Goal: Task Accomplishment & Management: Manage account settings

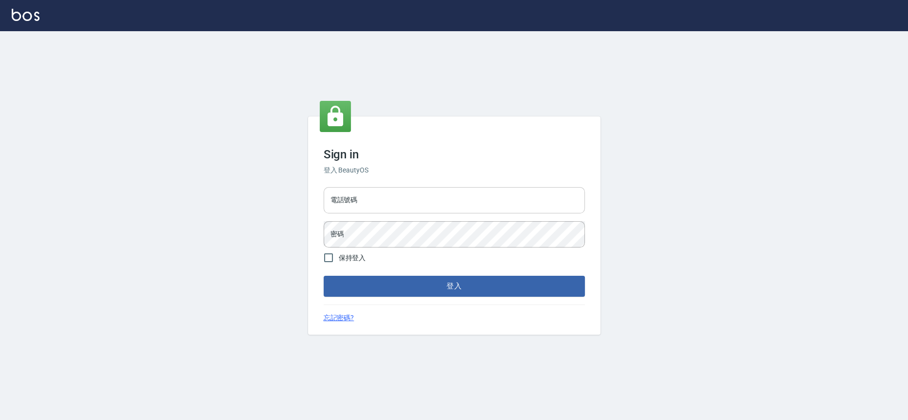
drag, startPoint x: 414, startPoint y: 205, endPoint x: 410, endPoint y: 213, distance: 8.3
click at [414, 206] on input "電話號碼" at bounding box center [454, 200] width 261 height 26
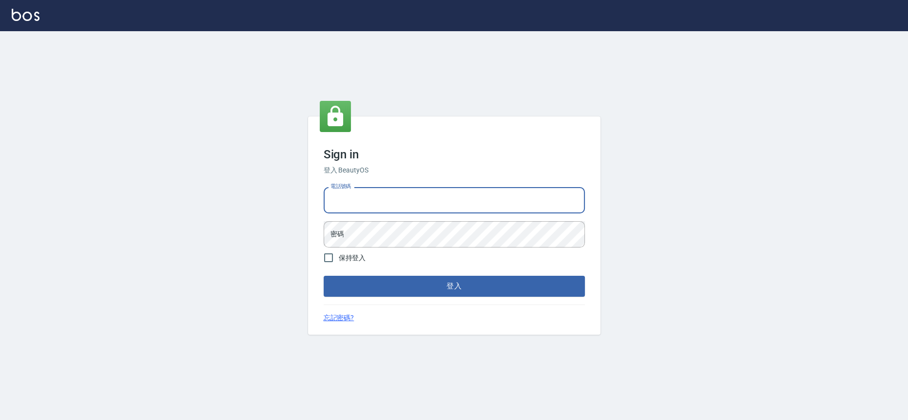
type input "0909258357"
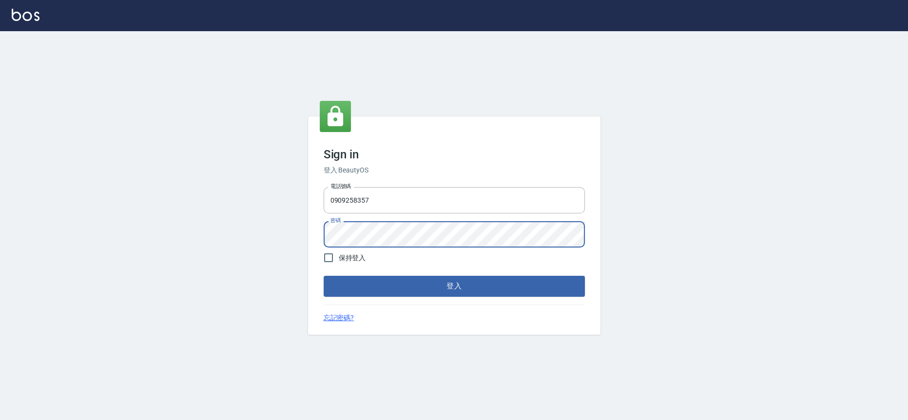
click at [324, 276] on button "登入" at bounding box center [454, 286] width 261 height 20
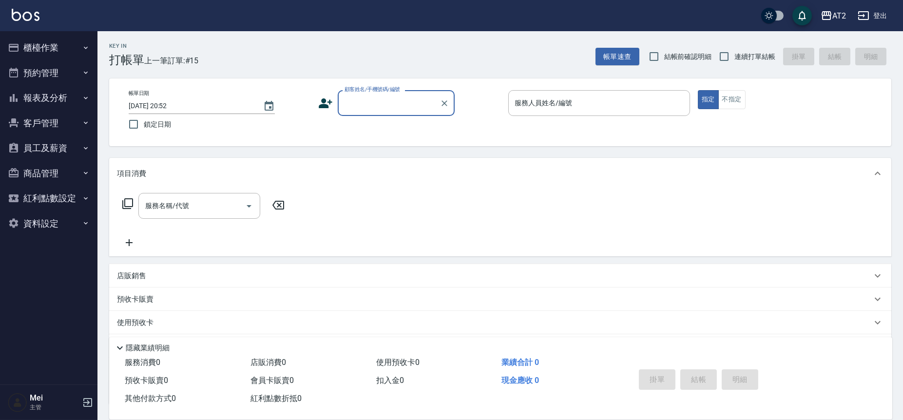
click at [693, 55] on span "結帳前確認明細" at bounding box center [688, 57] width 48 height 10
click at [664, 55] on input "結帳前確認明細" at bounding box center [654, 56] width 20 height 20
checkbox input "true"
drag, startPoint x: 724, startPoint y: 54, endPoint x: 730, endPoint y: 53, distance: 5.4
click at [730, 53] on input "連續打單結帳" at bounding box center [724, 56] width 20 height 20
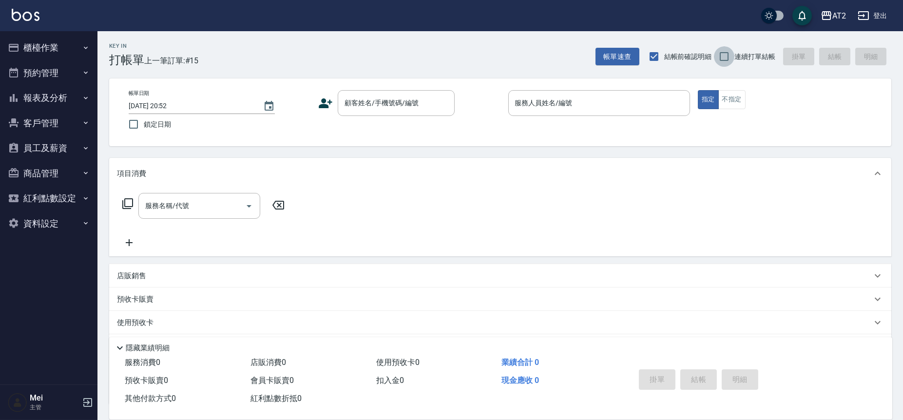
checkbox input "true"
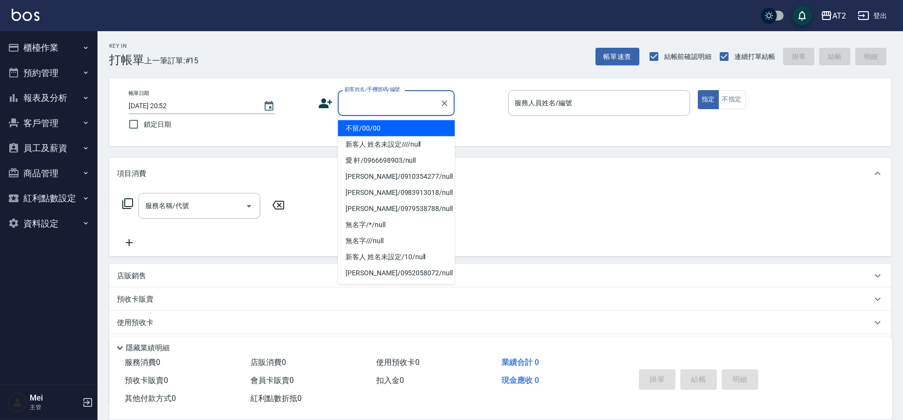
drag, startPoint x: 374, startPoint y: 103, endPoint x: 382, endPoint y: 102, distance: 8.3
click at [382, 102] on input "顧客姓名/手機號碼/編號" at bounding box center [389, 103] width 94 height 17
click at [412, 131] on li "不留/00/00" at bounding box center [396, 128] width 117 height 16
type input "不留/00/00"
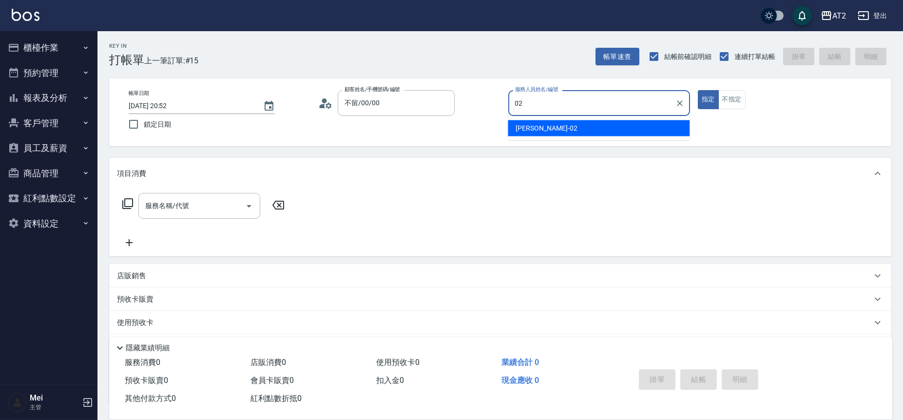
type input "02"
type button "true"
type input "Morgan-02"
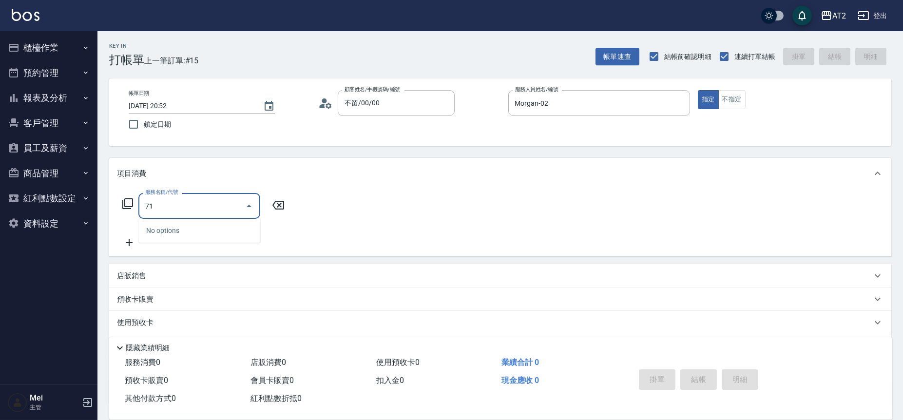
type input "714"
type input "150"
type input "單拆/單串(714)"
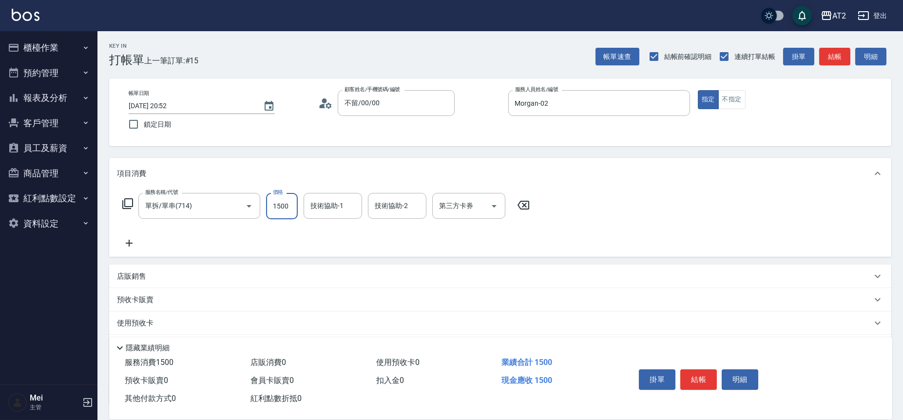
type input "0"
type input "華華-45"
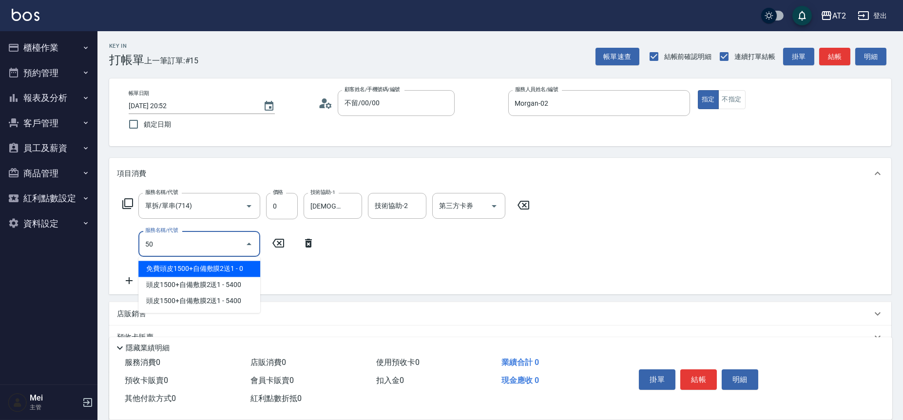
type input "501"
type input "100"
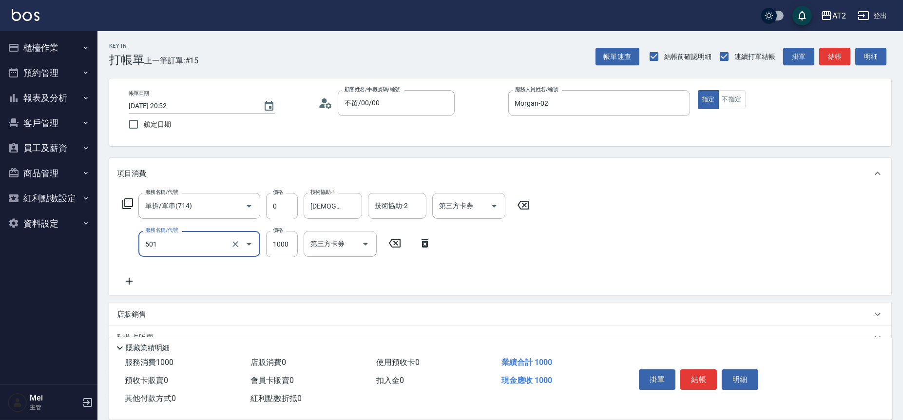
type input "染髮(501)"
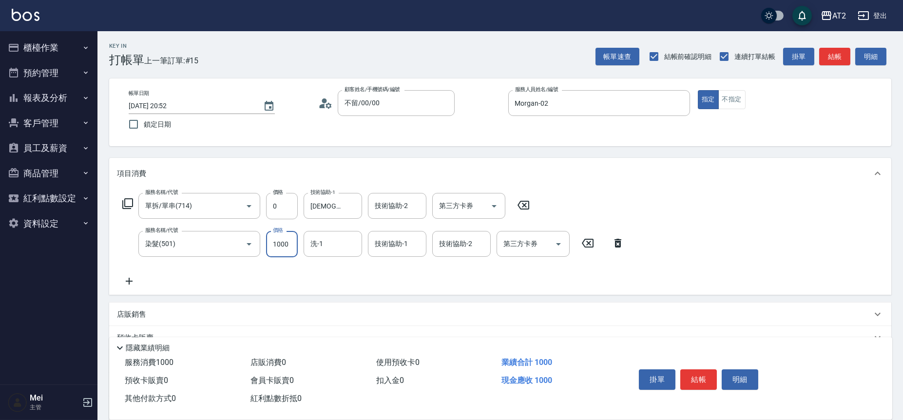
type input "0"
type input "小安-30"
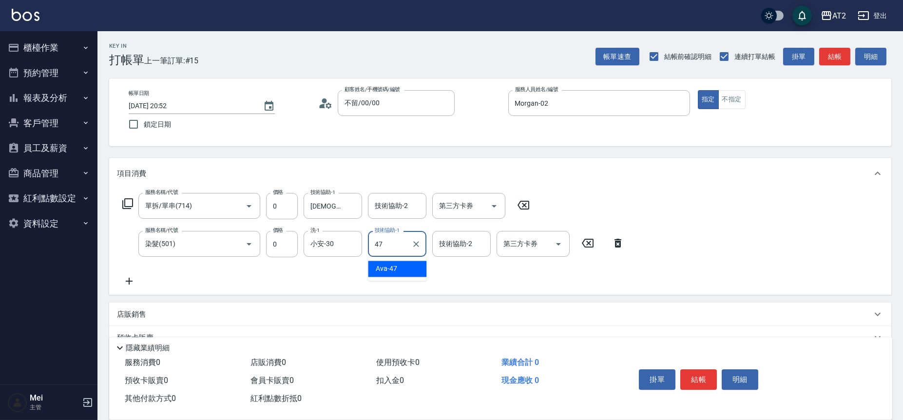
type input "Ava-47"
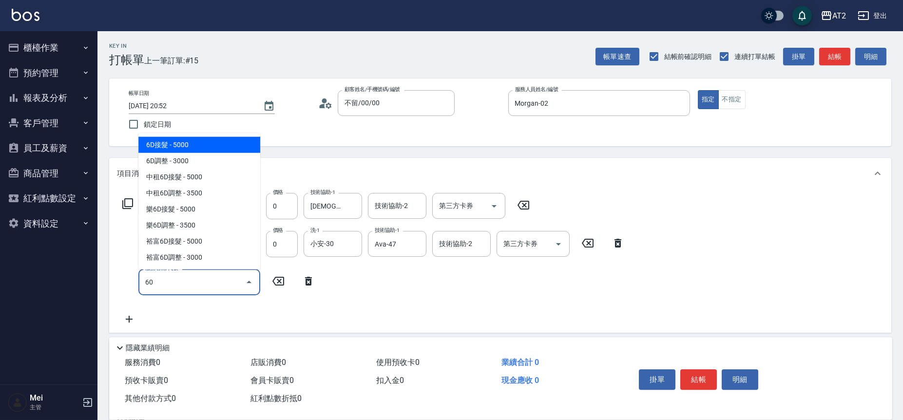
type input "601"
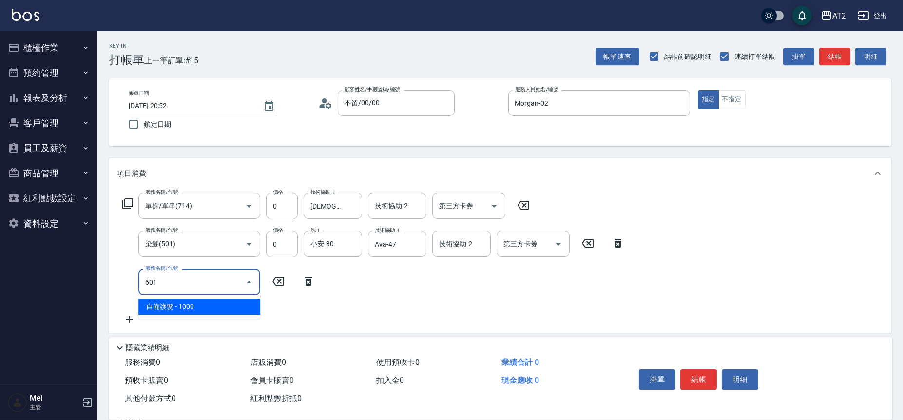
type input "100"
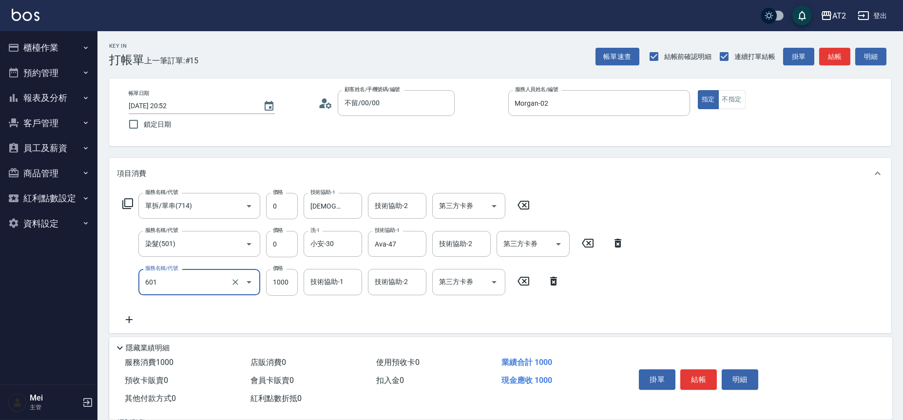
type input "自備護髮(601)"
type input "0"
type input "250"
type input "2500"
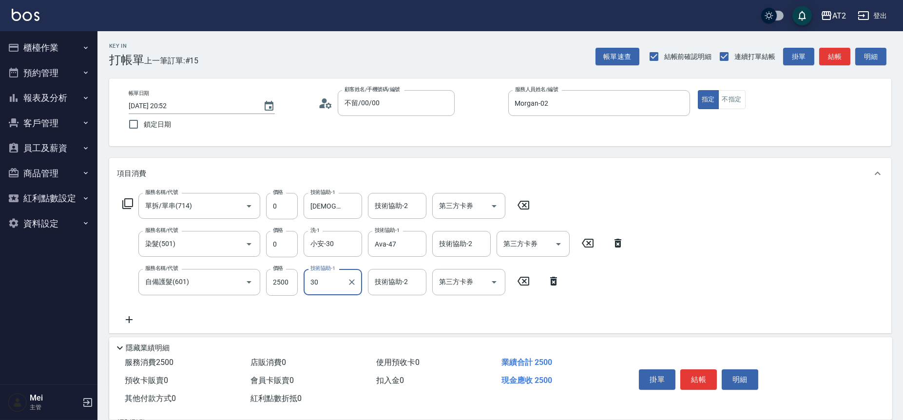
type input "小安-30"
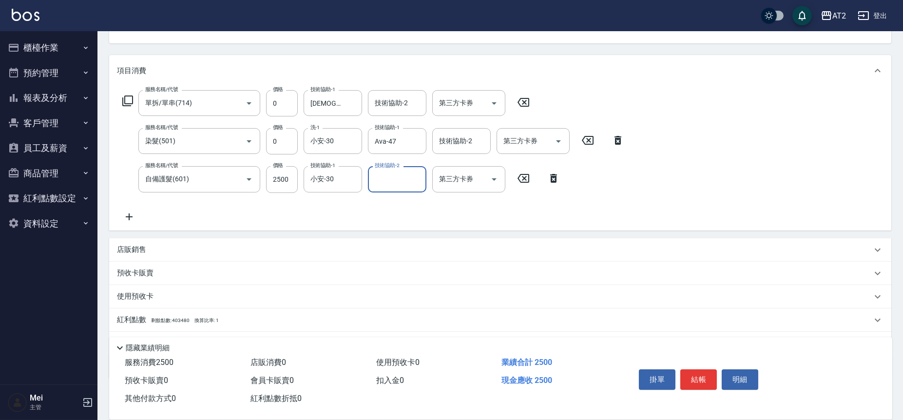
scroll to position [154, 0]
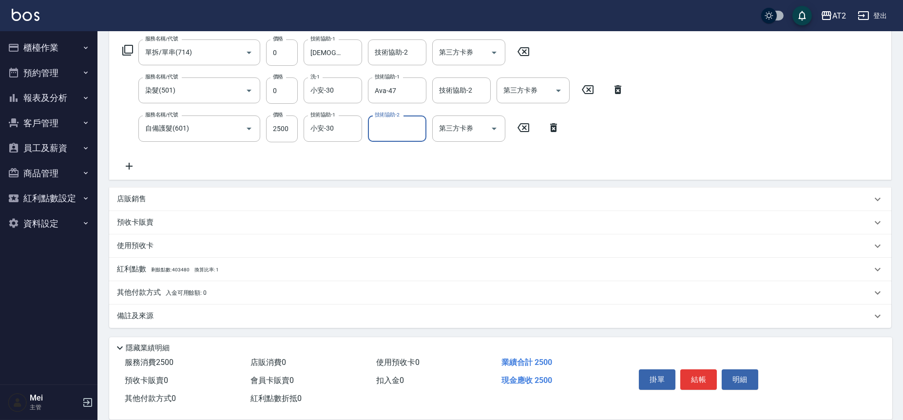
click at [138, 165] on icon at bounding box center [129, 166] width 24 height 12
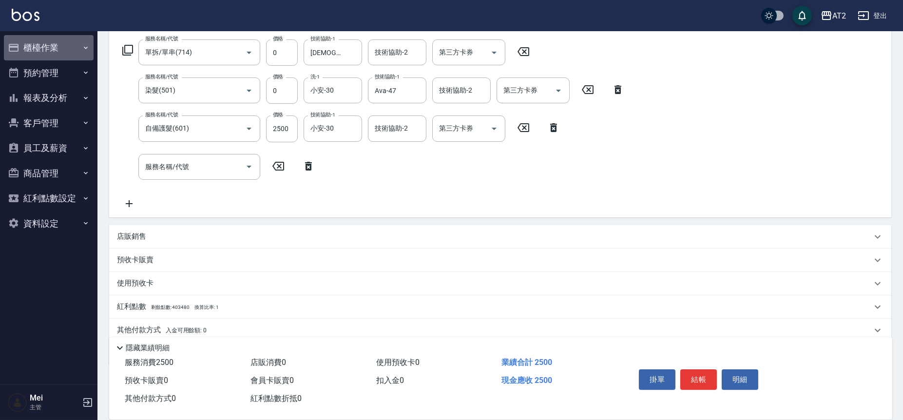
click at [76, 53] on button "櫃檯作業" at bounding box center [49, 47] width 90 height 25
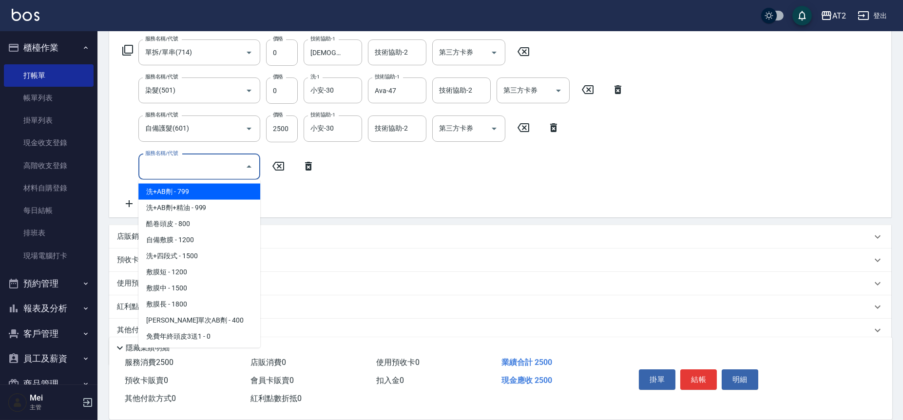
click at [202, 168] on input "服務名稱/代號" at bounding box center [192, 166] width 98 height 17
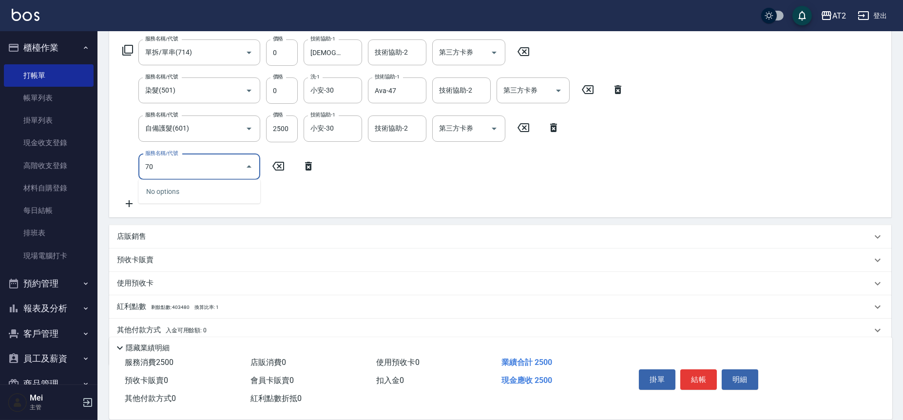
type input "706"
type input "750"
type input "新鉑金雙棍接髮(706)"
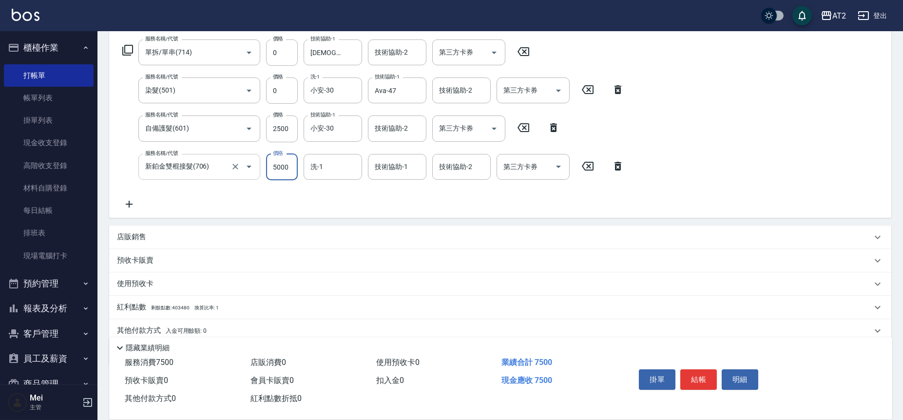
type input "250"
type input "114"
type input "360"
type input "1148"
type input "1390"
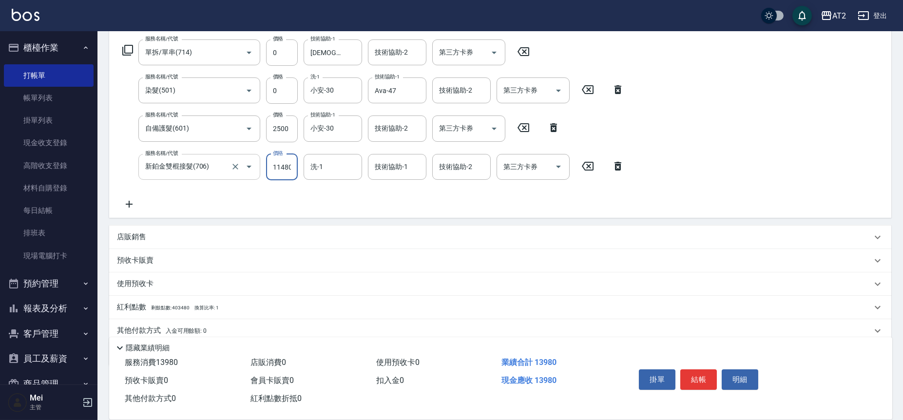
type input "11480"
click at [404, 56] on input "技術協助-2" at bounding box center [397, 52] width 50 height 17
type input "小安-30"
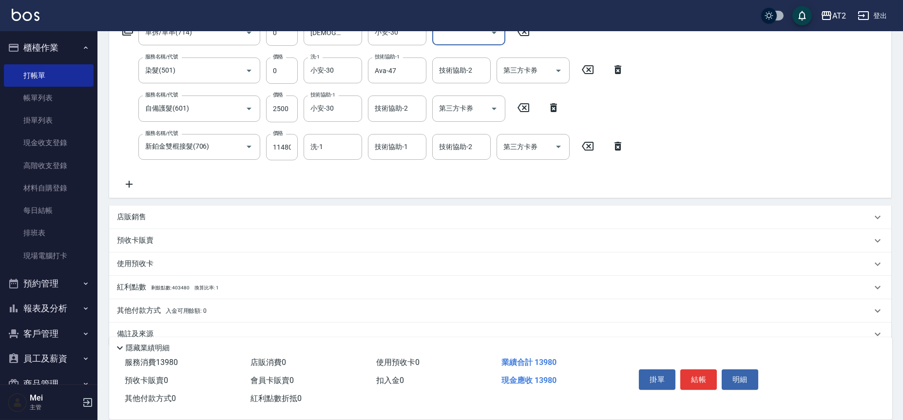
scroll to position [192, 0]
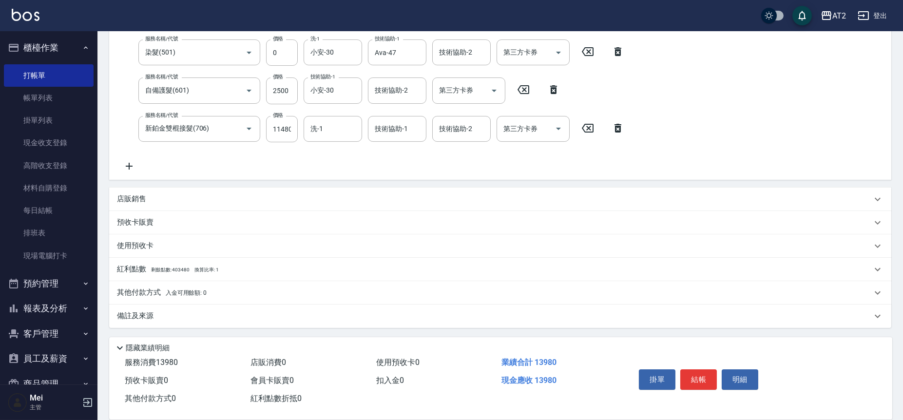
click at [162, 291] on p "其他付款方式 入金可用餘額: 0" at bounding box center [162, 293] width 90 height 11
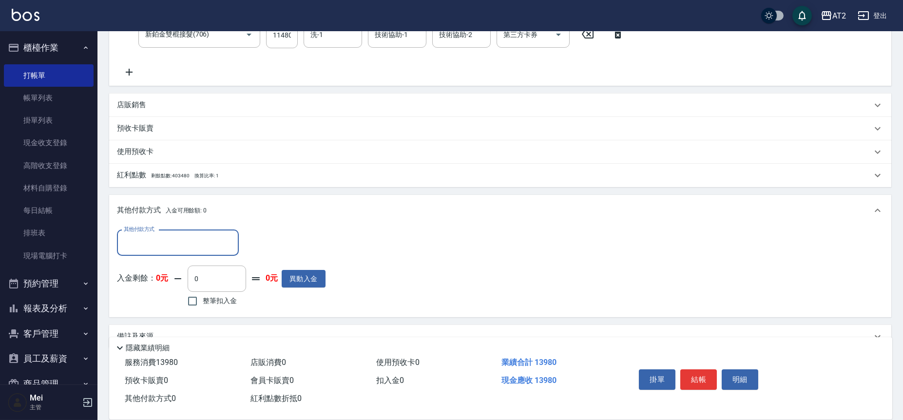
scroll to position [305, 0]
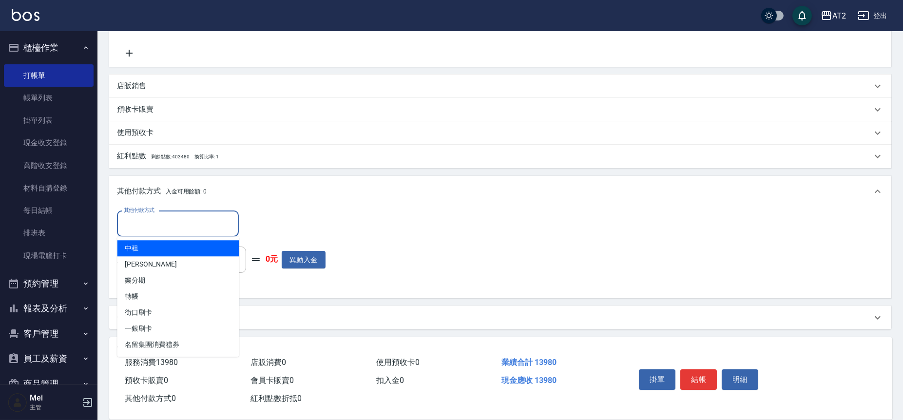
click at [192, 219] on input "其他付款方式" at bounding box center [177, 223] width 113 height 17
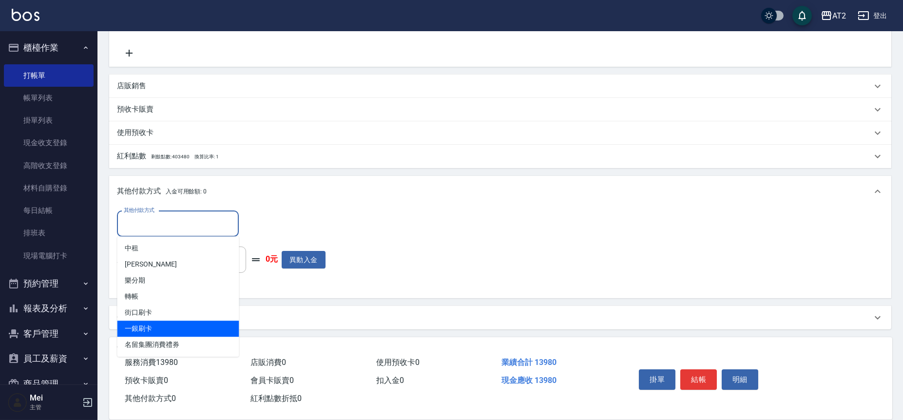
click at [159, 329] on span "一銀刷卡" at bounding box center [178, 329] width 122 height 16
type input "一銀刷卡"
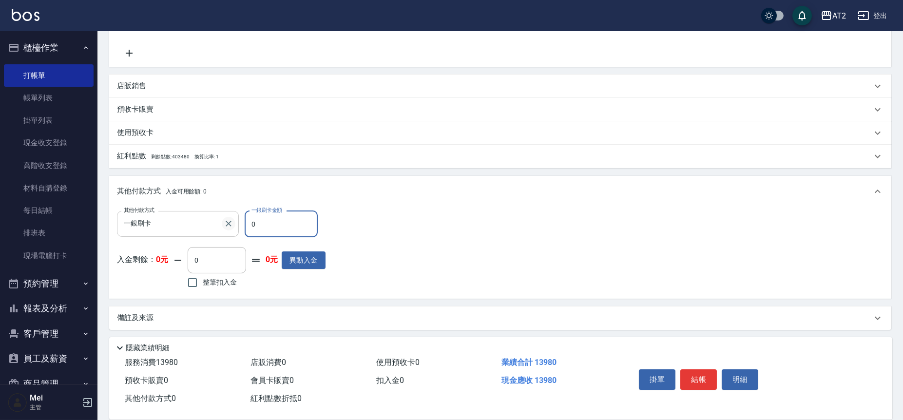
drag, startPoint x: 266, startPoint y: 227, endPoint x: 233, endPoint y: 227, distance: 33.1
click at [233, 227] on div "其他付款方式 一銀刷卡 其他付款方式 一銀刷卡金額 0 一銀刷卡金額" at bounding box center [221, 224] width 209 height 26
type input "13"
type input "1380"
type input "139"
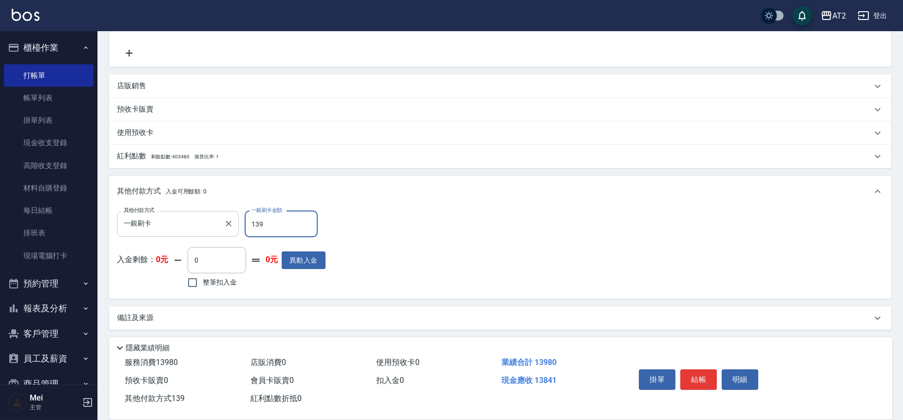
type input "1250"
type input "13980"
type input "0"
type input "2025/09/12 20:55"
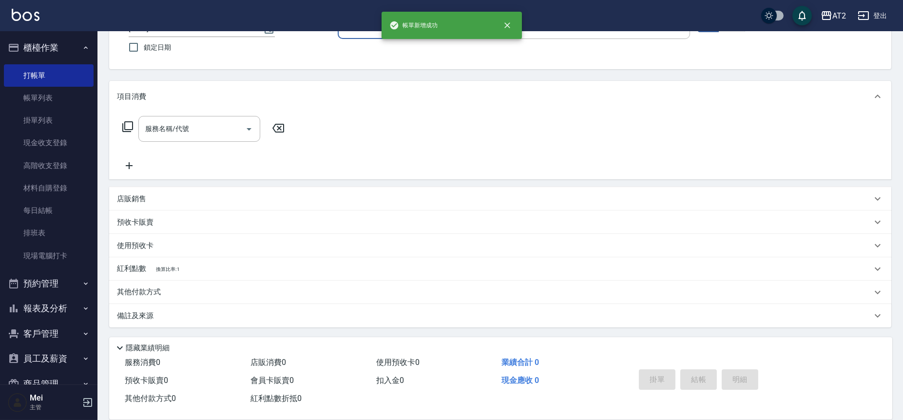
scroll to position [0, 0]
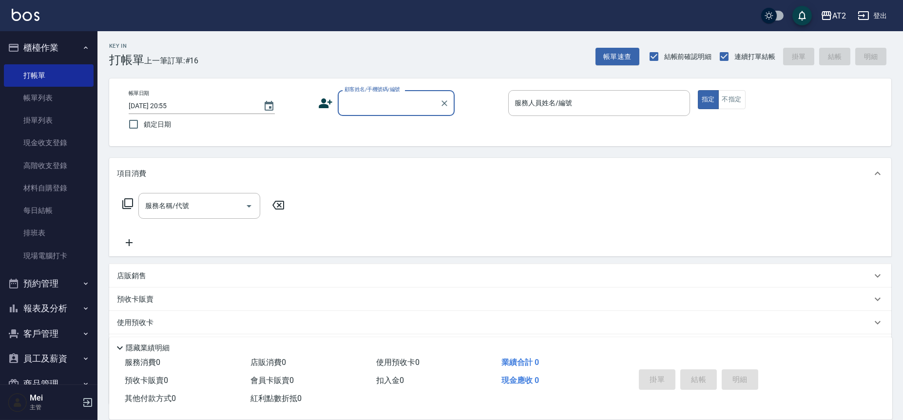
click at [384, 99] on input "顧客姓名/手機號碼/編號" at bounding box center [389, 103] width 94 height 17
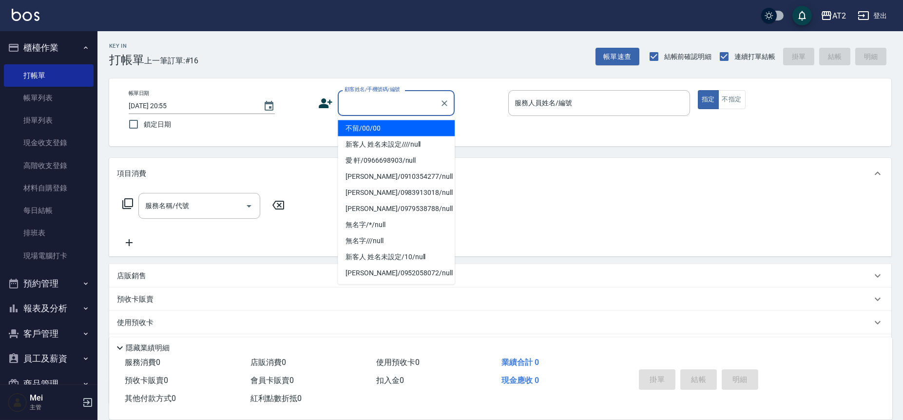
click at [390, 135] on li "不留/00/00" at bounding box center [396, 128] width 117 height 16
type input "不留/00/00"
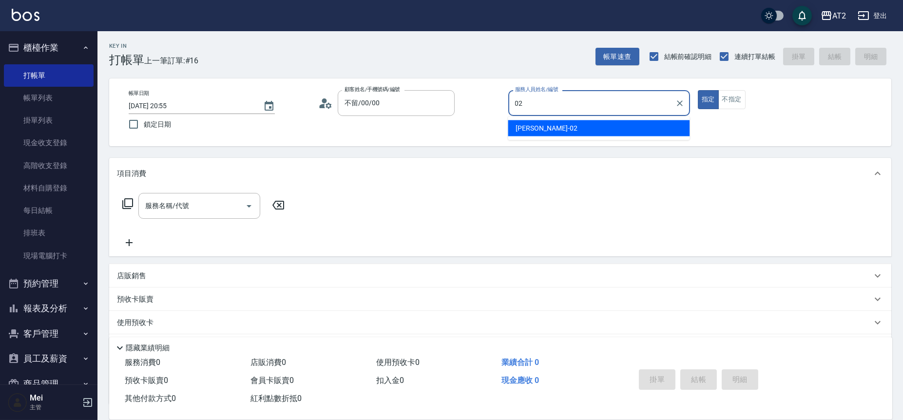
type input "Morgan-02"
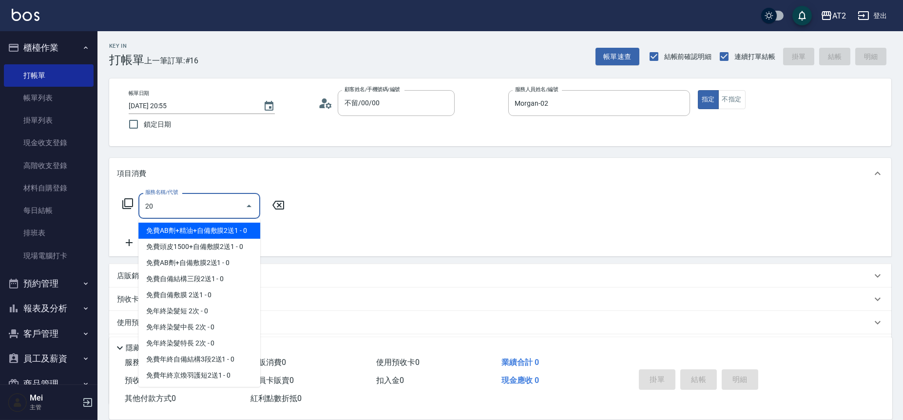
type input "201"
type input "20"
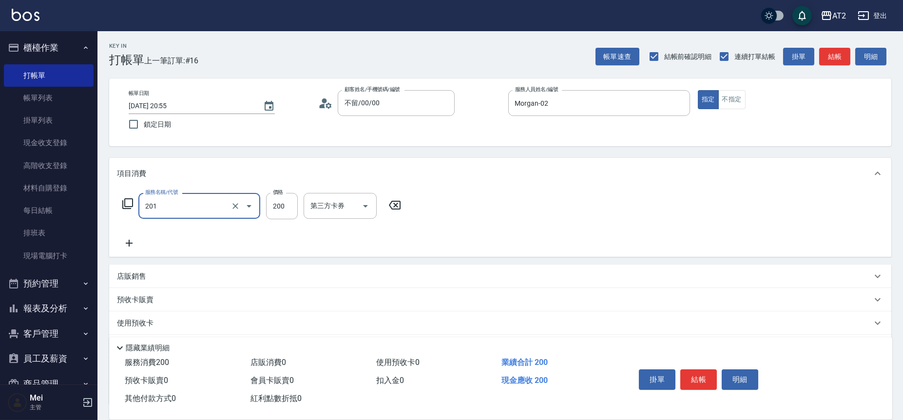
type input "洗髮(201)"
type input "0"
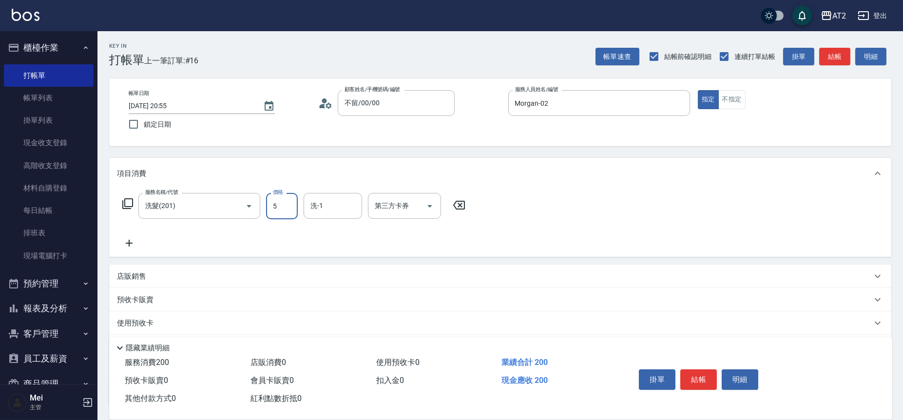
type input "50"
type input "500"
type input "小安-30"
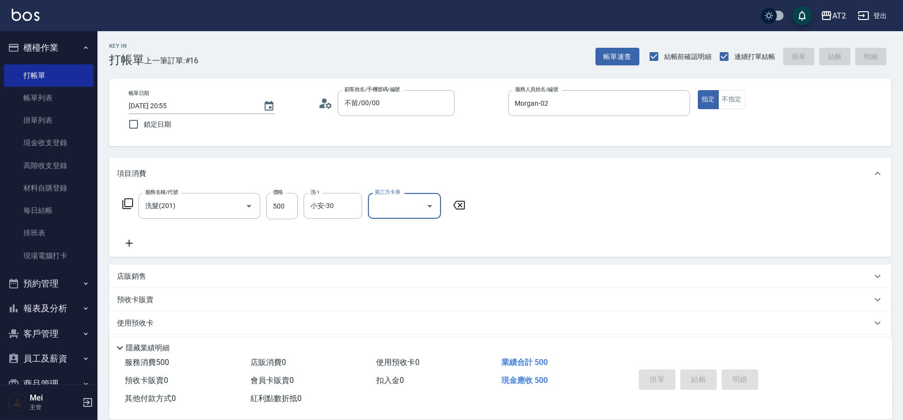
type input "0"
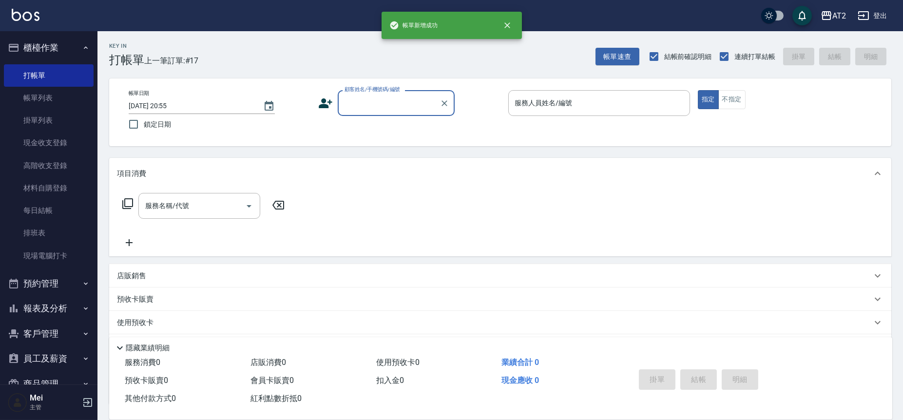
click at [408, 110] on input "顧客姓名/手機號碼/編號" at bounding box center [389, 103] width 94 height 17
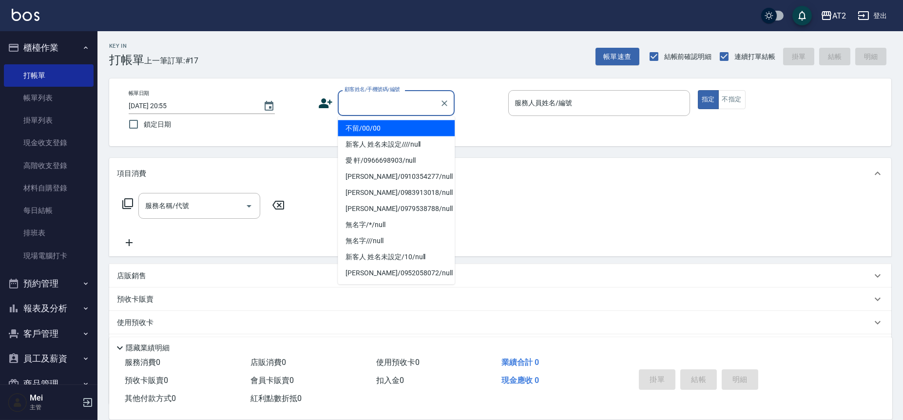
click at [387, 126] on li "不留/00/00" at bounding box center [396, 128] width 117 height 16
type input "不留/00/00"
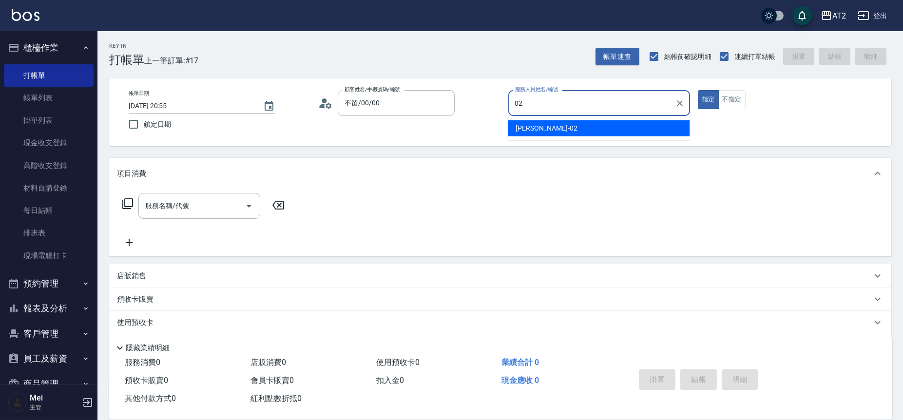
type input "Morgan-02"
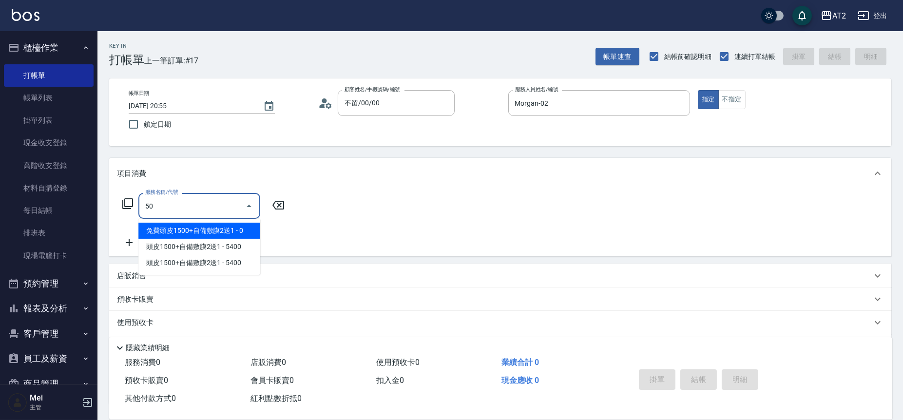
type input "501"
type input "100"
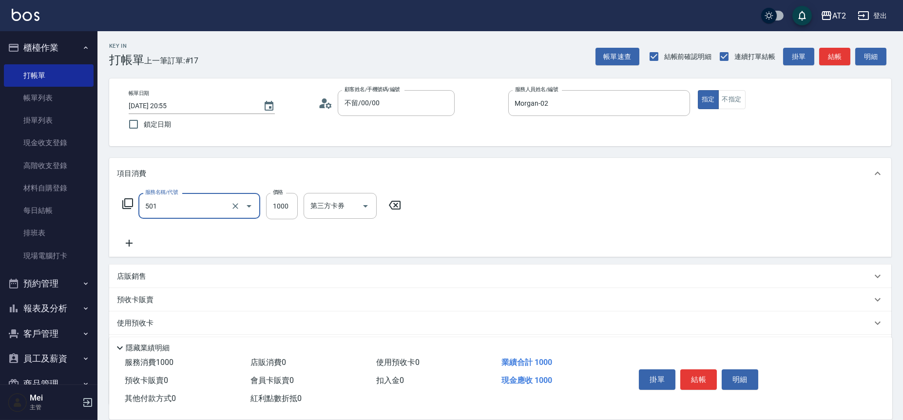
type input "染髮(501)"
type input "0"
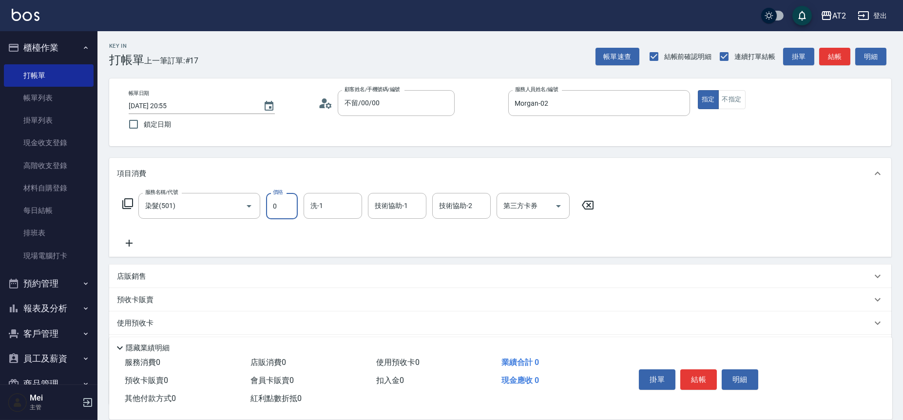
type input "0"
type input "小安-30"
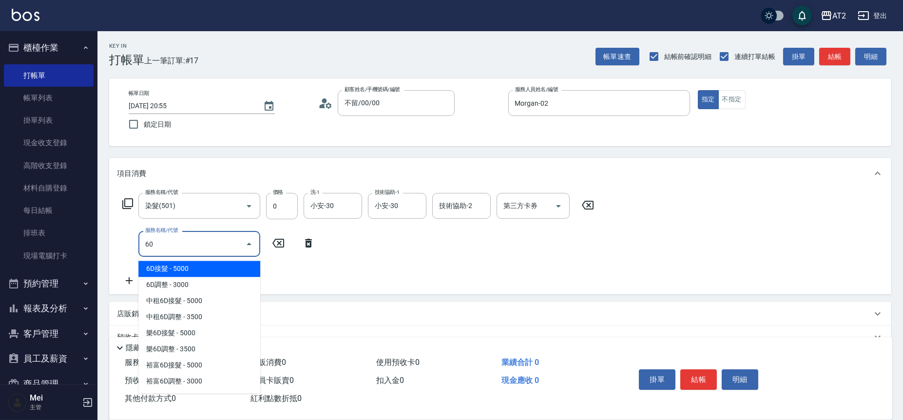
type input "601"
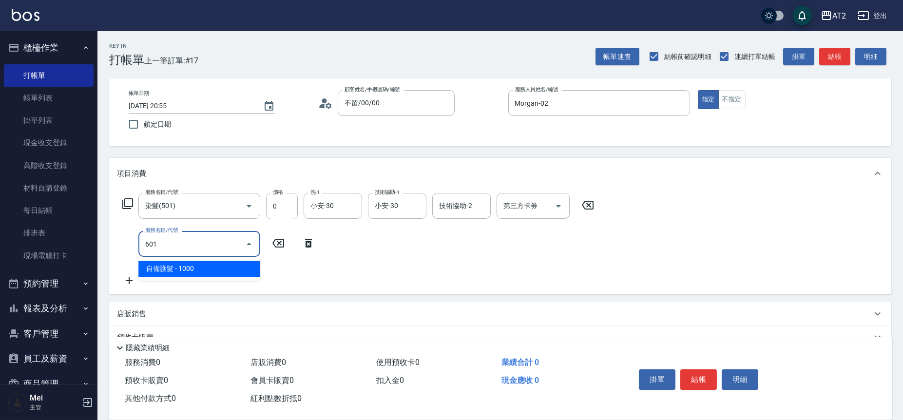
type input "100"
type input "自備護髮(601)"
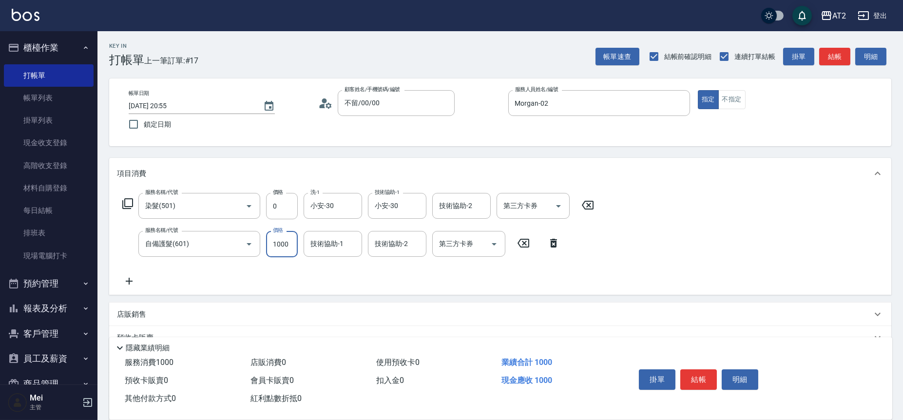
type input "0"
type input "150"
type input "1500"
type input "華華-45"
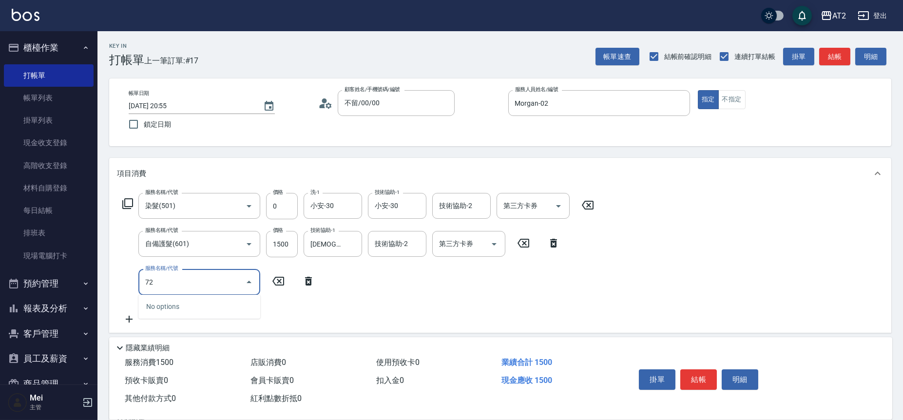
type input "7"
type input "r"
type input "金鑽"
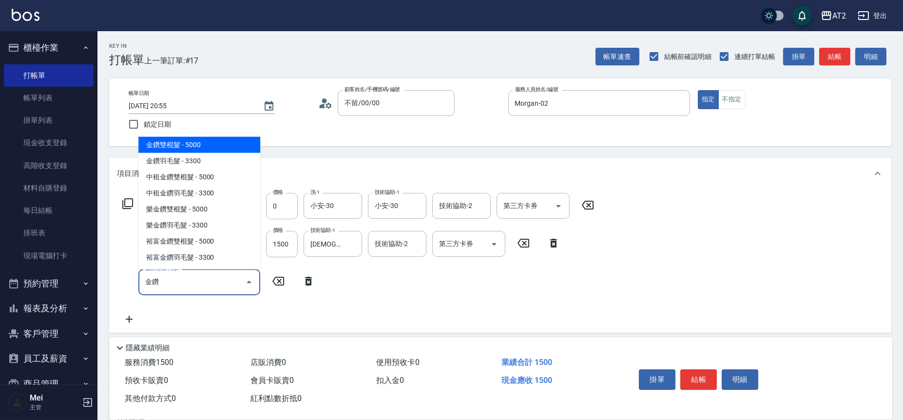
click at [225, 146] on span "金鑽雙棍髮 - 5000" at bounding box center [199, 145] width 122 height 16
type input "650"
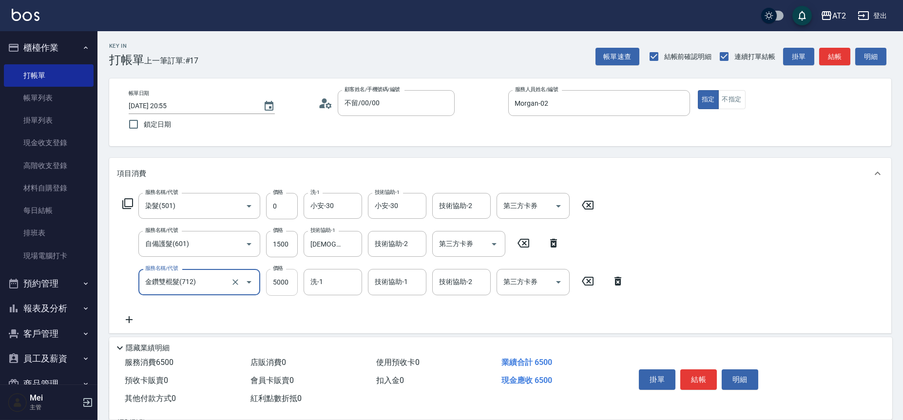
type input "金鑽雙棍髮(712)"
click at [282, 289] on input "5000" at bounding box center [282, 282] width 32 height 26
type input "150"
type input "65"
type input "210"
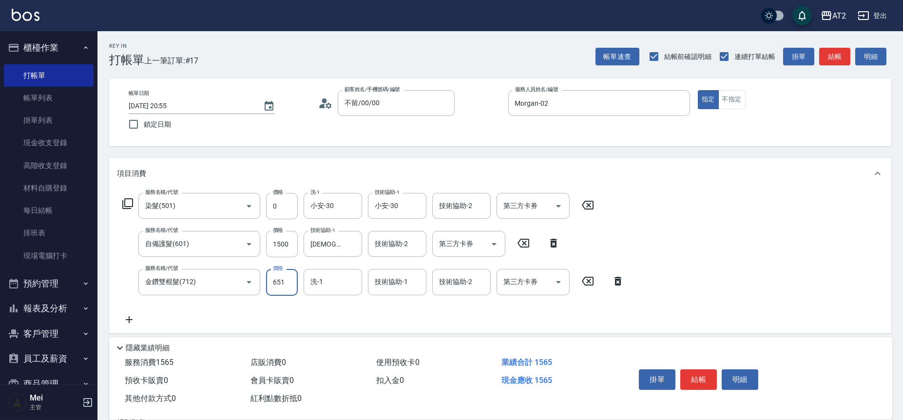
type input "6510"
type input "800"
type input "6510"
type input "小安-30"
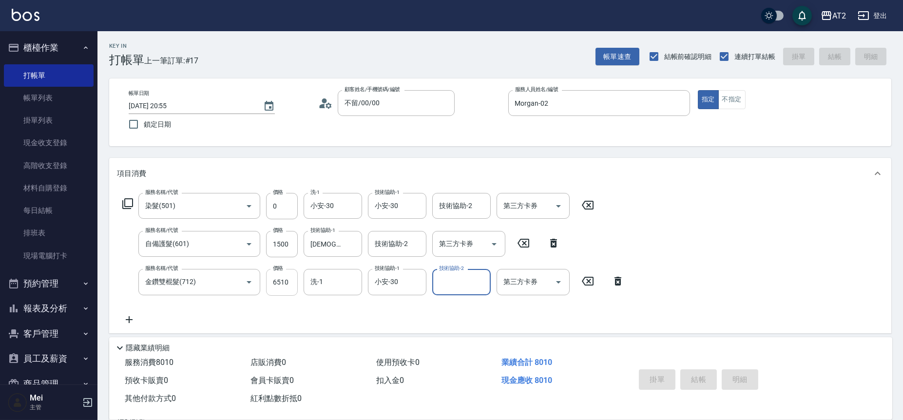
type input "2025/09/12 20:56"
type input "0"
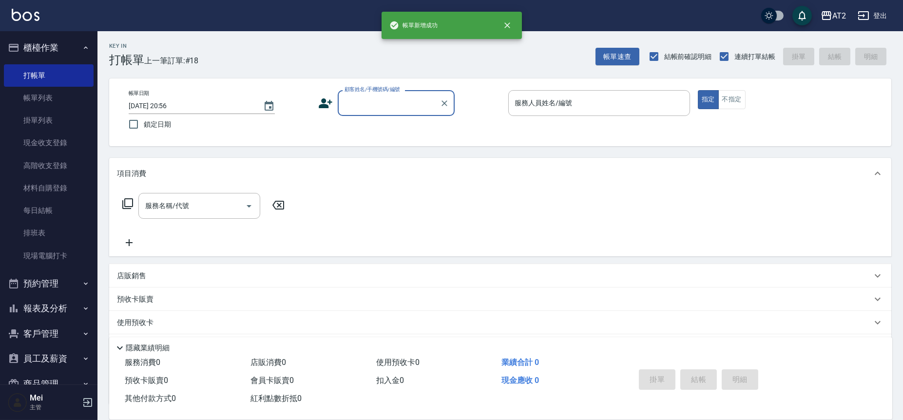
click at [371, 101] on input "顧客姓名/手機號碼/編號" at bounding box center [389, 103] width 94 height 17
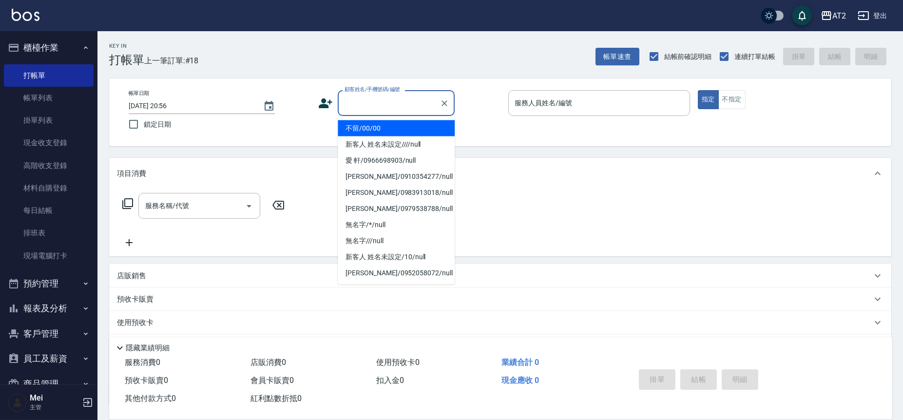
click at [374, 125] on li "不留/00/00" at bounding box center [396, 128] width 117 height 16
type input "不留/00/00"
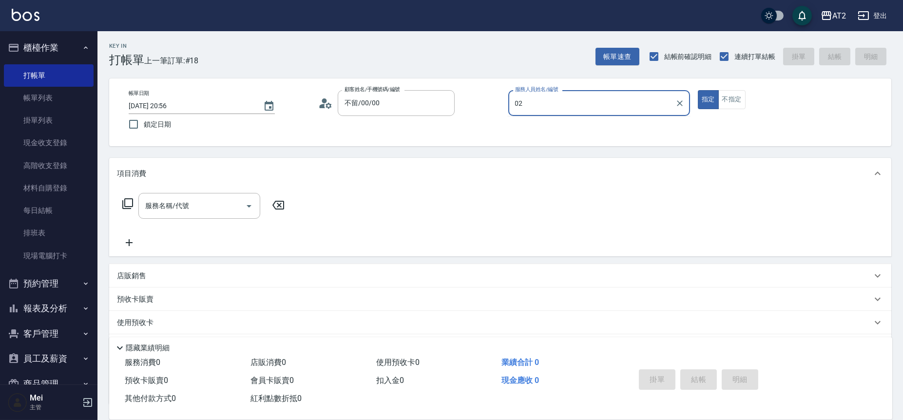
type input "Morgan-02"
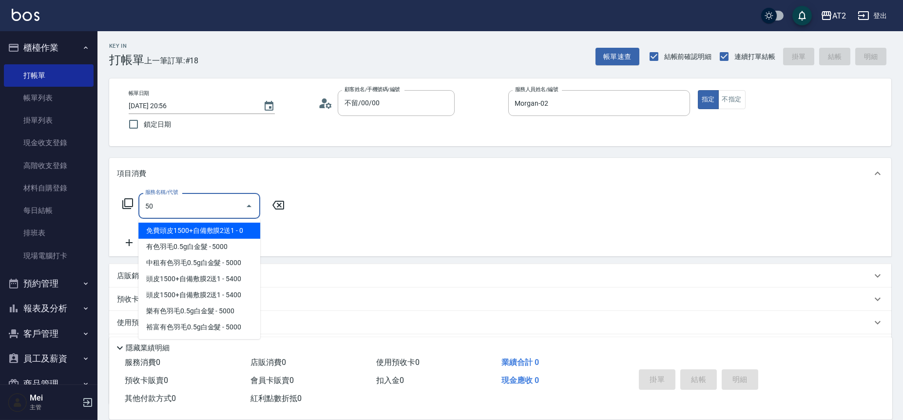
type input "501"
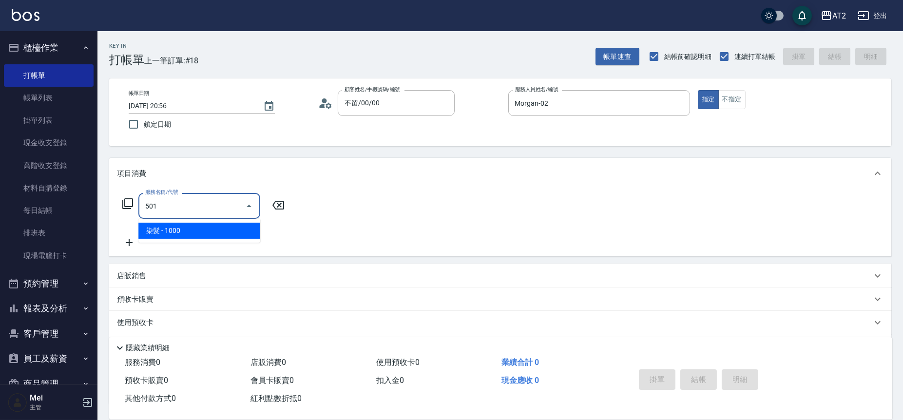
type input "100"
type input "染髮(501)"
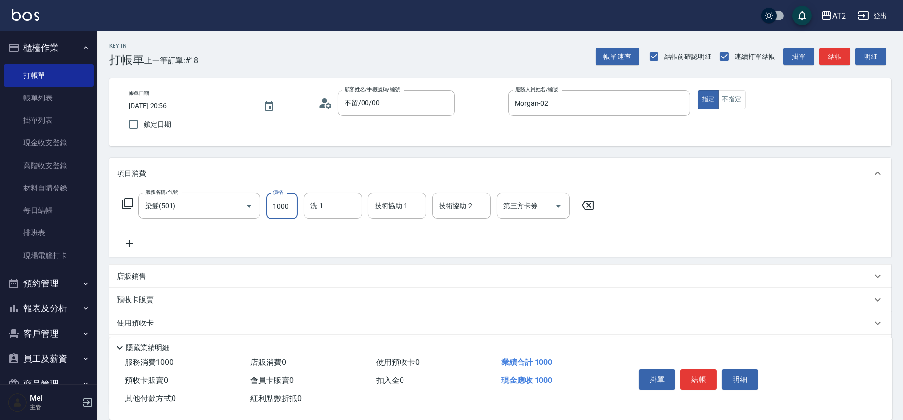
type input "0"
type input "小安-30"
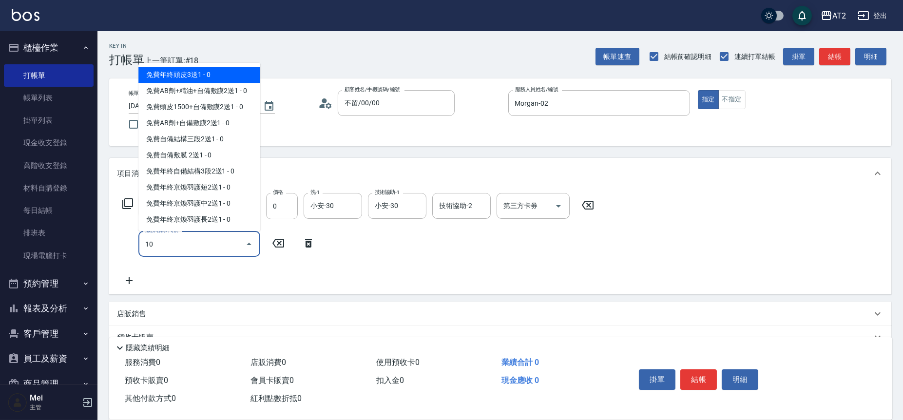
type input "105"
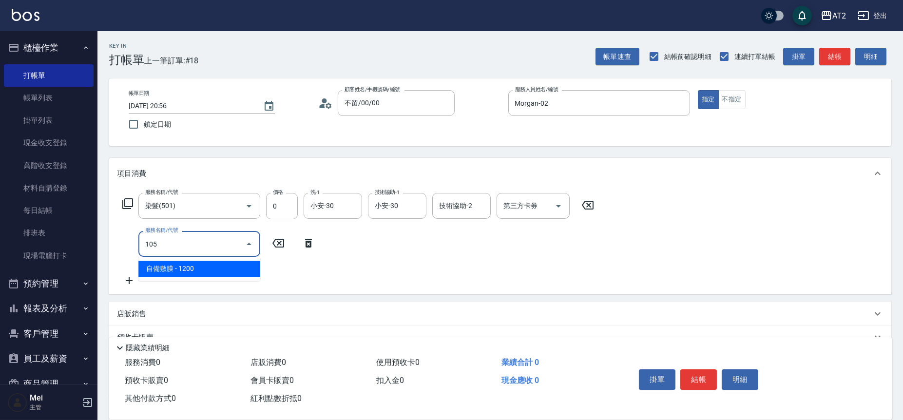
type input "120"
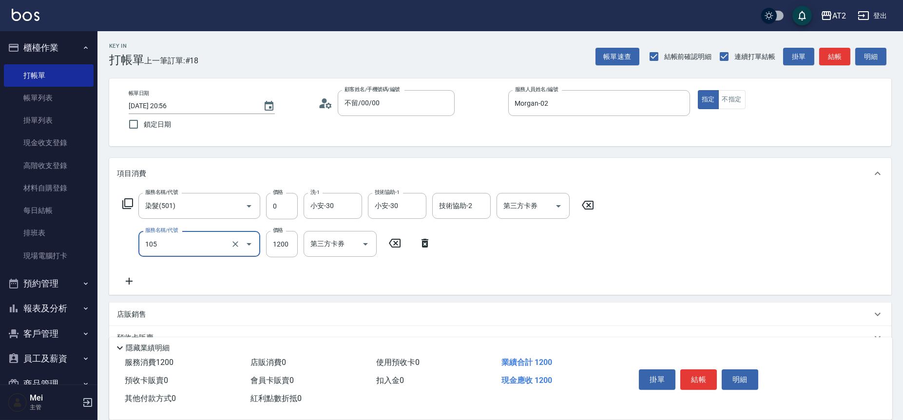
type input "自備敷膜(105)"
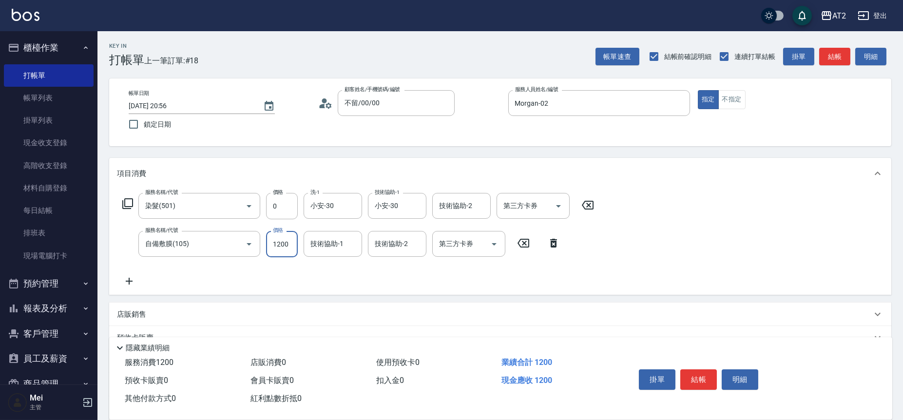
type input "0"
type input "150"
type input "1500"
type input "小安-30"
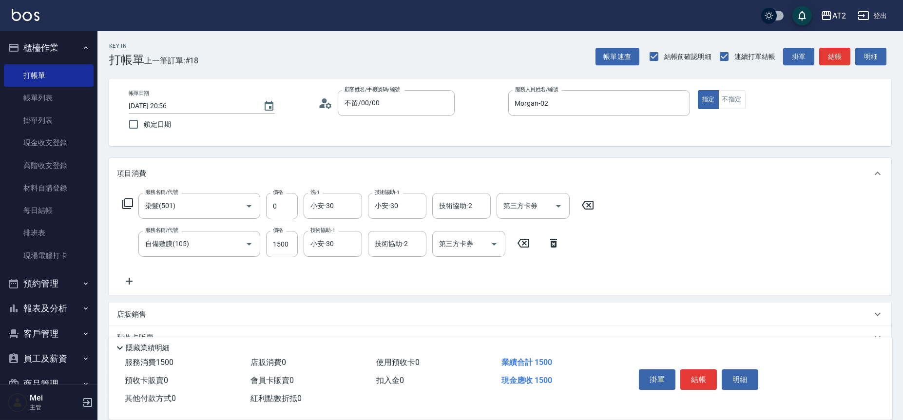
click at [129, 282] on icon at bounding box center [129, 281] width 7 height 7
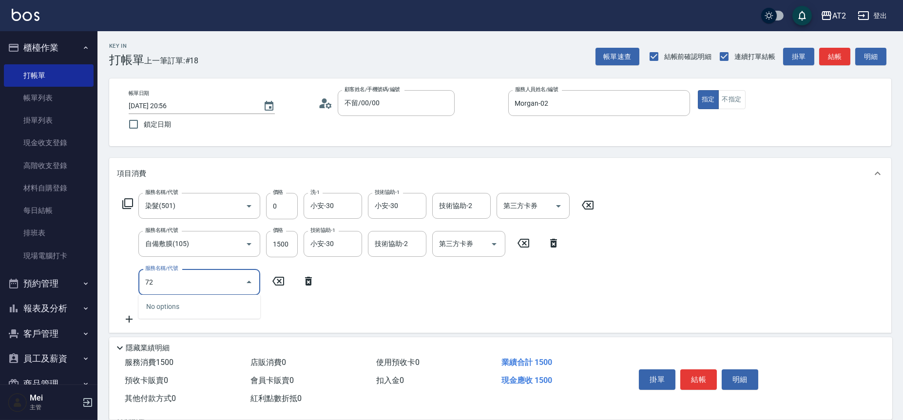
type input "725"
type input "750"
type input "150"
type input "v"
type input "720"
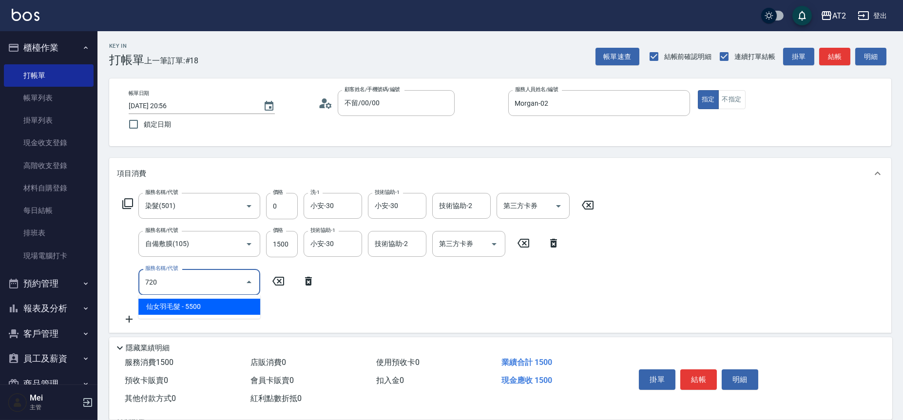
type input "700"
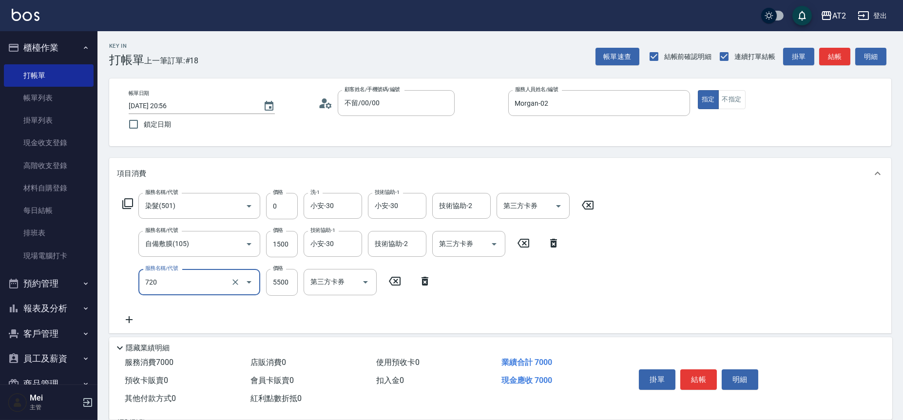
type input "仙女羽毛髮(720)"
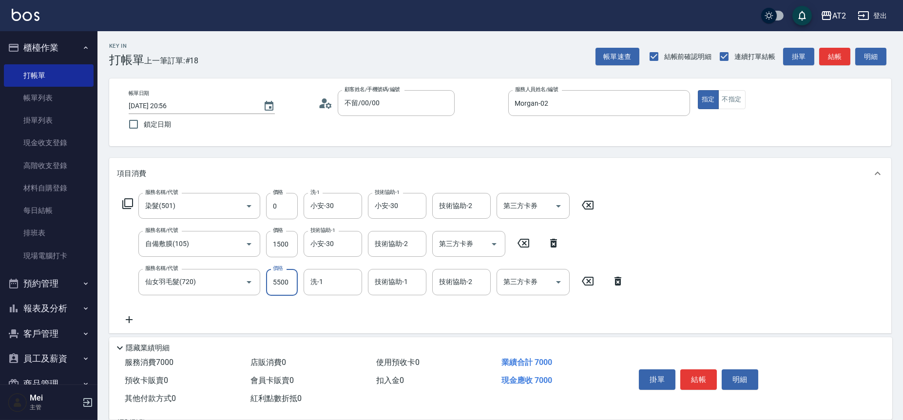
type input "150"
type input "17"
type input "160"
type input "172"
type input "320"
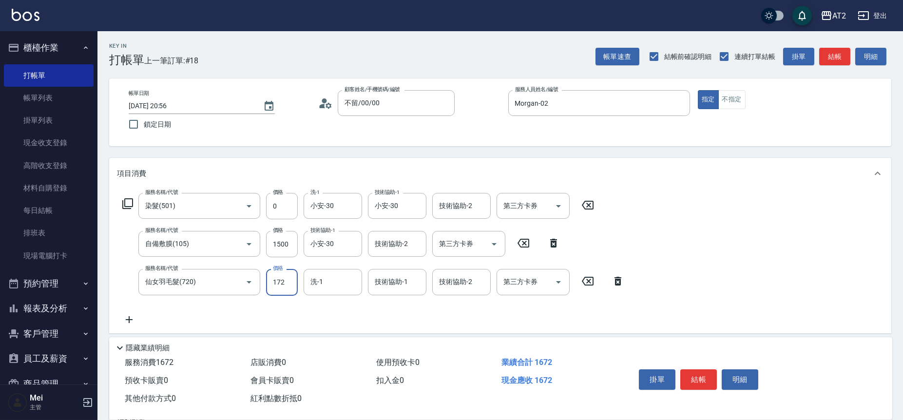
type input "1728"
type input "1870"
type input "17280"
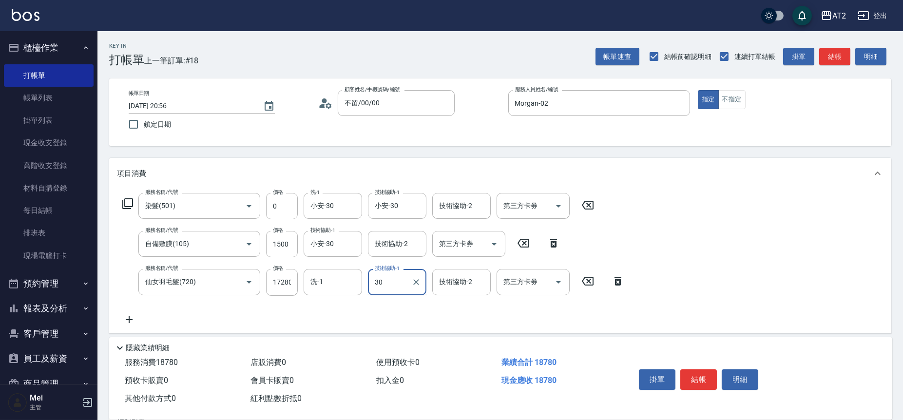
type input "小安-30"
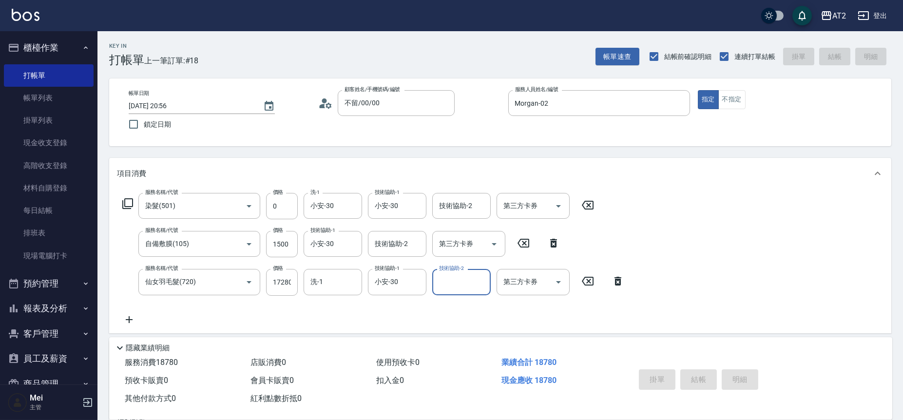
type input "2025/09/12 20:57"
type input "0"
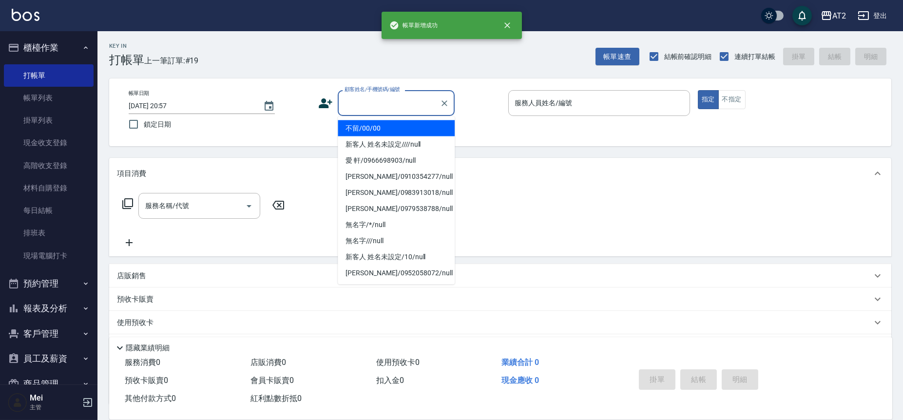
click at [365, 97] on input "顧客姓名/手機號碼/編號" at bounding box center [389, 103] width 94 height 17
click at [377, 125] on li "不留/00/00" at bounding box center [396, 128] width 117 height 16
type input "不留/00/00"
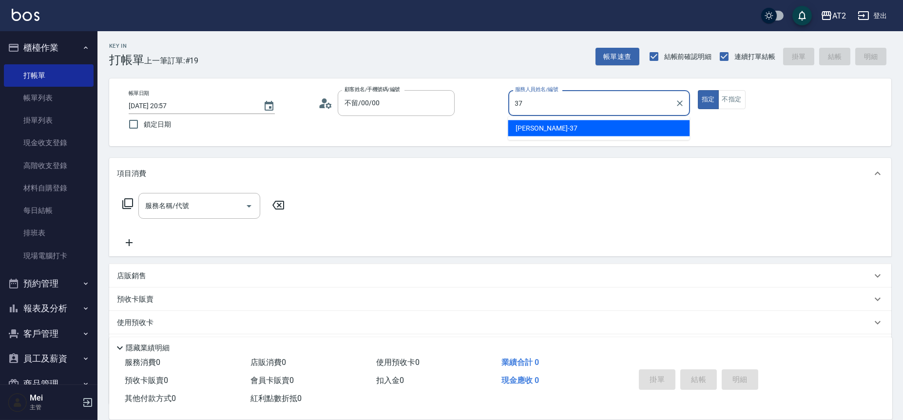
type input "小玥-37"
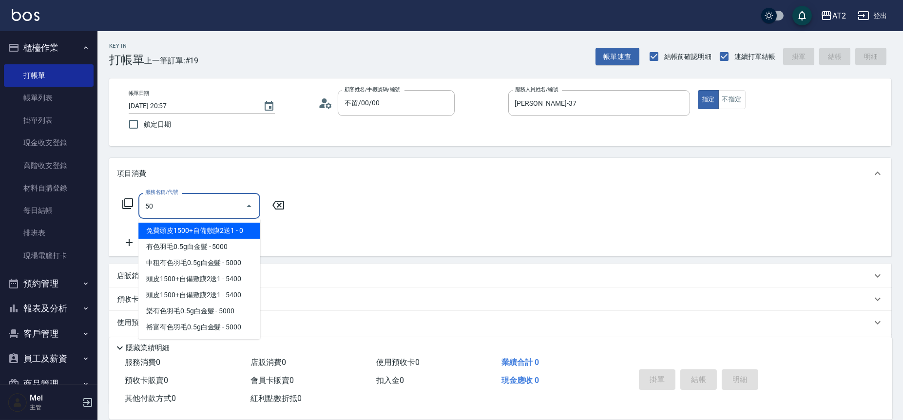
type input "501"
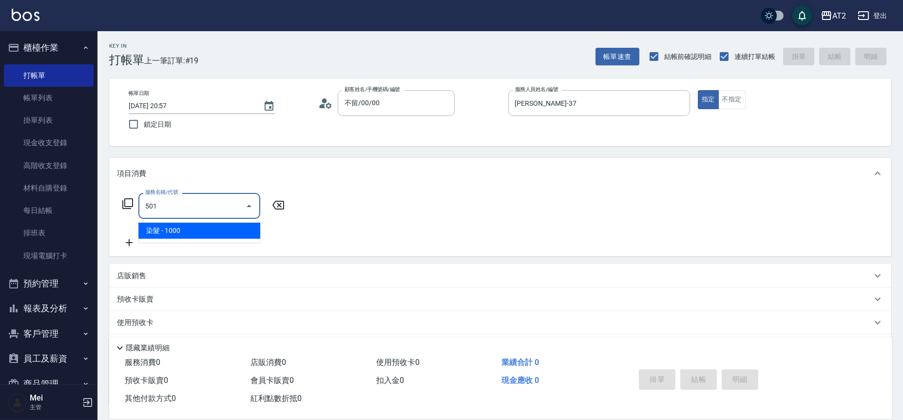
type input "100"
type input "染髮(501)"
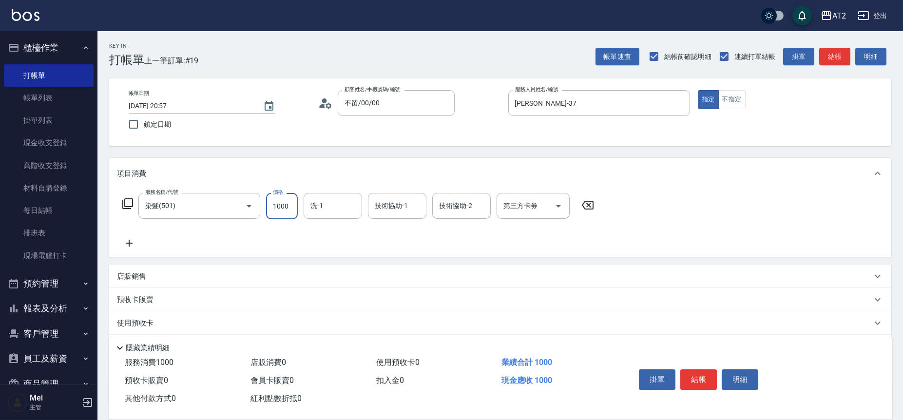
type input "1"
type input "0"
type input "19"
type input "10"
type input "199"
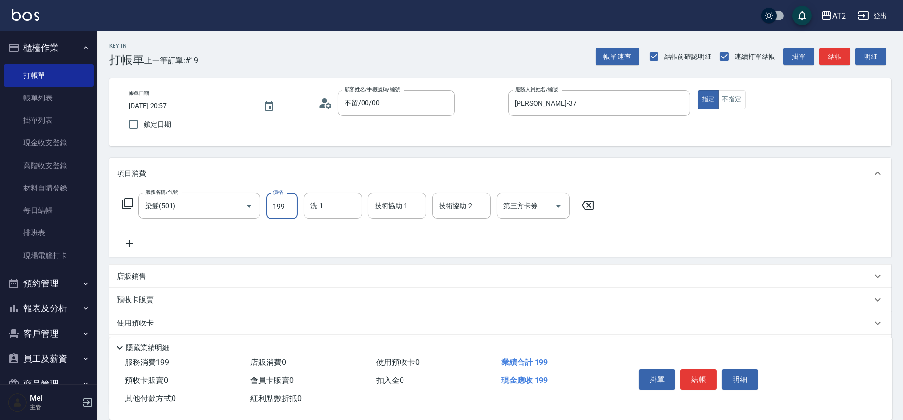
type input "190"
type input "1999"
type input "小妍-46"
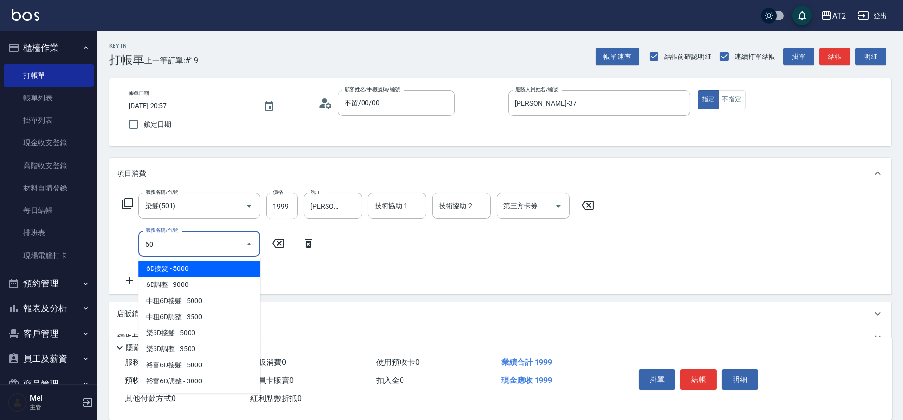
type input "601"
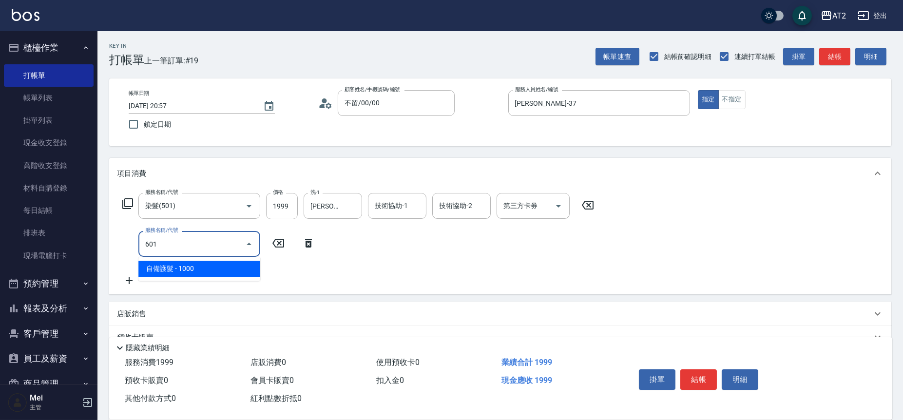
type input "290"
type input "自備護髮(601)"
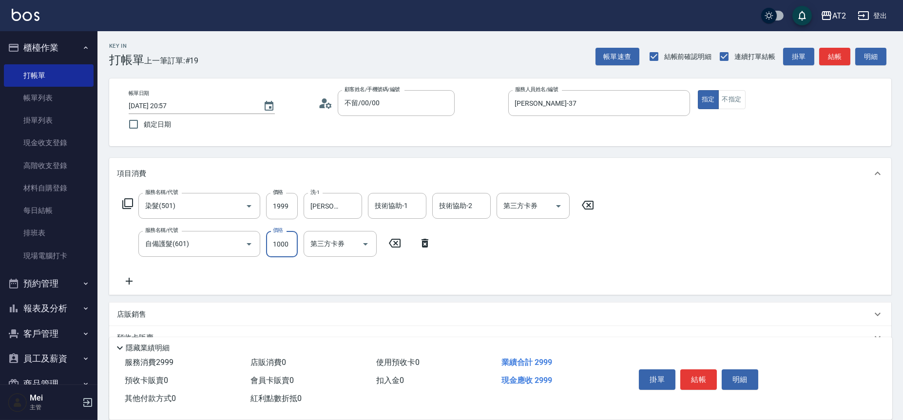
type input "200"
type input "15"
type input "210"
type input "150"
type input "340"
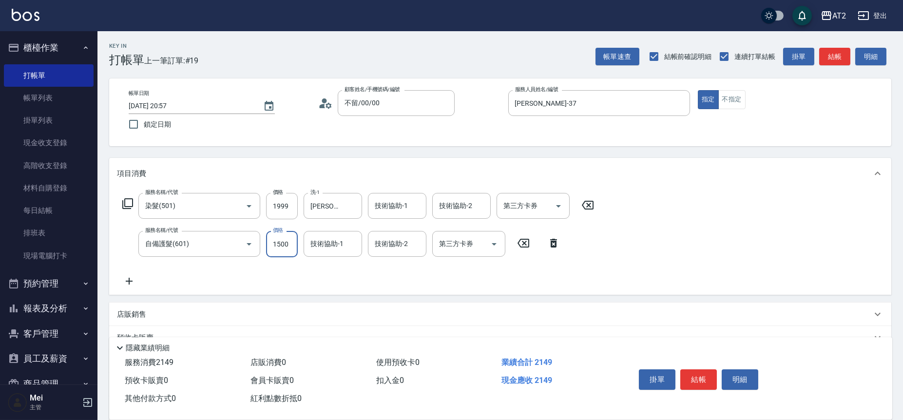
type input "1500"
type input "小妍-46"
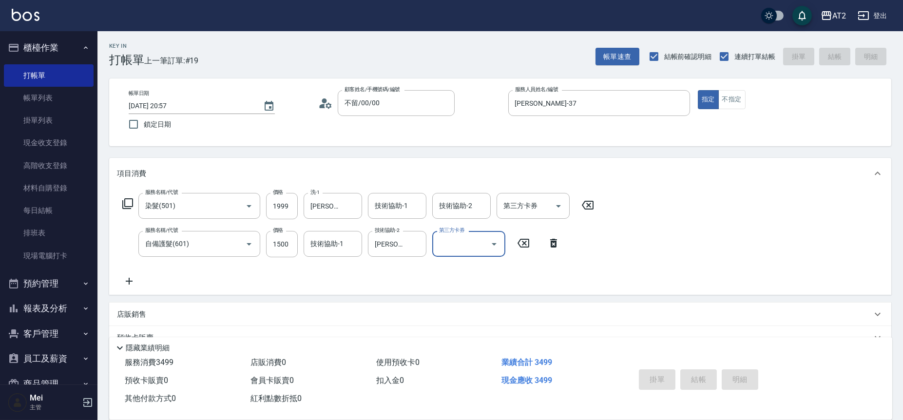
type input "2025/09/12 20:58"
type input "0"
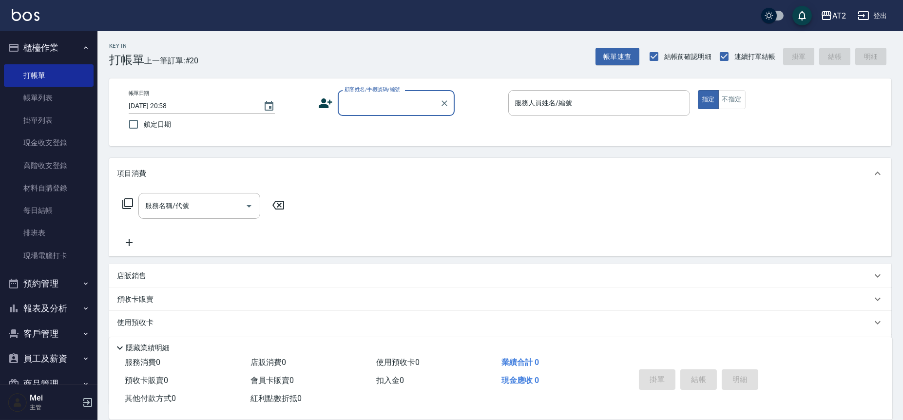
click at [397, 100] on input "顧客姓名/手機號碼/編號" at bounding box center [389, 103] width 94 height 17
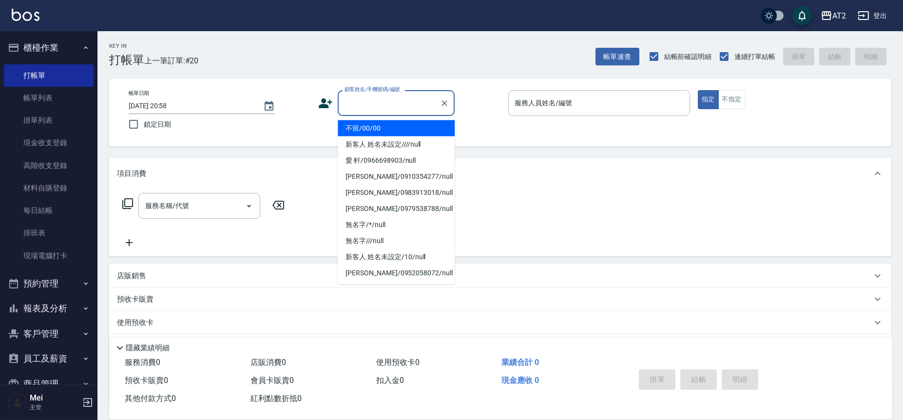
click at [397, 123] on li "不留/00/00" at bounding box center [396, 128] width 117 height 16
type input "不留/00/00"
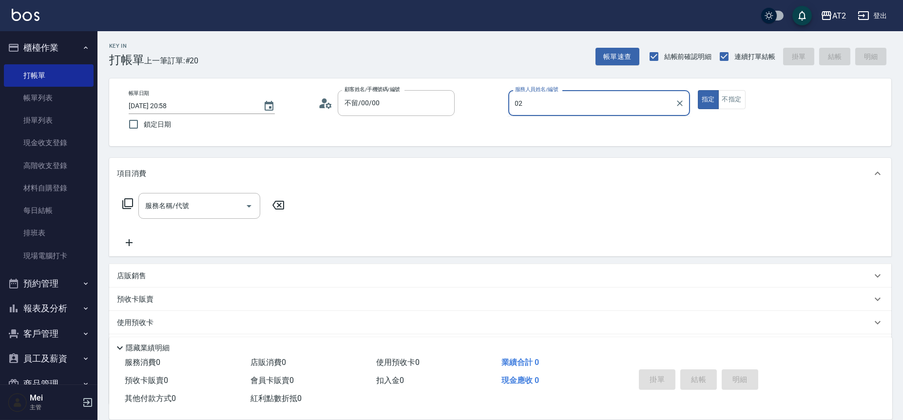
type input "Morgan-02"
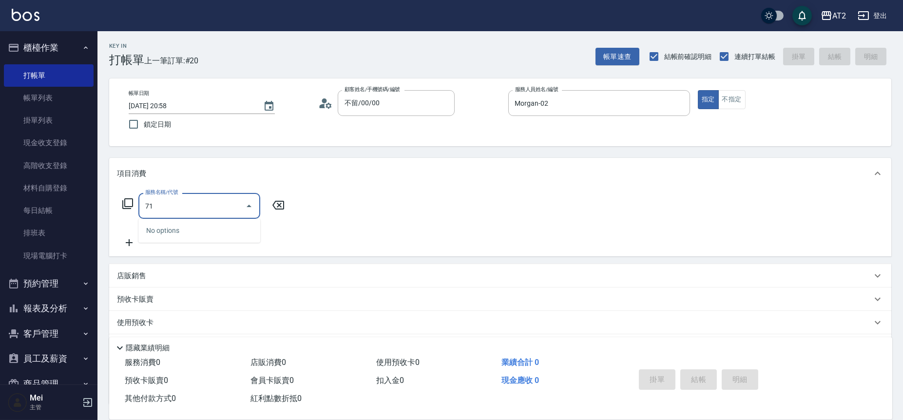
type input "714"
type input "150"
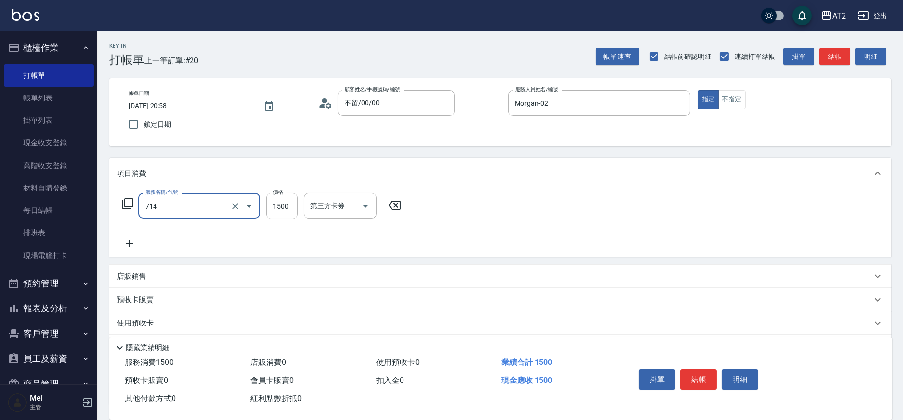
type input "單拆/單串(714)"
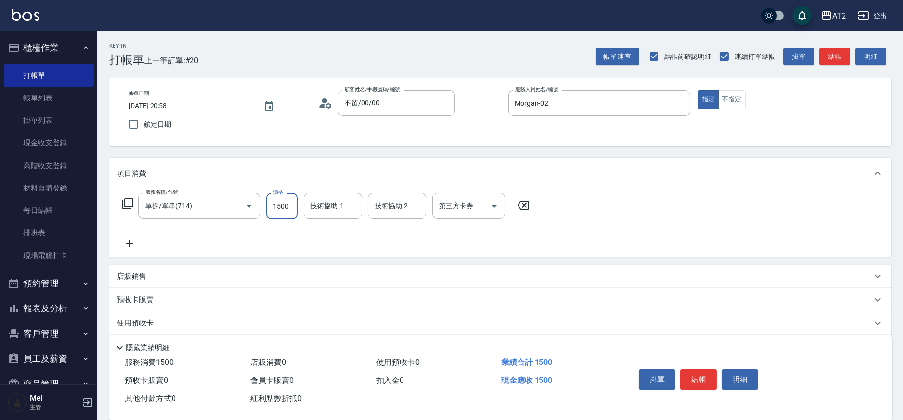
type input "0"
type input "Ava-47"
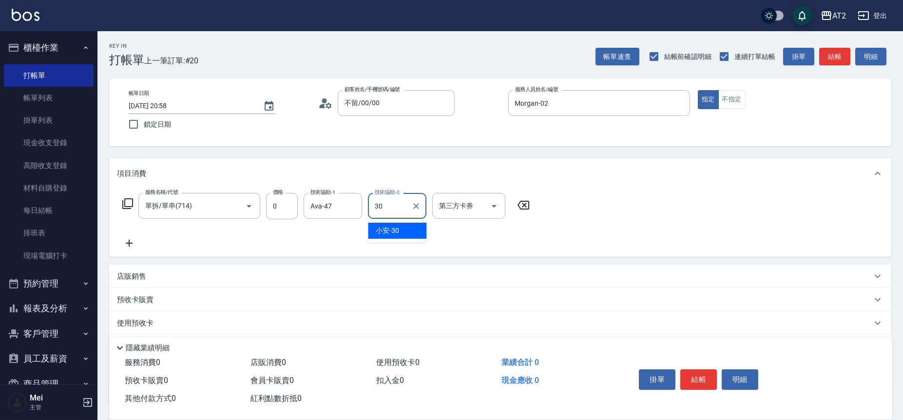
type input "小安-30"
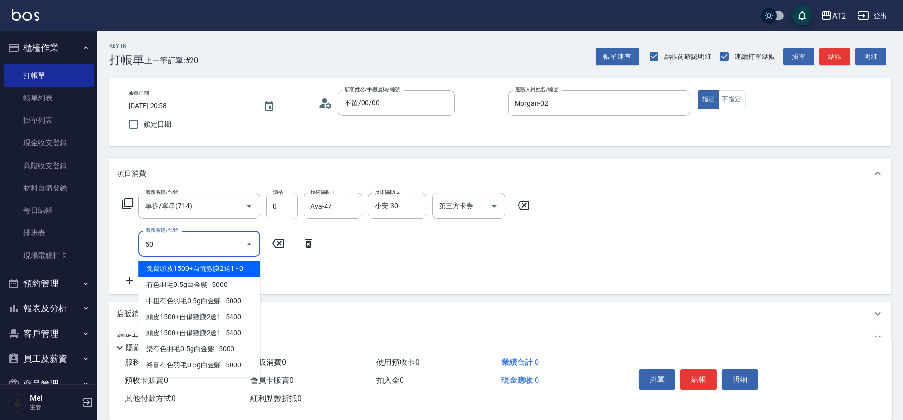
type input "501"
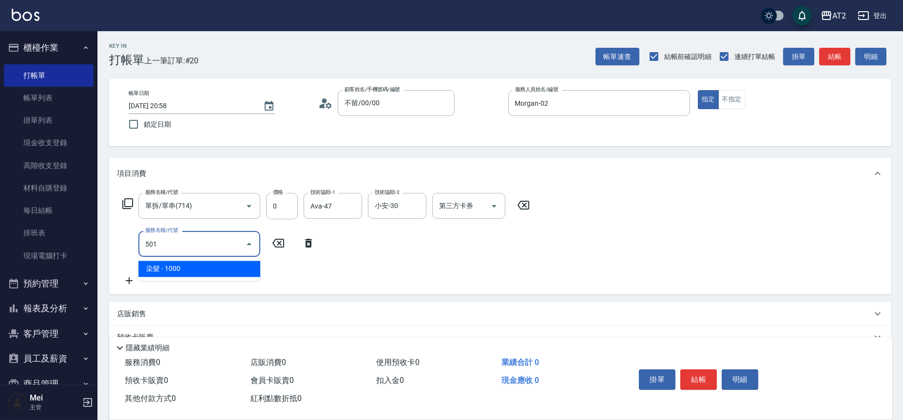
type input "100"
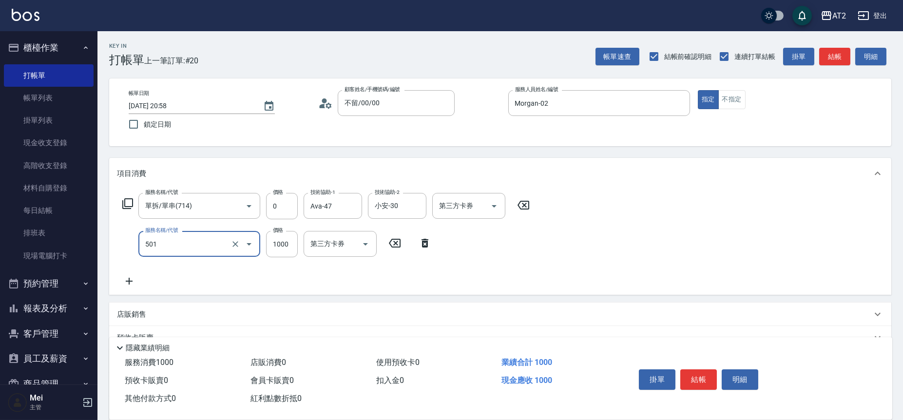
type input "染髮(501)"
type input "0"
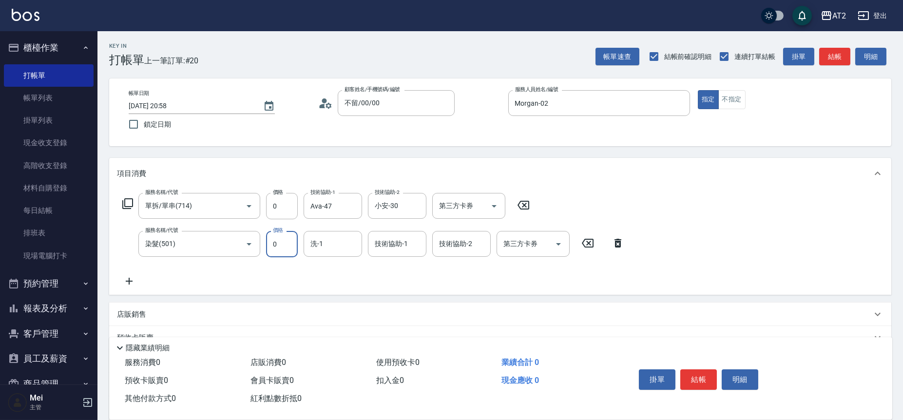
type input "0"
type input "小安-30"
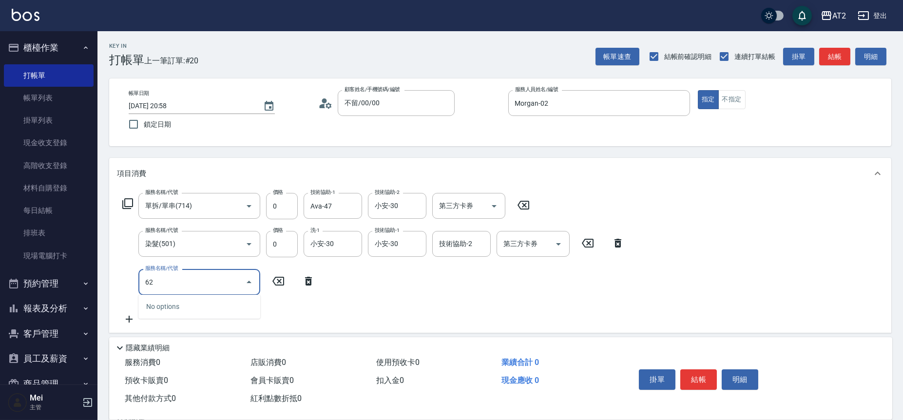
type input "629"
type input "350"
type input "京煥羽護髮中(629)"
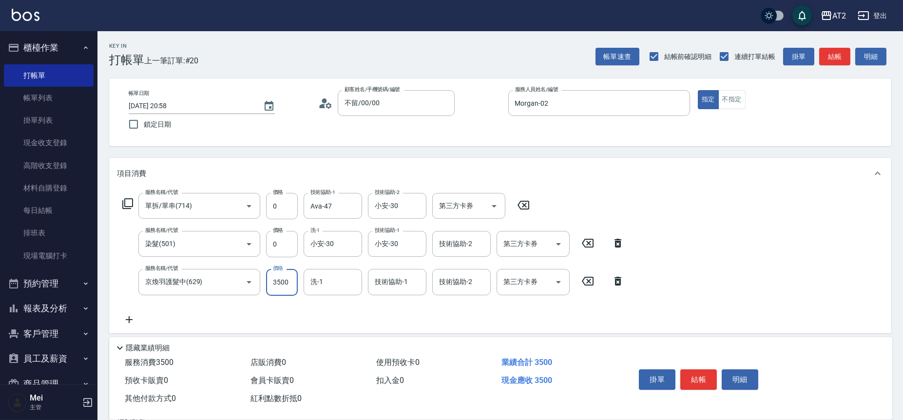
type input "0"
type input "360"
type input "3600"
type input "小安-30"
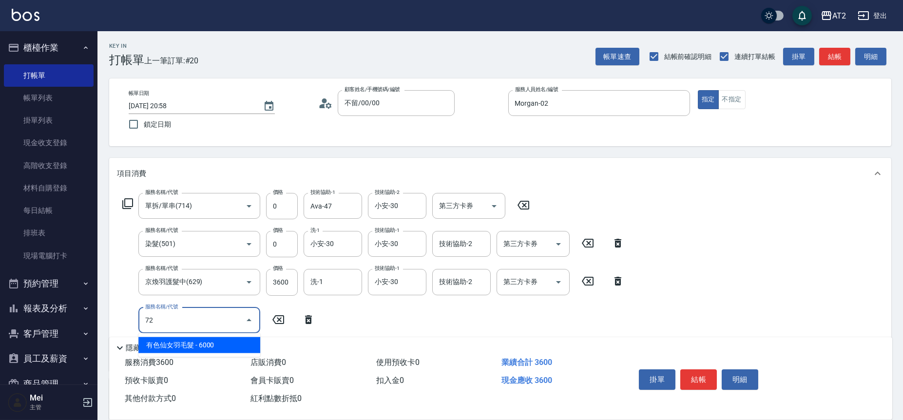
type input "7"
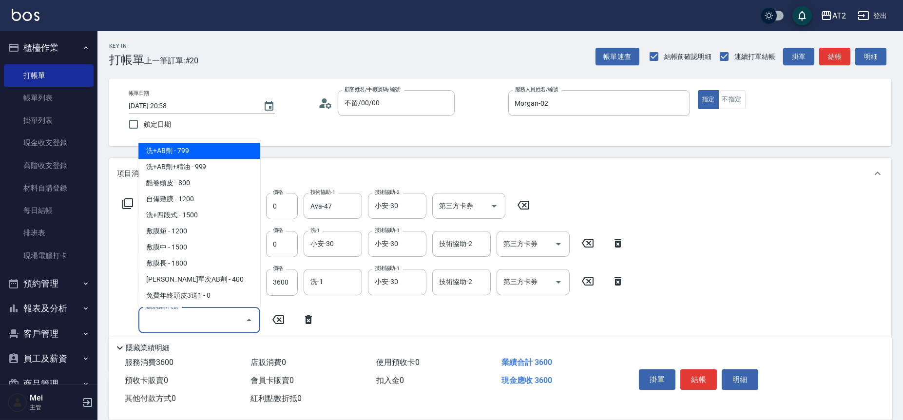
type input "7"
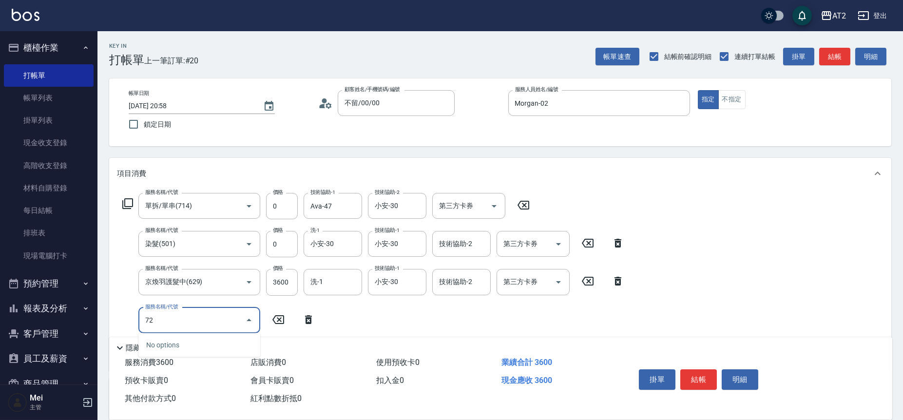
type input "720"
type input "910"
type input "仙女羽毛髮(720)"
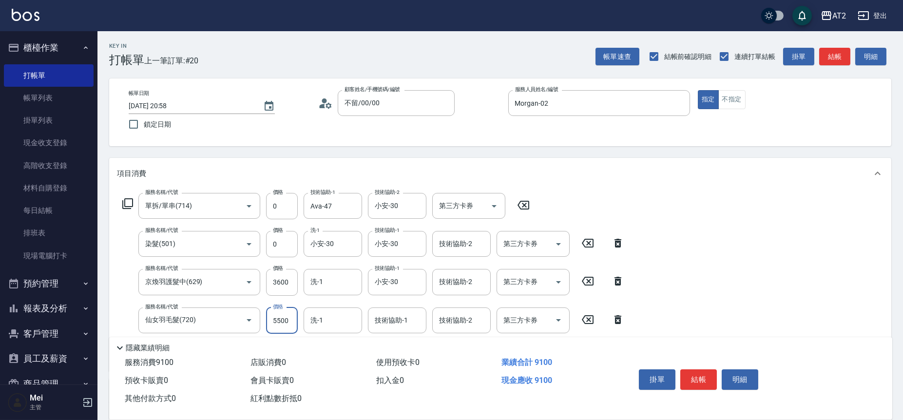
type input "360"
type input "17"
type input "370"
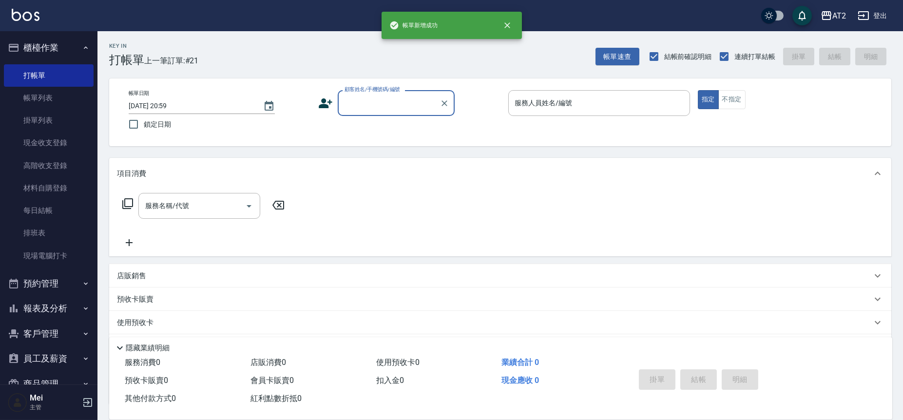
click at [68, 314] on button "報表及分析" at bounding box center [49, 308] width 90 height 25
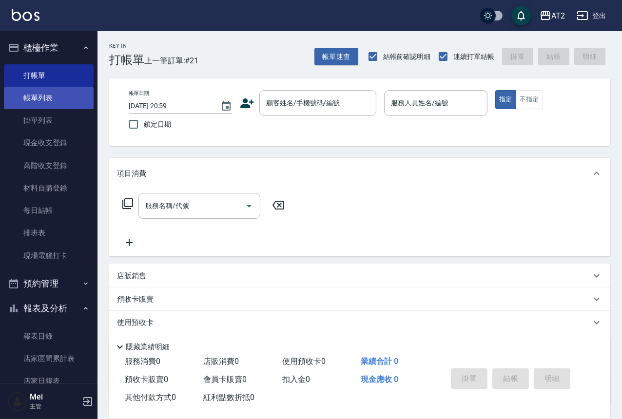
click at [54, 99] on link "帳單列表" at bounding box center [49, 98] width 90 height 22
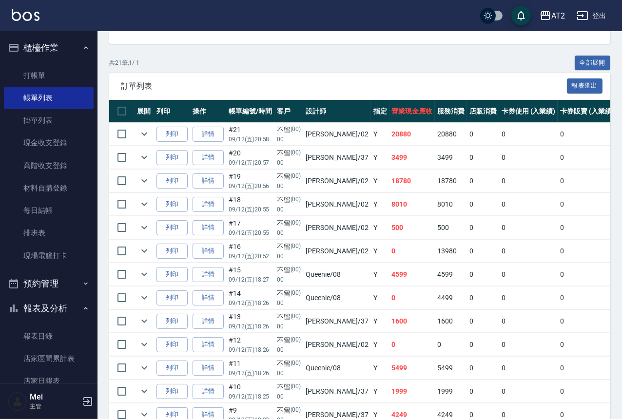
scroll to position [216, 0]
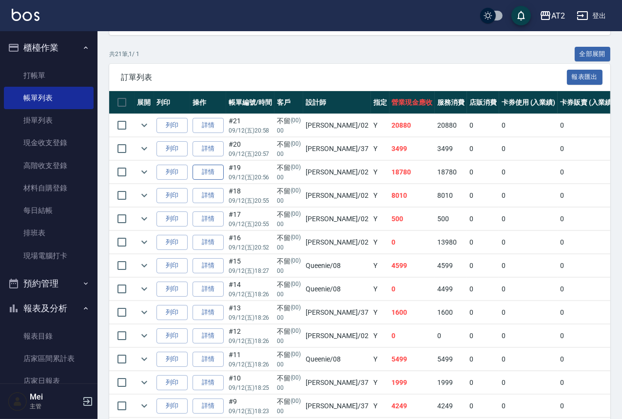
click at [204, 166] on link "詳情" at bounding box center [208, 172] width 31 height 15
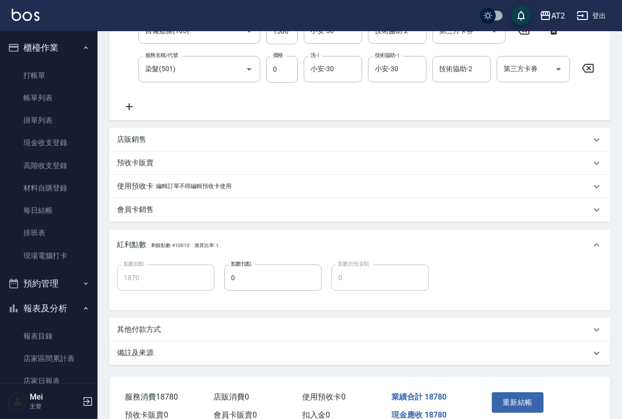
scroll to position [272, 0]
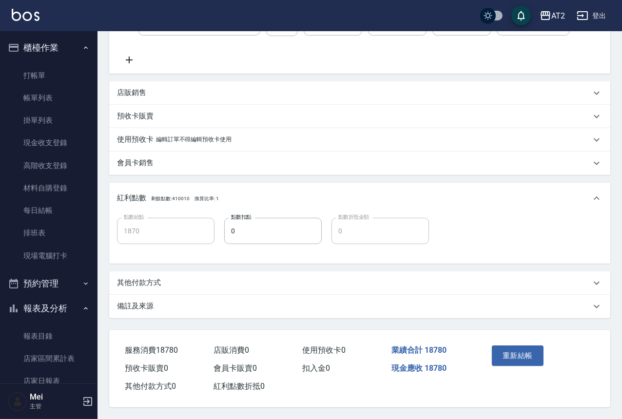
click at [199, 286] on div "其他付款方式" at bounding box center [359, 282] width 501 height 23
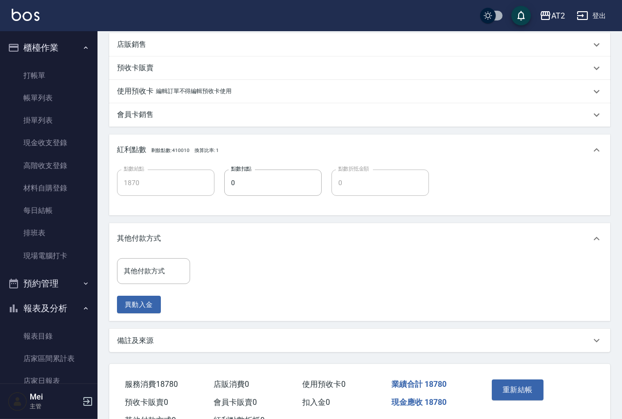
scroll to position [355, 0]
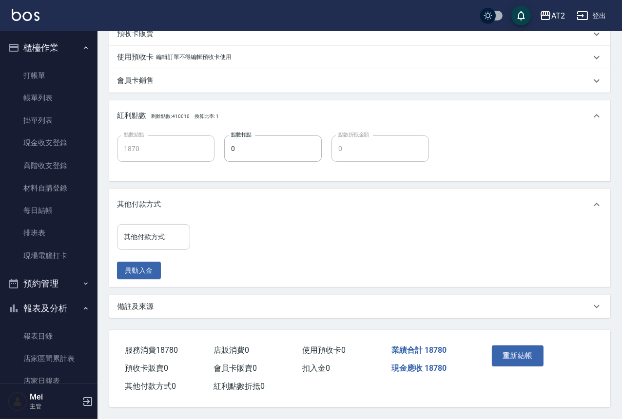
click at [165, 237] on input "其他付款方式" at bounding box center [153, 237] width 64 height 17
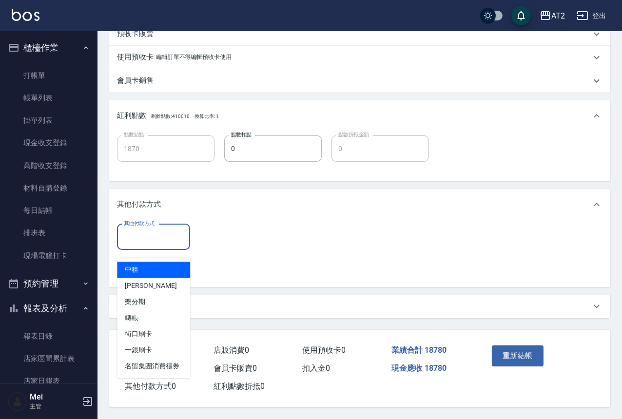
click at [159, 262] on span "中租" at bounding box center [153, 270] width 73 height 16
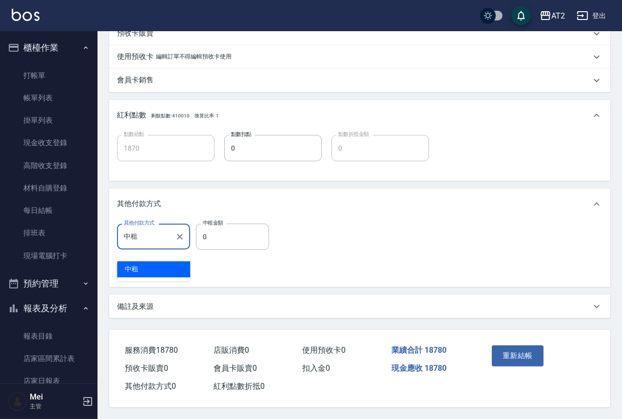
click at [162, 262] on span "中租" at bounding box center [153, 269] width 73 height 16
click at [228, 231] on input "0" at bounding box center [232, 237] width 73 height 26
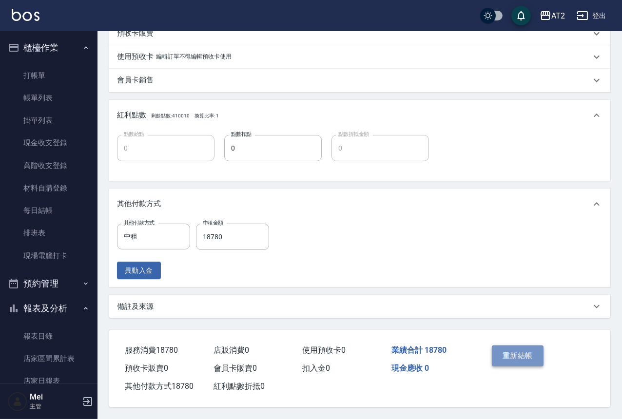
click at [543, 349] on button "重新結帳" at bounding box center [518, 356] width 52 height 20
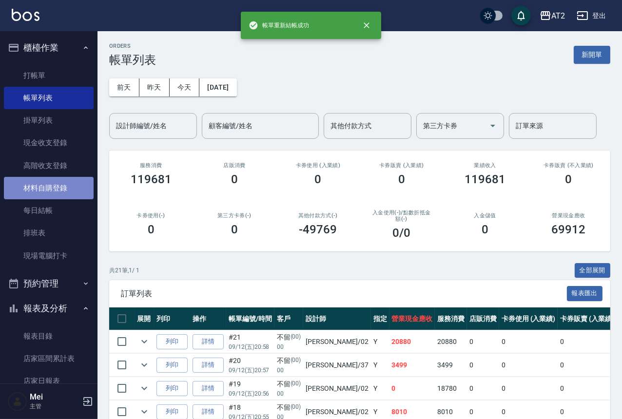
click at [67, 187] on link "材料自購登錄" at bounding box center [49, 188] width 90 height 22
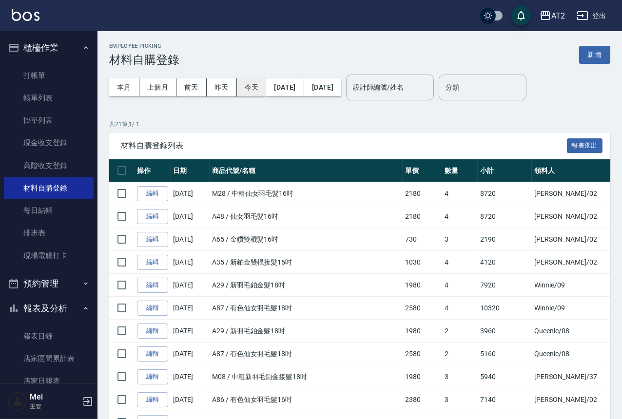
click at [244, 85] on button "今天" at bounding box center [252, 87] width 30 height 18
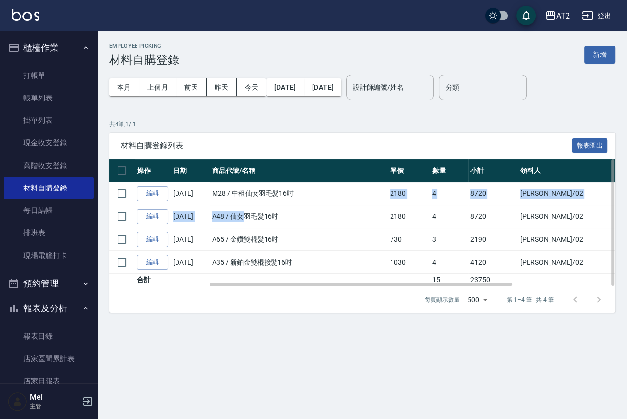
drag, startPoint x: 248, startPoint y: 219, endPoint x: 317, endPoint y: 202, distance: 71.3
click at [317, 202] on tbody "編輯 09/12/2025 M28 / 中租仙女羽毛髮16吋 2180 4 8720 Morgan /02 耗材 編輯 09/12/2025 A48 / 仙女…" at bounding box center [426, 234] width 634 height 104
click at [156, 220] on link "編輯" at bounding box center [152, 216] width 31 height 15
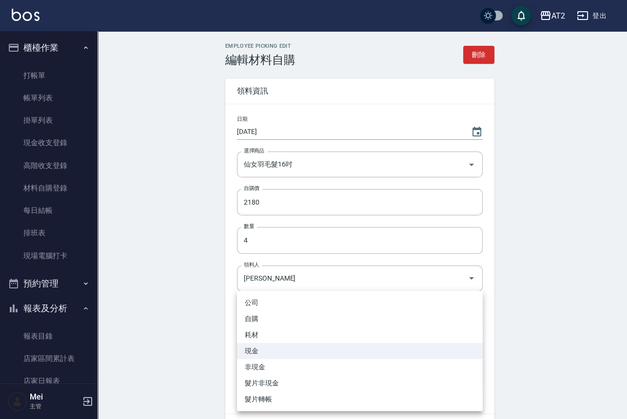
click at [263, 313] on body "AT2 登出 櫃檯作業 打帳單 帳單列表 掛單列表 現金收支登錄 高階收支登錄 材料自購登錄 每日結帳 排班表 現場電腦打卡 預約管理 預約管理 單日預約紀錄…" at bounding box center [313, 240] width 627 height 481
click at [261, 335] on li "耗材" at bounding box center [360, 335] width 246 height 16
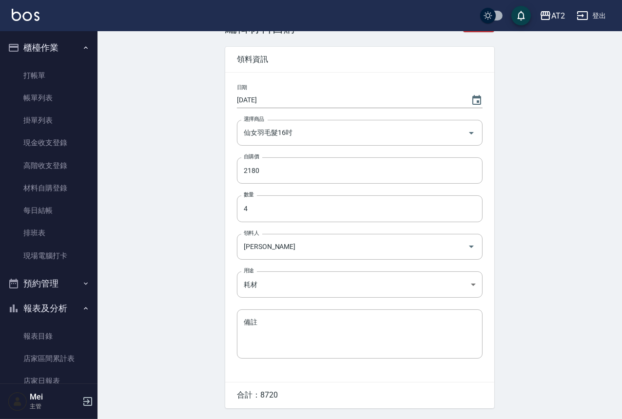
scroll to position [62, 0]
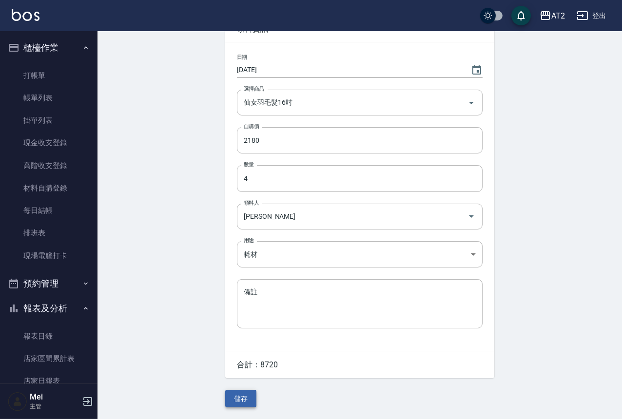
click at [251, 404] on button "儲存" at bounding box center [240, 399] width 31 height 18
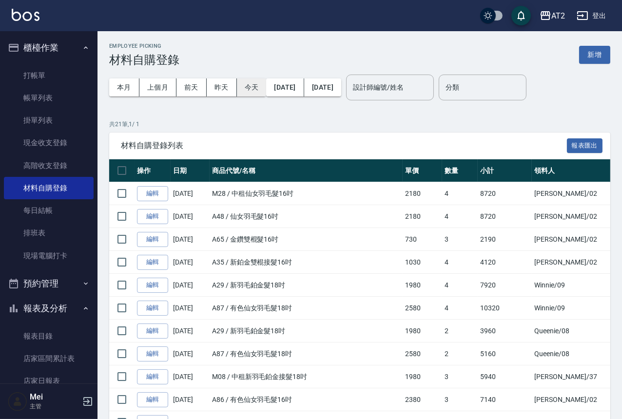
click at [255, 89] on button "今天" at bounding box center [252, 87] width 30 height 18
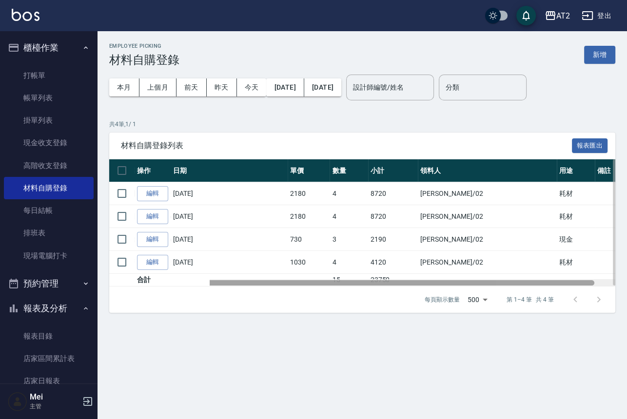
scroll to position [0, 101]
drag, startPoint x: 467, startPoint y: 282, endPoint x: 548, endPoint y: 277, distance: 81.0
click at [548, 277] on div "操作 日期 商品代號/名稱 單價 數量 小計 領料人 用途 備註 編輯 09/12/2025 M28 / 中租仙女羽毛髮16吋 2180 4 8720 Mor…" at bounding box center [362, 222] width 506 height 127
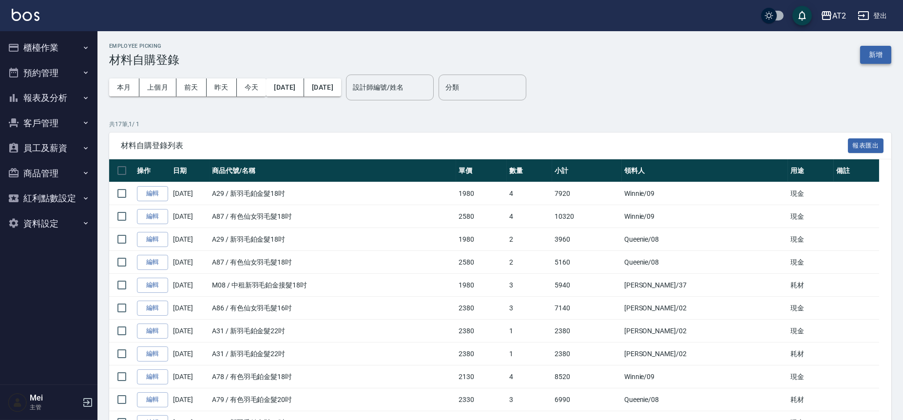
click at [874, 56] on button "新增" at bounding box center [875, 55] width 31 height 18
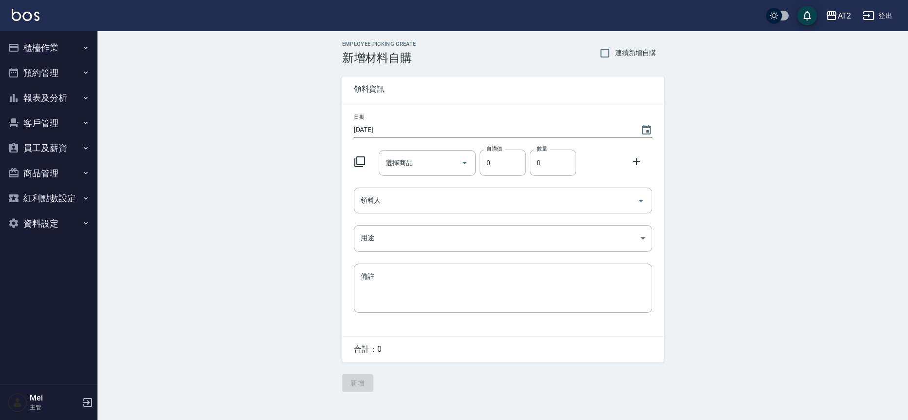
click at [629, 52] on span "連續新增自購" at bounding box center [635, 53] width 41 height 10
click at [615, 52] on input "連續新增自購" at bounding box center [605, 53] width 20 height 20
checkbox input "true"
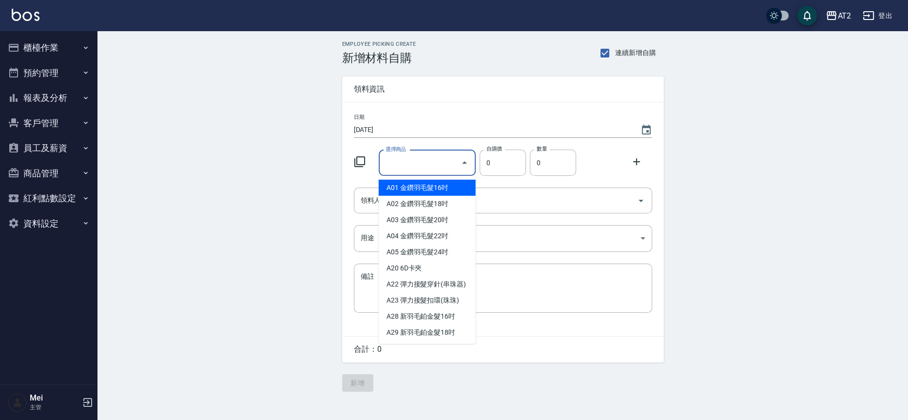
click at [438, 169] on input "選擇商品" at bounding box center [420, 163] width 74 height 17
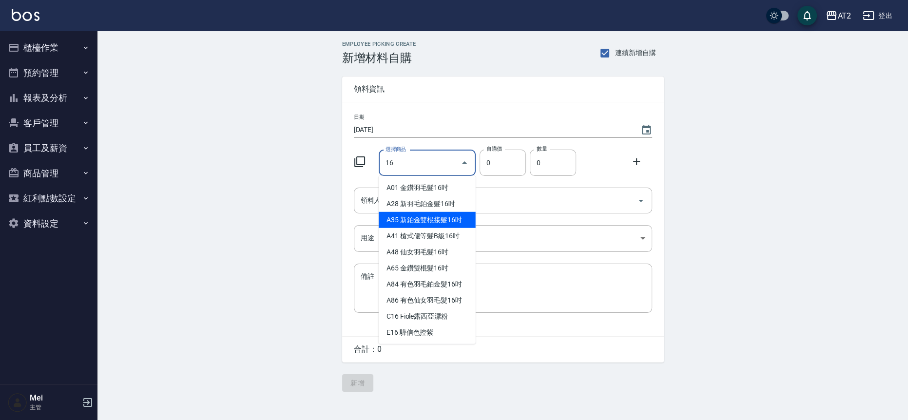
click at [409, 220] on li "A35 新鉑金雙棍接髮16吋" at bounding box center [427, 220] width 97 height 16
type input "新鉑金雙棍接髮16吋"
type input "1030"
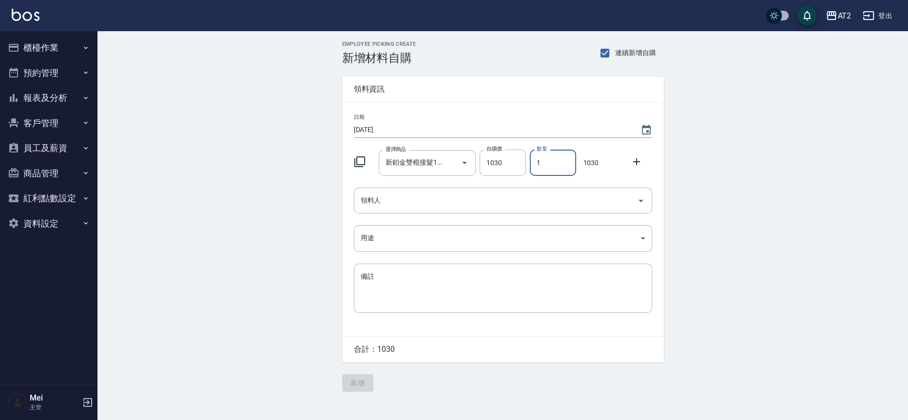
click at [542, 167] on input "1" at bounding box center [553, 163] width 46 height 26
click at [531, 211] on div "領料人" at bounding box center [503, 201] width 298 height 26
type input "4"
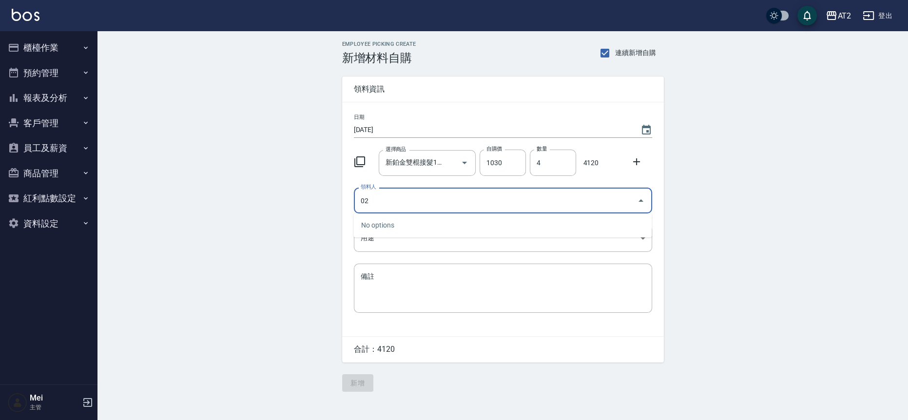
type input "02 Morgan"
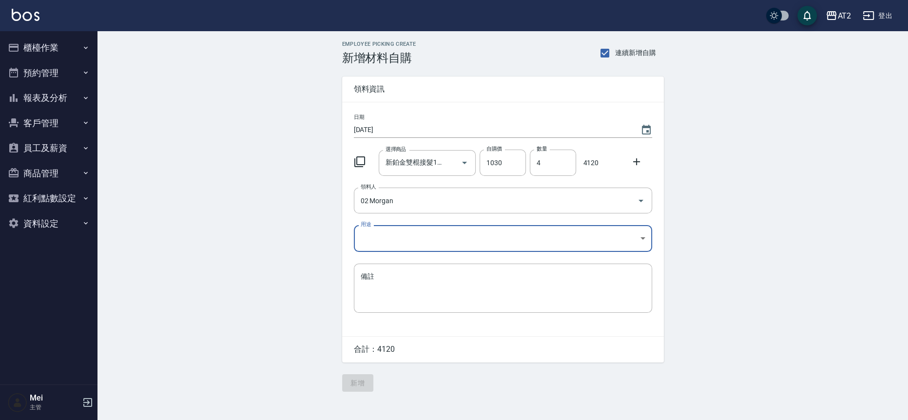
click at [495, 239] on body "AT2 登出 櫃檯作業 打帳單 帳單列表 掛單列表 現金收支登錄 高階收支登錄 材料自購登錄 每日結帳 排班表 現場電腦打卡 預約管理 預約管理 單日預約紀錄…" at bounding box center [454, 210] width 908 height 420
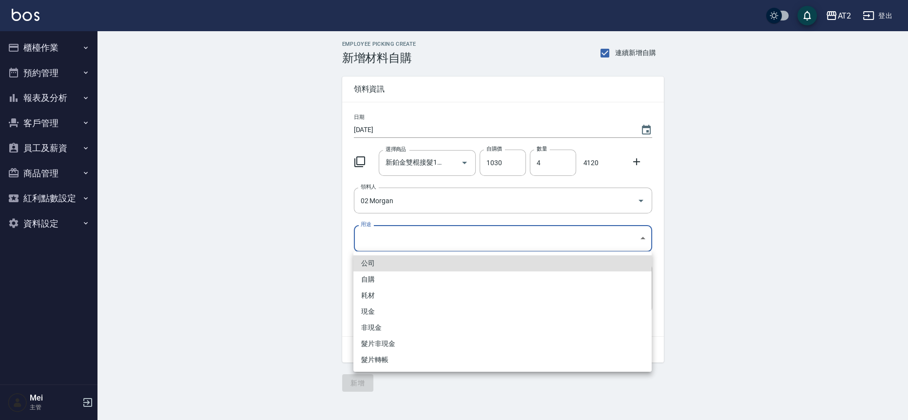
click at [408, 301] on li "耗材" at bounding box center [502, 296] width 298 height 16
type input "耗材"
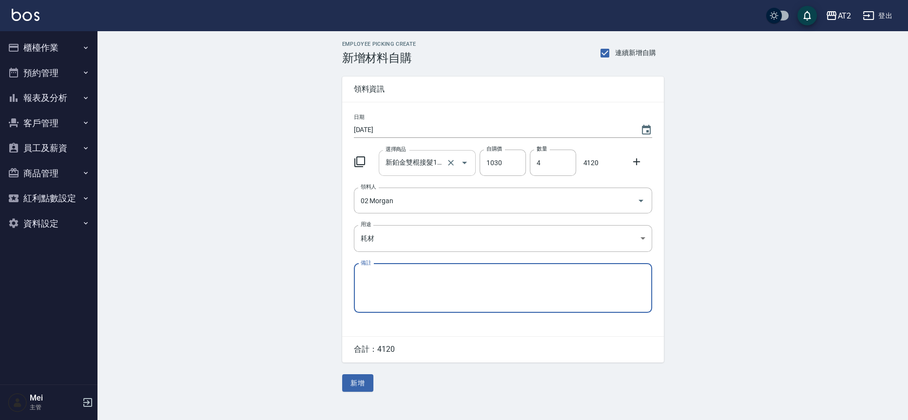
click at [417, 163] on input "新鉑金雙棍接髮16吋" at bounding box center [413, 163] width 61 height 17
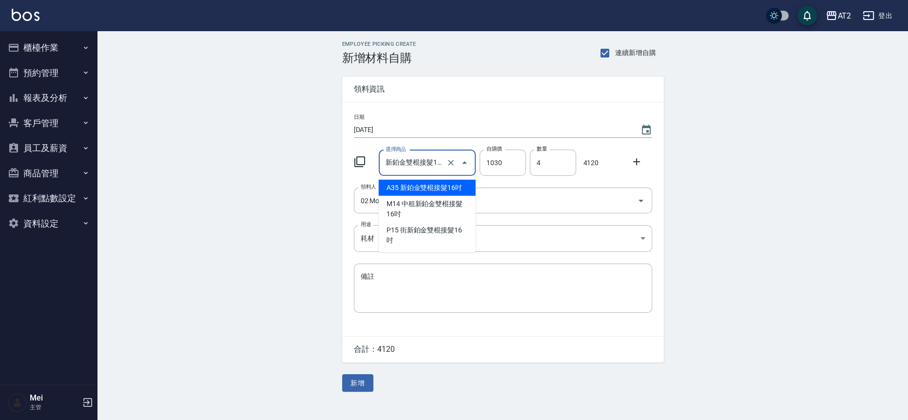
click at [408, 190] on li "A35 新鉑金雙棍接髮16吋" at bounding box center [427, 188] width 97 height 16
click at [218, 214] on div "Employee Picking Create 新增材料自購 連續新增自購 領料資訊 日期 2025/09/12 選擇商品 新鉑金雙棍接髮16吋 選擇商品 自…" at bounding box center [502, 216] width 811 height 370
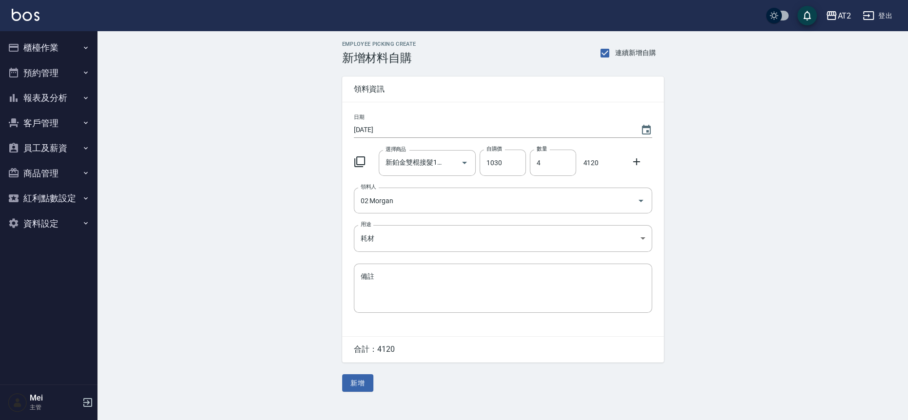
click at [376, 380] on div "Employee Picking Create 新增材料自購 連續新增自購 領料資訊 日期 2025/09/12 選擇商品 新鉑金雙棍接髮16吋 選擇商品 自…" at bounding box center [502, 216] width 341 height 370
click at [367, 380] on button "新增" at bounding box center [357, 383] width 31 height 18
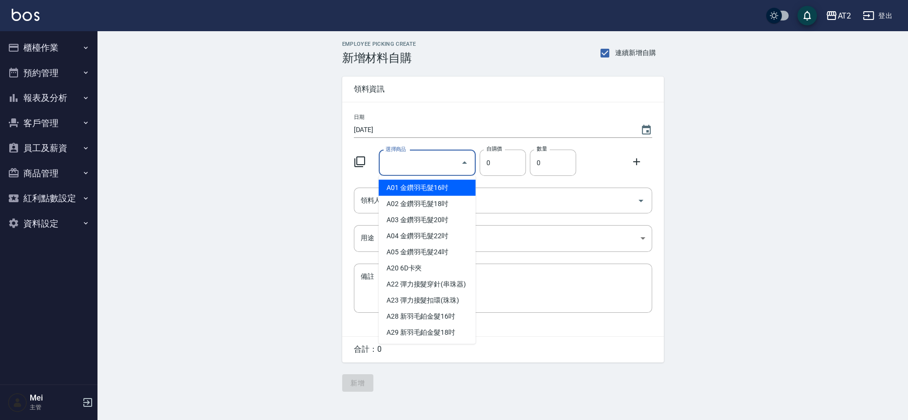
click at [405, 155] on input "選擇商品" at bounding box center [420, 163] width 74 height 17
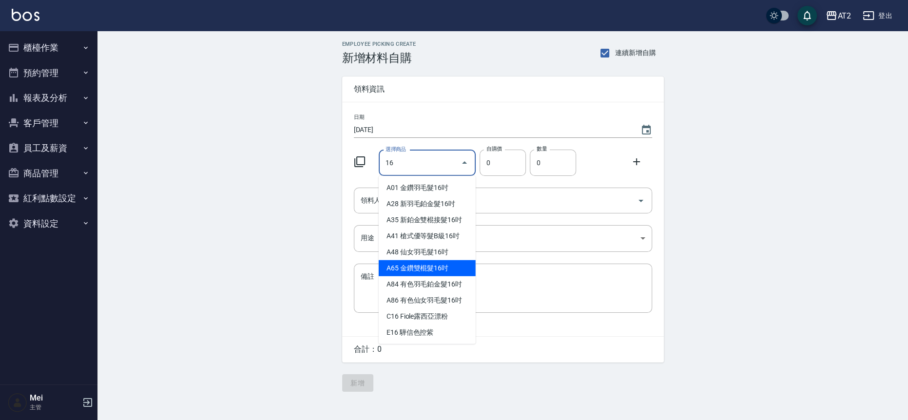
click at [429, 264] on li "A65 金鑽雙棍髮16吋" at bounding box center [427, 268] width 97 height 16
type input "金鑽雙棍髮16吋"
type input "730"
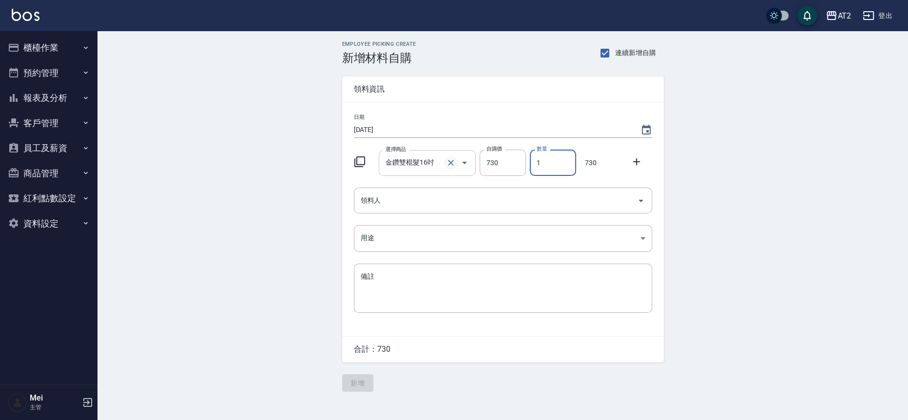
drag, startPoint x: 555, startPoint y: 166, endPoint x: 448, endPoint y: 157, distance: 107.1
click at [448, 157] on div "選擇商品 金鑽雙棍髮16吋 選擇商品 自購價 730 自購價 數量 1 數量 730" at bounding box center [501, 161] width 302 height 30
click at [453, 189] on div "領料人" at bounding box center [503, 201] width 298 height 26
type input "3"
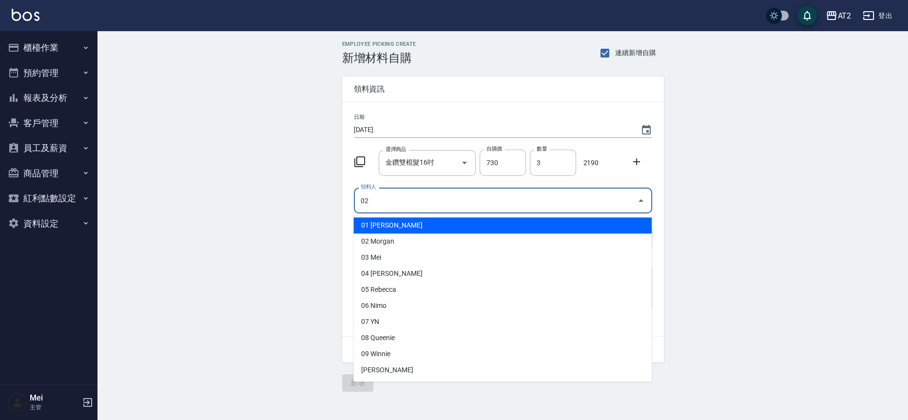
type input "02 Morgan"
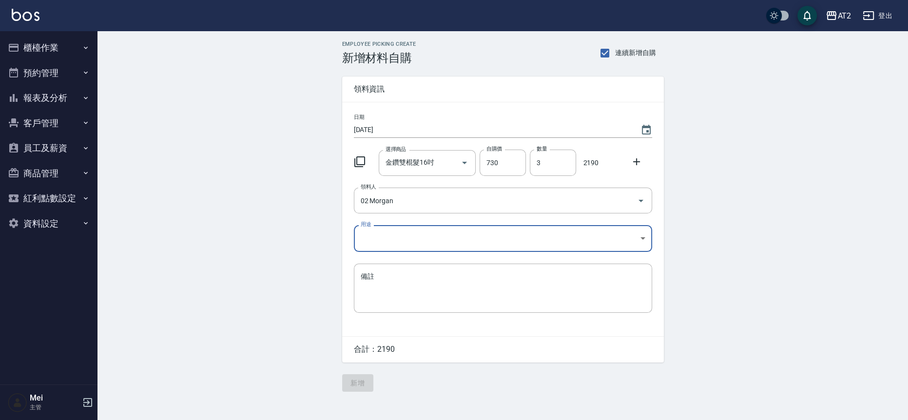
click at [420, 234] on body "AT2 登出 櫃檯作業 打帳單 帳單列表 掛單列表 現金收支登錄 高階收支登錄 材料自購登錄 每日結帳 排班表 現場電腦打卡 預約管理 預約管理 單日預約紀錄…" at bounding box center [454, 210] width 908 height 420
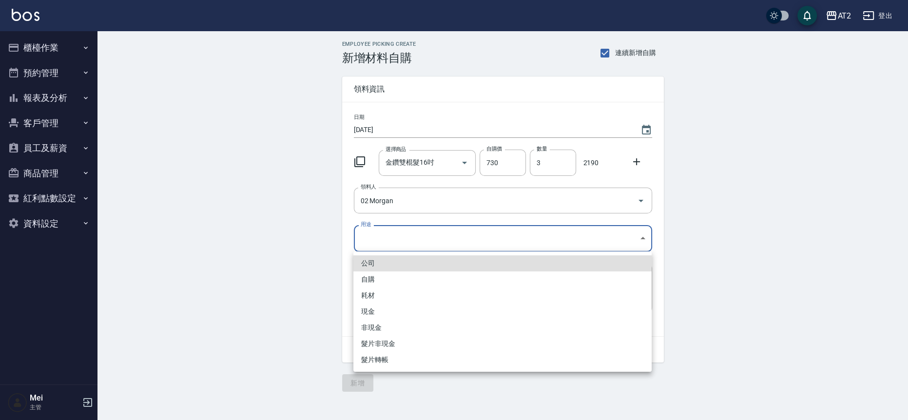
click at [390, 306] on li "現金" at bounding box center [502, 312] width 298 height 16
type input "現金"
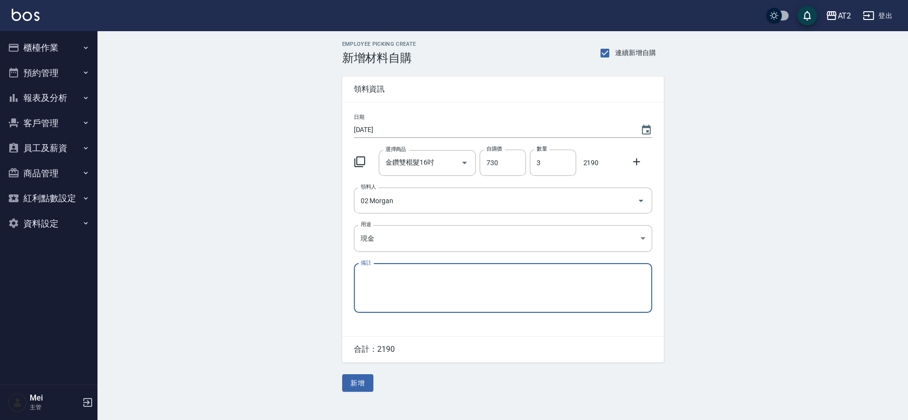
click at [362, 393] on div "Employee Picking Create 新增材料自購 連續新增自購 領料資訊 日期 2025/09/12 選擇商品 金鑽雙棍髮16吋 選擇商品 自購價…" at bounding box center [502, 216] width 341 height 370
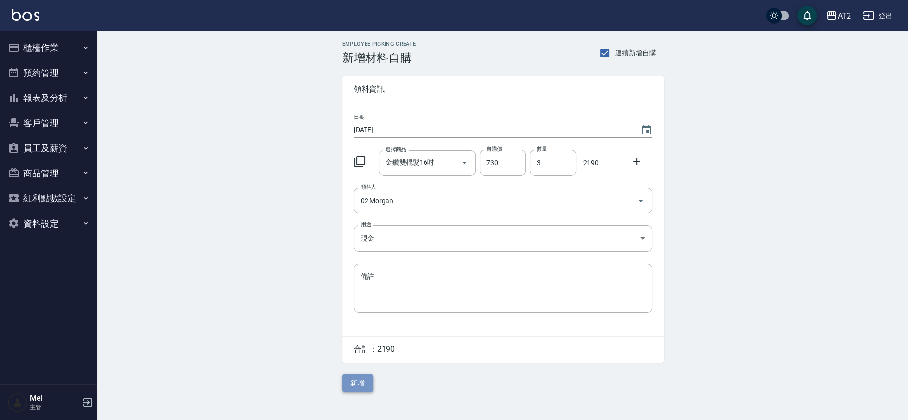
click at [362, 383] on button "新增" at bounding box center [357, 383] width 31 height 18
click at [432, 203] on input "領料人" at bounding box center [495, 200] width 275 height 17
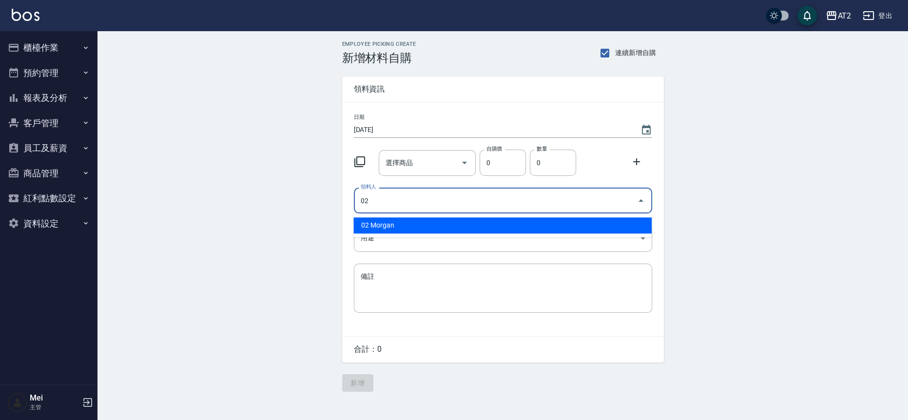
type input "02 Morgan"
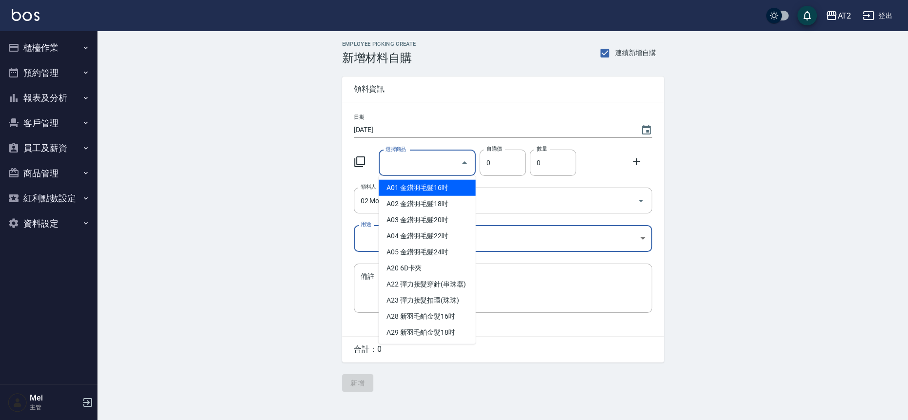
click at [424, 161] on input "選擇商品" at bounding box center [420, 163] width 74 height 17
click at [392, 191] on li "A48 仙女羽毛髮16吋" at bounding box center [427, 188] width 97 height 16
type input "仙女羽毛髮16吋"
type input "2180"
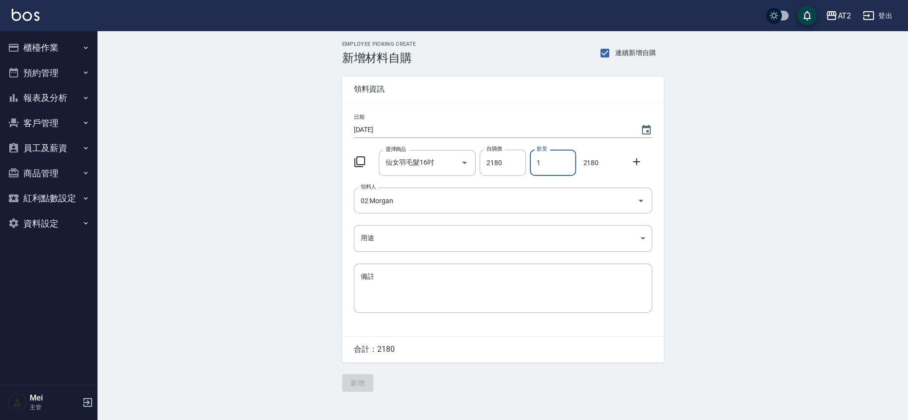
click at [549, 162] on input "1" at bounding box center [553, 163] width 46 height 26
drag, startPoint x: 549, startPoint y: 162, endPoint x: 434, endPoint y: 165, distance: 115.1
click at [434, 165] on div "選擇商品 仙女羽毛髮16吋 選擇商品 自購價 2180 自購價 數量 04 數量 8720" at bounding box center [501, 161] width 302 height 30
type input "4"
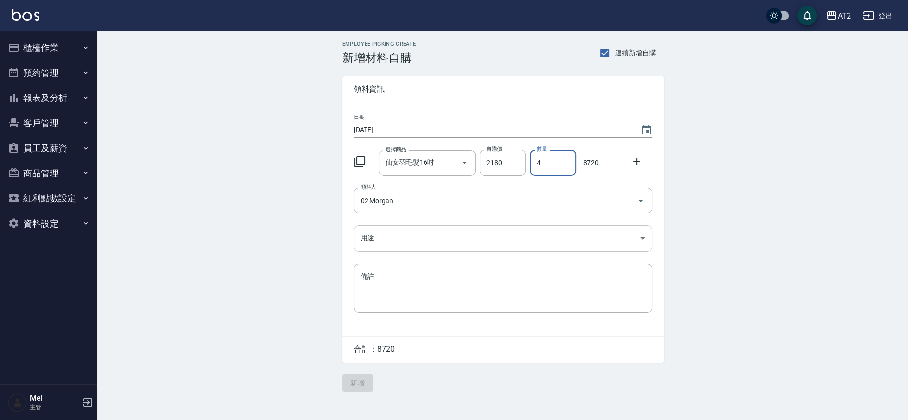
click at [469, 231] on body "AT2 登出 櫃檯作業 打帳單 帳單列表 掛單列表 現金收支登錄 高階收支登錄 材料自購登錄 每日結帳 排班表 現場電腦打卡 預約管理 預約管理 單日預約紀錄…" at bounding box center [454, 210] width 908 height 420
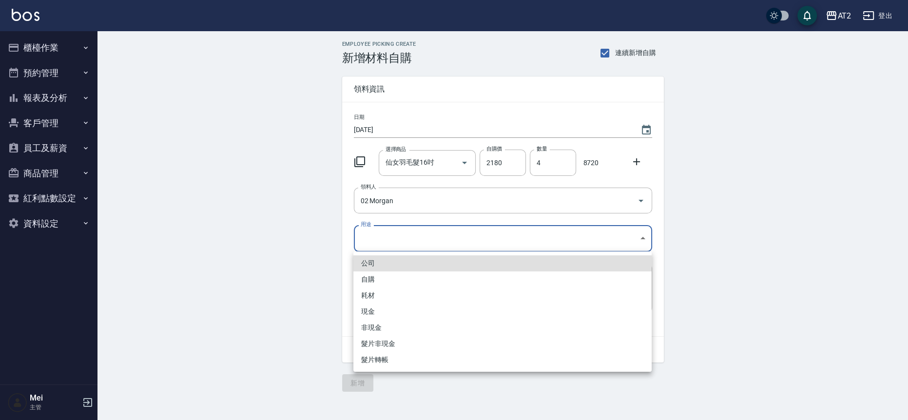
click at [392, 315] on li "現金" at bounding box center [502, 312] width 298 height 16
type input "現金"
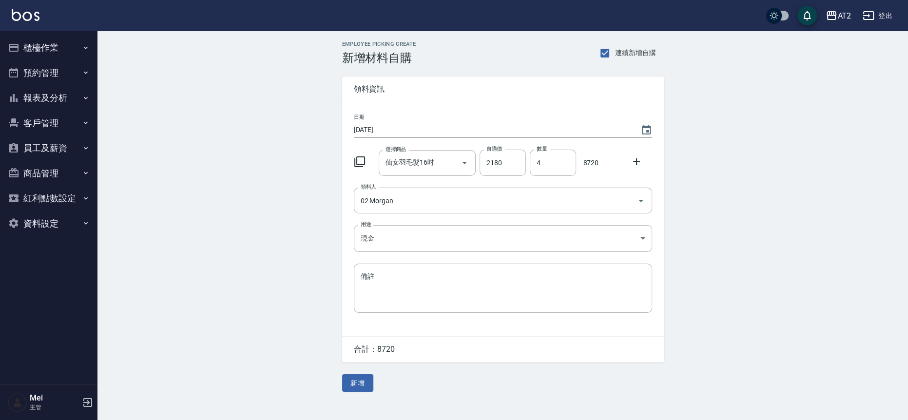
click at [314, 223] on div "Employee Picking Create 新增材料自購 連續新增自購 領料資訊 日期 2025/09/12 選擇商品 仙女羽毛髮16吋 選擇商品 自購價…" at bounding box center [502, 216] width 811 height 370
click at [291, 211] on div "Employee Picking Create 新增材料自購 連續新增自購 領料資訊 日期 2025/09/12 選擇商品 仙女羽毛髮16吋 選擇商品 自購價…" at bounding box center [502, 216] width 811 height 370
click at [351, 387] on button "新增" at bounding box center [357, 383] width 31 height 18
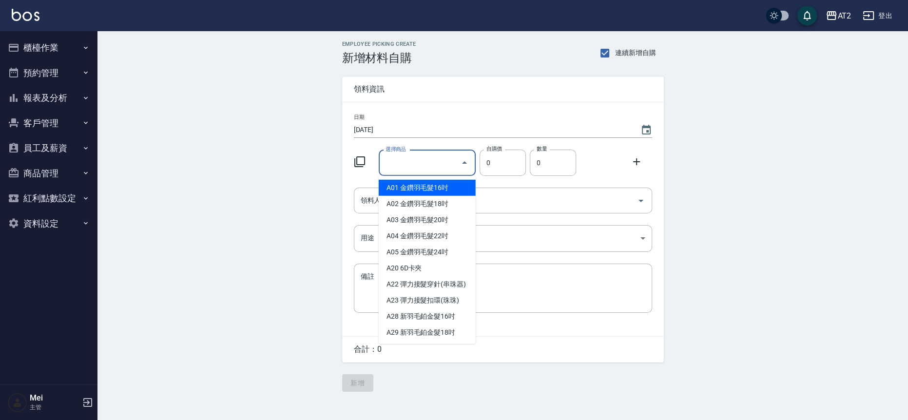
click at [398, 168] on input "選擇商品" at bounding box center [420, 163] width 74 height 17
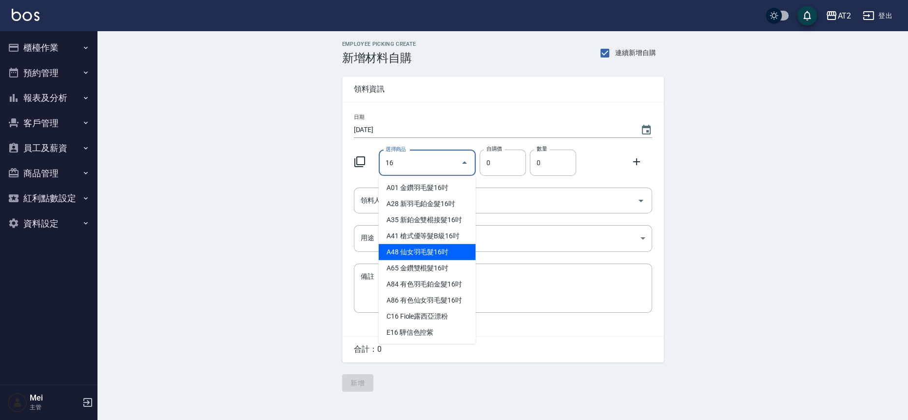
click at [434, 253] on li "A48 仙女羽毛髮16吋" at bounding box center [427, 252] width 97 height 16
type input "仙女羽毛髮16吋"
type input "2180"
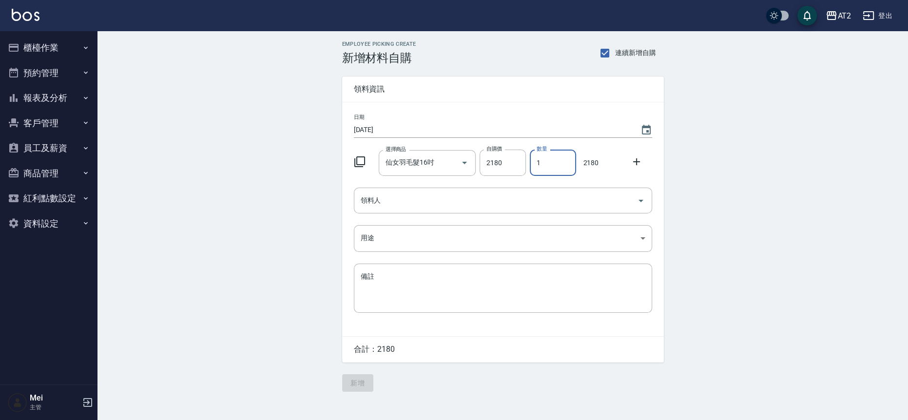
drag, startPoint x: 530, startPoint y: 158, endPoint x: 561, endPoint y: 156, distance: 30.7
click at [561, 156] on input "1" at bounding box center [553, 163] width 46 height 26
click at [486, 213] on div "領料人" at bounding box center [503, 201] width 298 height 26
type input "4"
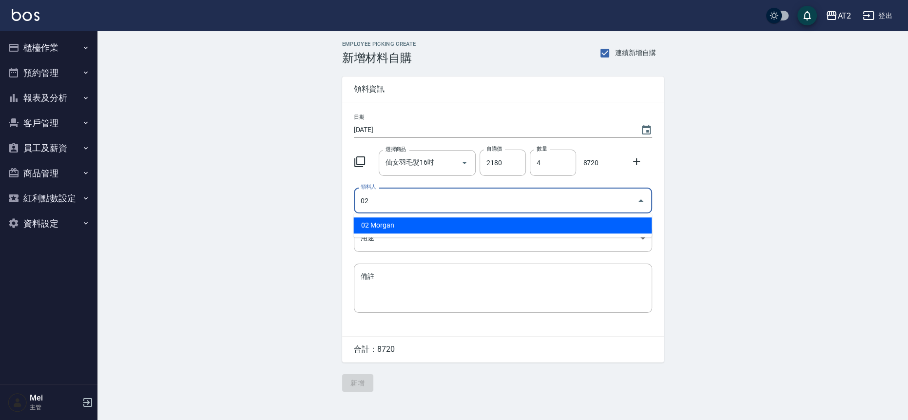
type input "02 Morgan"
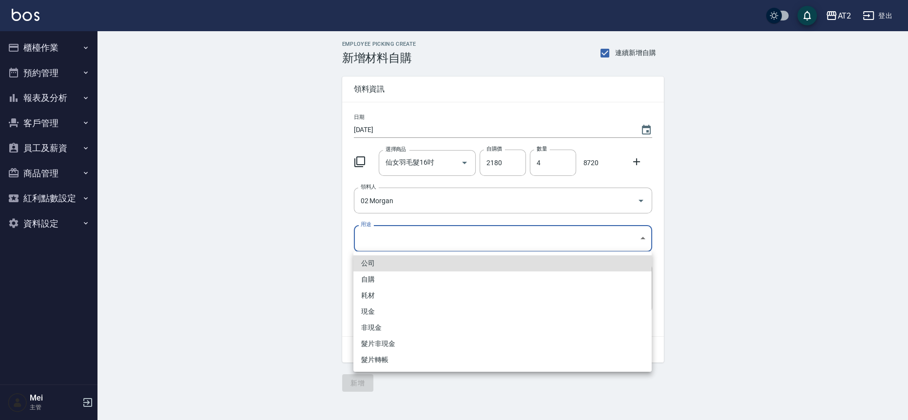
click at [467, 244] on body "AT2 登出 櫃檯作業 打帳單 帳單列表 掛單列表 現金收支登錄 高階收支登錄 材料自購登錄 每日結帳 排班表 現場電腦打卡 預約管理 預約管理 單日預約紀錄…" at bounding box center [454, 210] width 908 height 420
click at [380, 311] on li "現金" at bounding box center [502, 312] width 298 height 16
type input "現金"
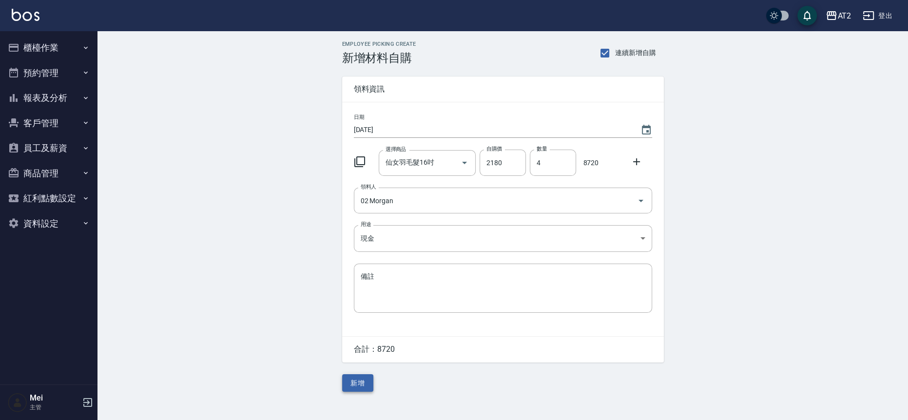
click at [352, 384] on button "新增" at bounding box center [357, 383] width 31 height 18
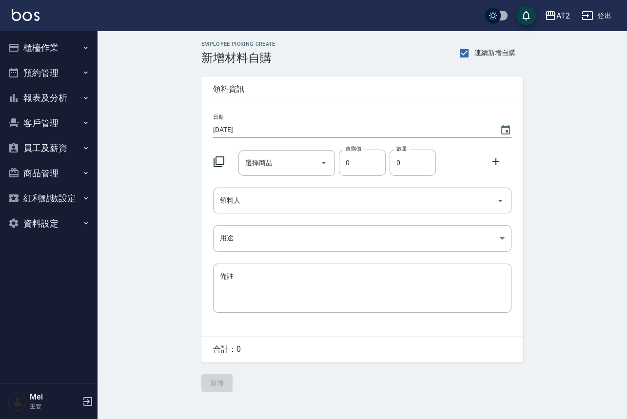
click at [68, 35] on button "櫃檯作業" at bounding box center [49, 47] width 90 height 25
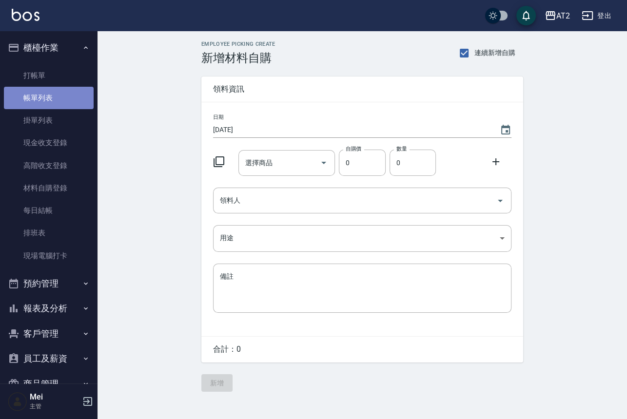
click at [72, 96] on link "帳單列表" at bounding box center [49, 98] width 90 height 22
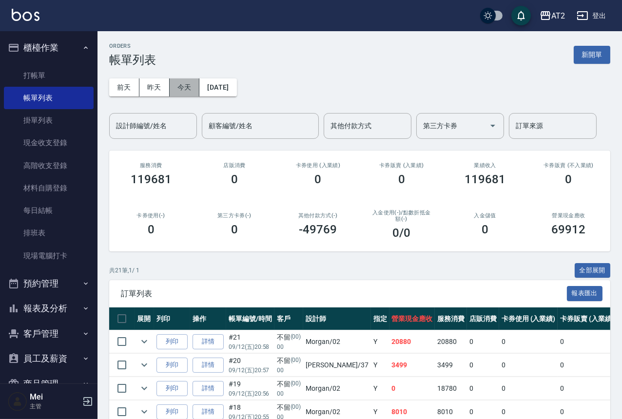
click at [187, 88] on button "今天" at bounding box center [185, 87] width 30 height 18
click at [43, 193] on link "材料自購登錄" at bounding box center [49, 188] width 90 height 22
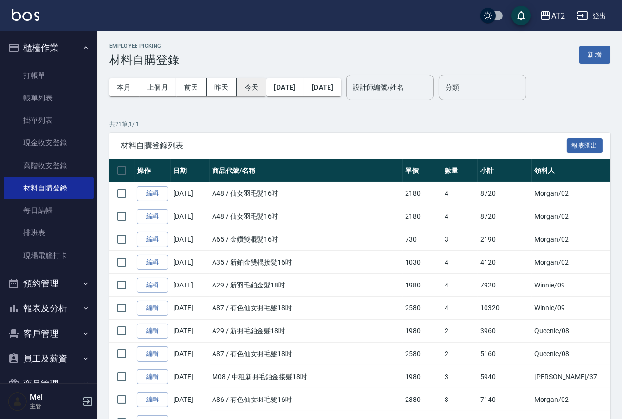
click at [253, 87] on button "今天" at bounding box center [252, 87] width 30 height 18
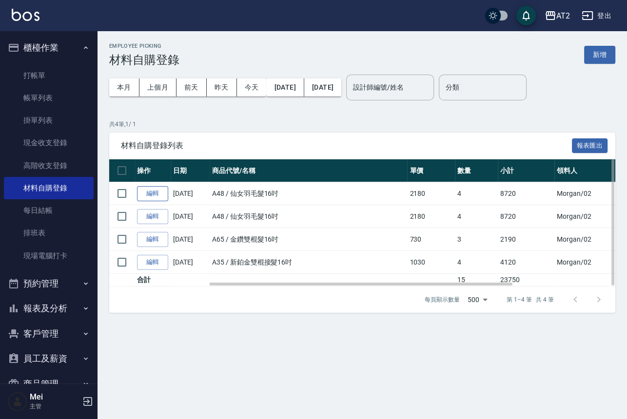
click at [156, 192] on link "編輯" at bounding box center [152, 193] width 31 height 15
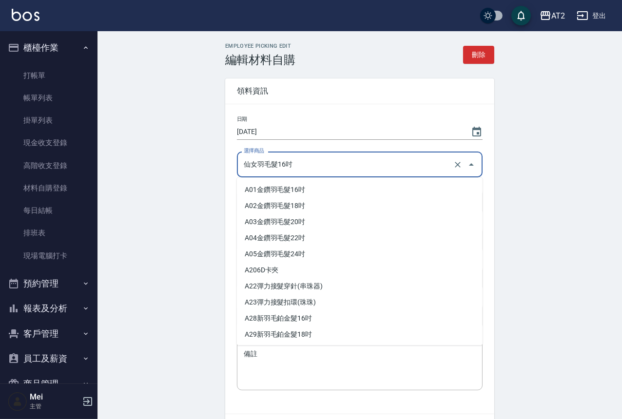
click at [243, 160] on input "仙女羽毛髮16吋" at bounding box center [346, 164] width 210 height 17
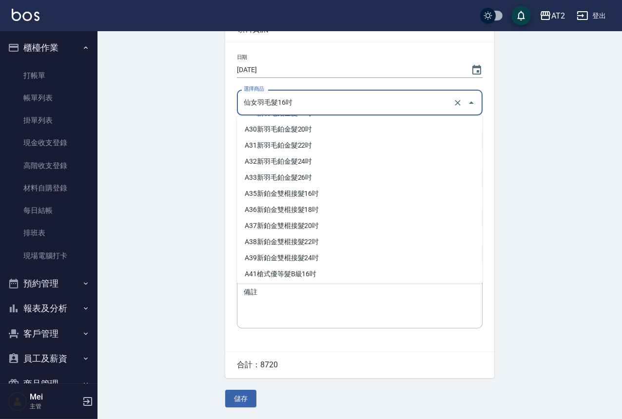
scroll to position [43, 0]
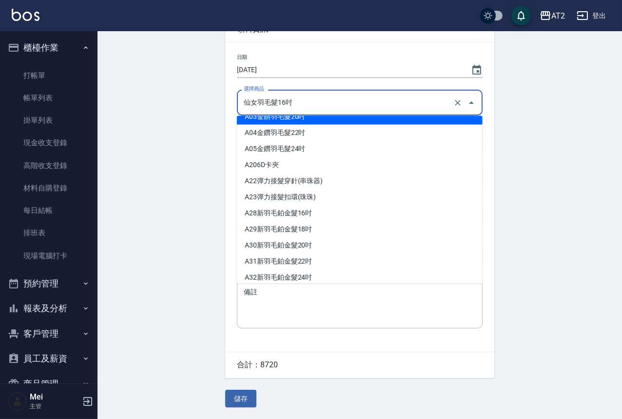
click at [314, 94] on input "仙女羽毛髮16吋" at bounding box center [346, 102] width 210 height 17
drag, startPoint x: 314, startPoint y: 104, endPoint x: 172, endPoint y: 85, distance: 143.6
click at [172, 85] on div "Employee Picking Edit 編輯材料自購 刪除 領料資訊 日期 [DATE] 選擇商品 仙女羽毛髮16吋 選擇商品 自購價 2180 自購價 …" at bounding box center [359, 194] width 524 height 450
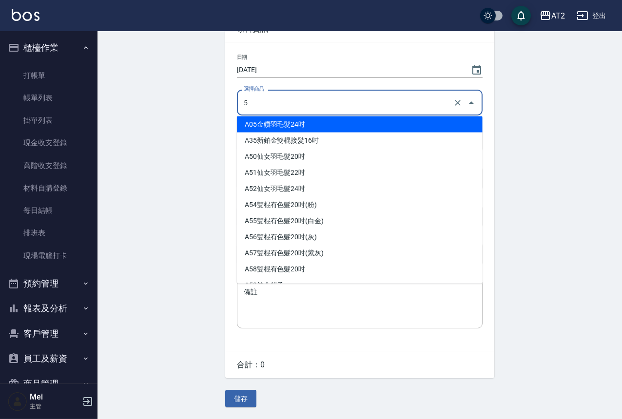
scroll to position [0, 0]
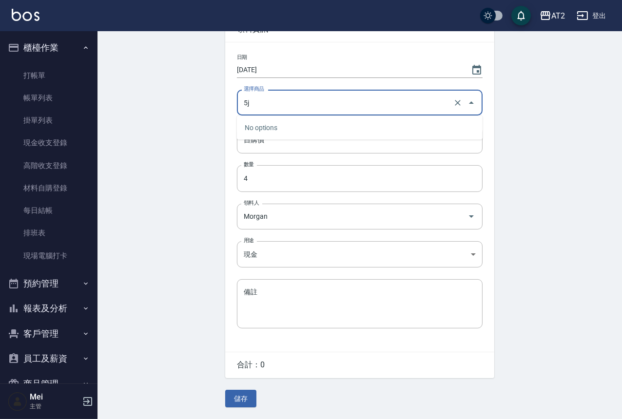
type input "5"
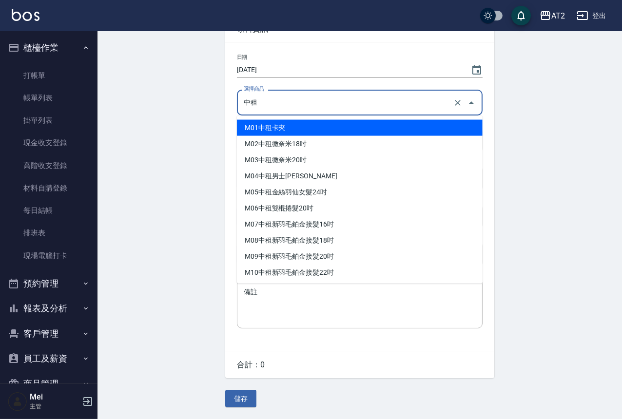
paste input "仙女羽毛髮16吋"
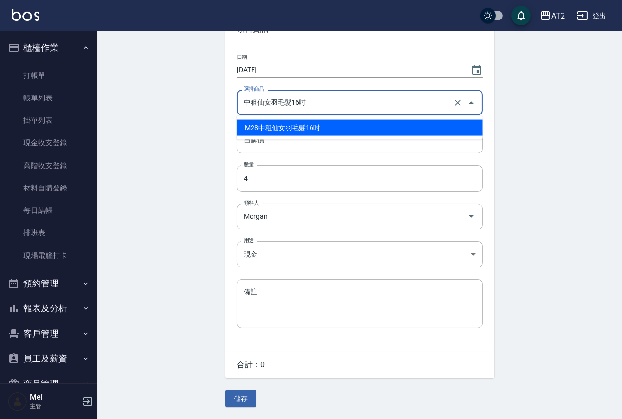
click at [338, 123] on li "M28 中租仙女羽毛髮16吋" at bounding box center [360, 128] width 246 height 16
type input "中租仙女羽毛髮16吋"
type input "2180"
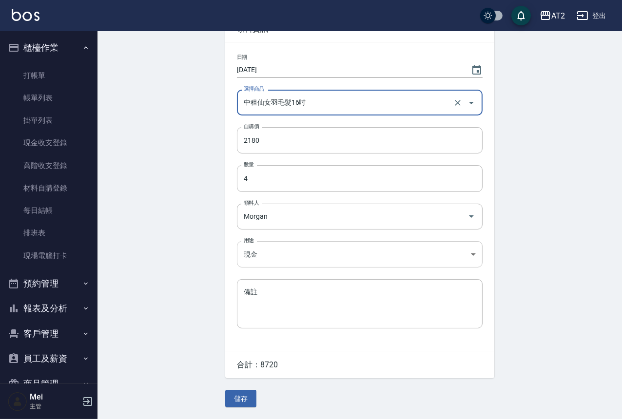
type input "中租仙女羽毛髮16吋"
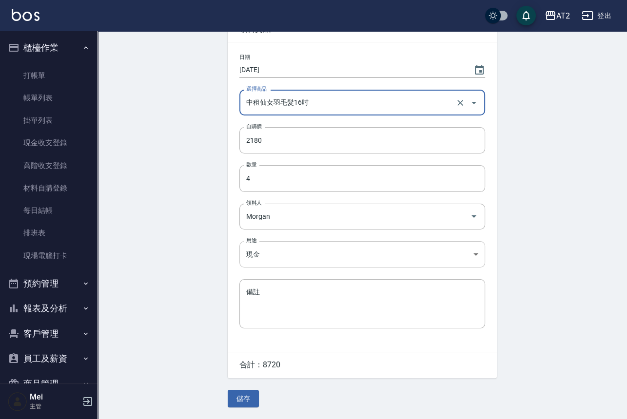
click at [280, 251] on body "AT2 登出 櫃檯作業 打帳單 帳單列表 掛單列表 現金收支登錄 高階收支登錄 材料自購登錄 每日結帳 排班表 現場電腦打卡 預約管理 預約管理 單日預約紀錄…" at bounding box center [313, 178] width 627 height 481
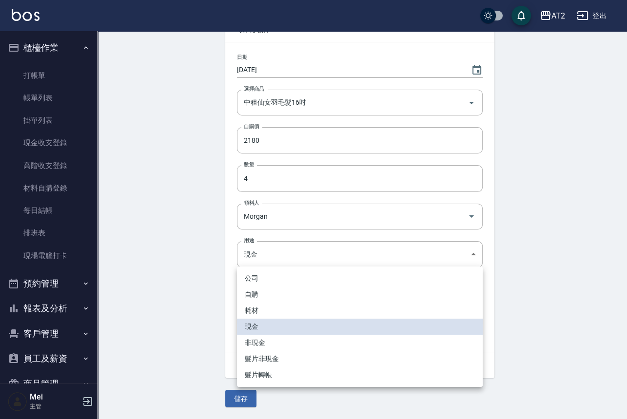
click at [260, 318] on li "耗材" at bounding box center [360, 311] width 246 height 16
type input "耗材"
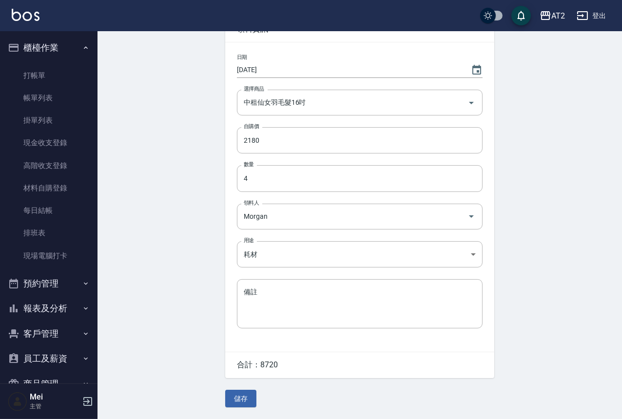
click at [185, 336] on div "Employee Picking Edit 編輯材料自購 刪除 領料資訊 日期 [DATE] 選擇商品 中租仙女羽毛髮16吋 選擇商品 自購價 2180 自購…" at bounding box center [359, 194] width 524 height 450
click at [248, 397] on button "儲存" at bounding box center [240, 399] width 31 height 18
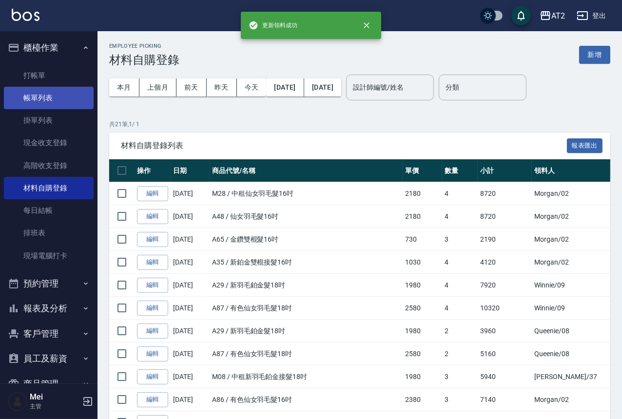
click at [40, 100] on link "帳單列表" at bounding box center [49, 98] width 90 height 22
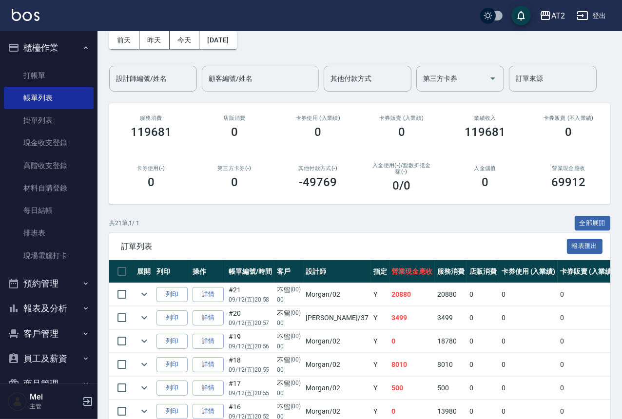
scroll to position [108, 0]
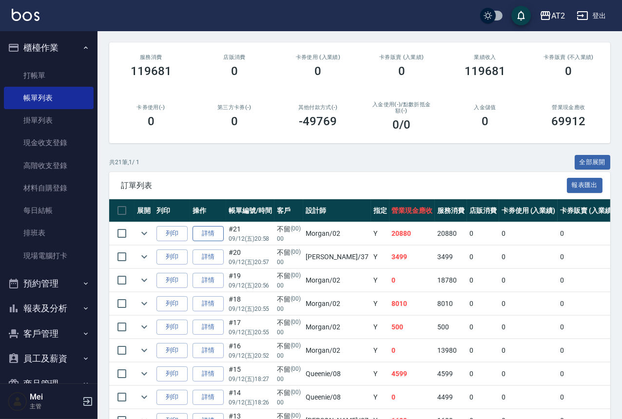
click at [211, 234] on link "詳情" at bounding box center [208, 233] width 31 height 15
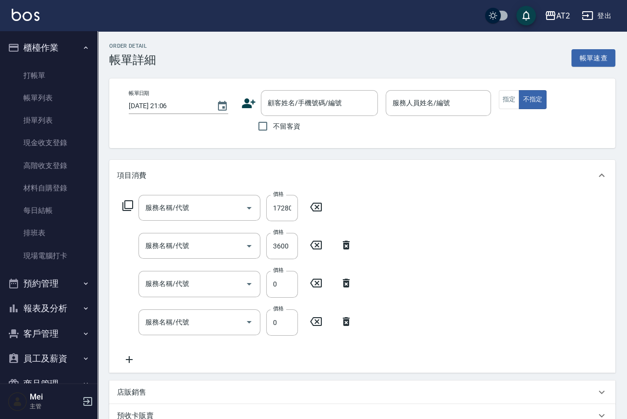
type input "2025/09/12 20:58"
type input "Morgan-02"
type input "2080"
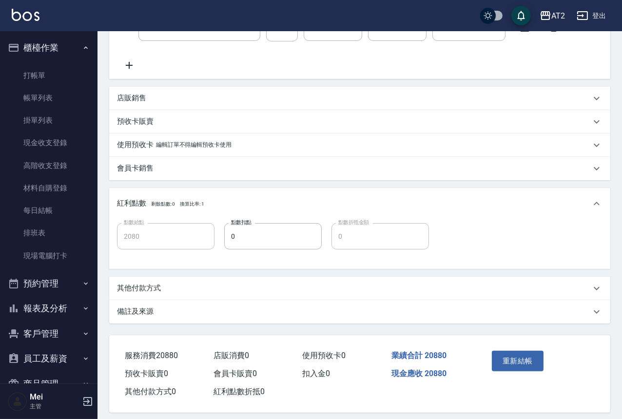
type input "不留/00/00"
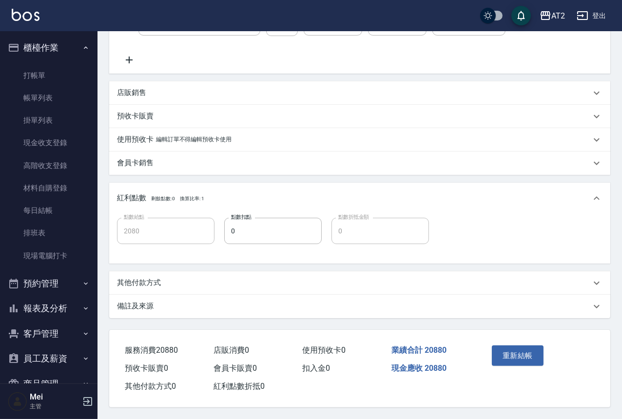
type input "仙女羽毛髮(720)"
type input "京煥羽護髮中(629)"
type input "染髮(501)"
type input "單拆/單串(714)"
click at [188, 286] on div "其他付款方式" at bounding box center [354, 283] width 474 height 10
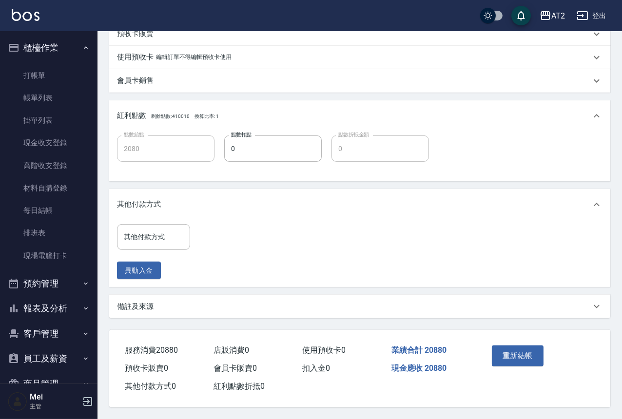
scroll to position [393, 0]
click at [181, 246] on div "其他付款方式" at bounding box center [153, 237] width 73 height 26
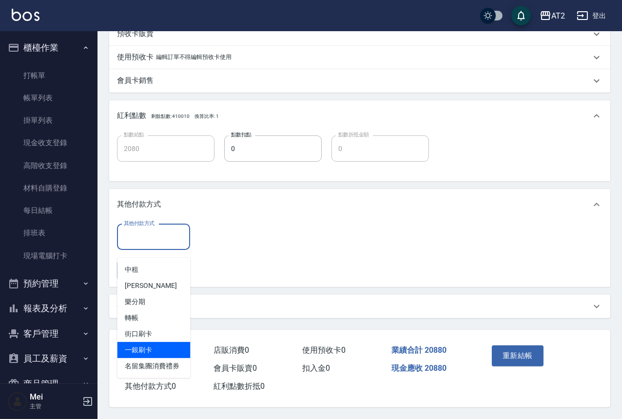
click at [154, 342] on span "一銀刷卡" at bounding box center [153, 350] width 73 height 16
type input "一銀刷卡"
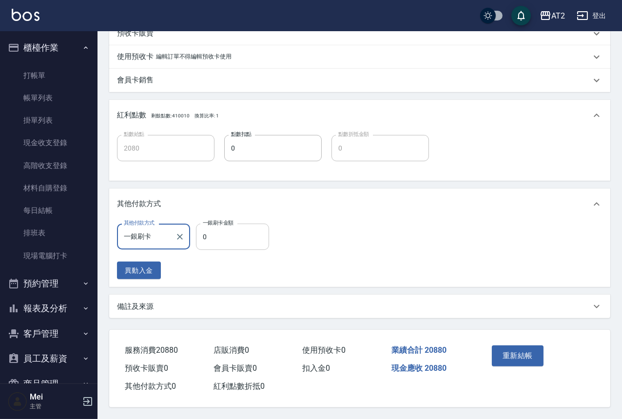
click at [209, 232] on input "0" at bounding box center [232, 237] width 73 height 26
type input "20"
type input "2060"
type input "208"
type input "1870"
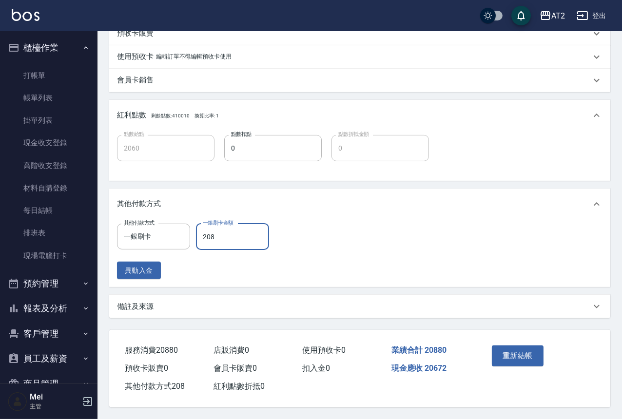
type input "2088"
type input "0"
type input "20880"
click at [527, 362] on button "重新結帳" at bounding box center [518, 356] width 52 height 20
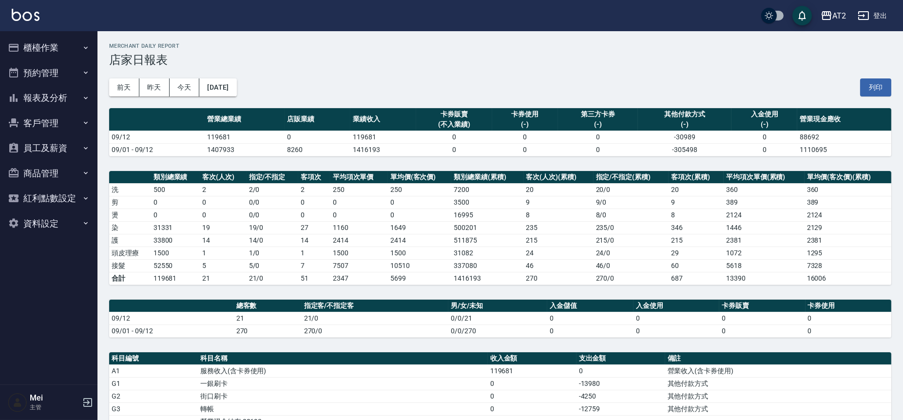
click at [68, 90] on button "報表及分析" at bounding box center [49, 97] width 90 height 25
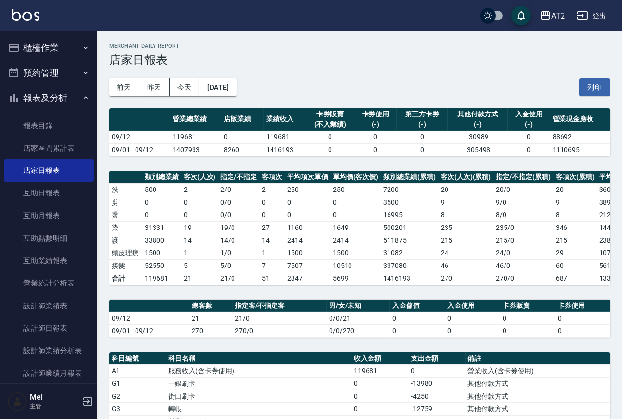
click at [450, 162] on div "AT2 2025-09-12 店家日報表 列印時間： 2025-09-12-21:00 Merchant Daily Report 店家日報表 前天 昨天 今…" at bounding box center [359, 350] width 524 height 639
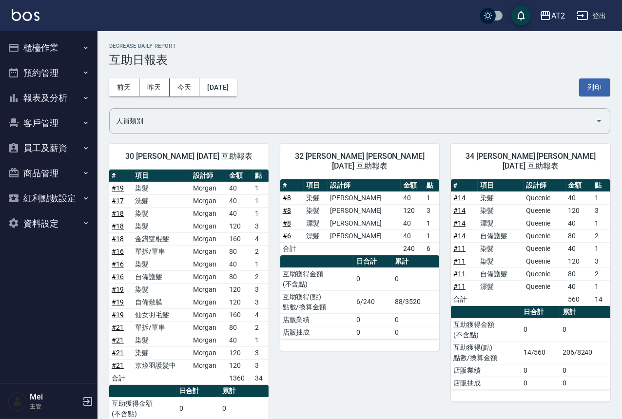
click at [347, 242] on td "a dense table" at bounding box center [364, 248] width 73 height 13
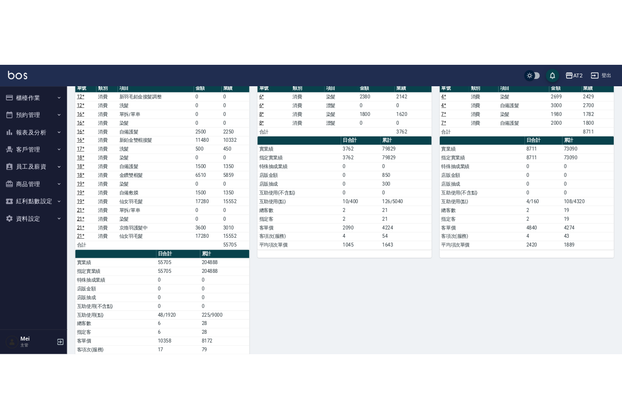
scroll to position [108, 0]
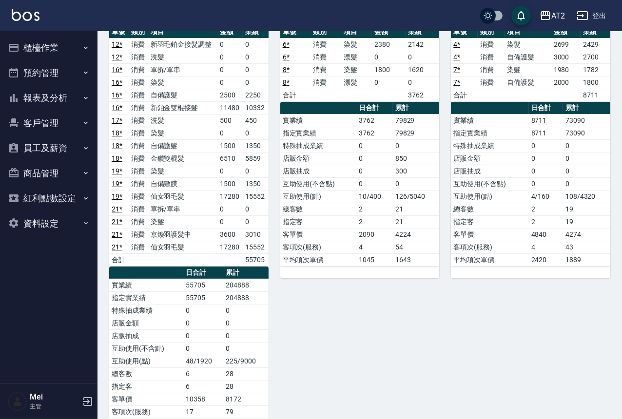
click at [346, 216] on td "指定客" at bounding box center [318, 221] width 77 height 13
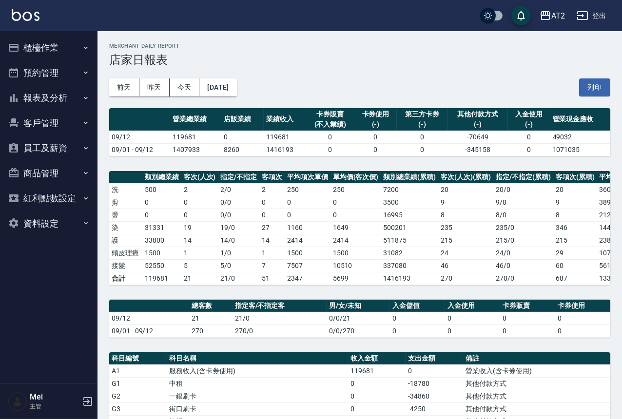
click at [71, 55] on button "櫃檯作業" at bounding box center [49, 47] width 90 height 25
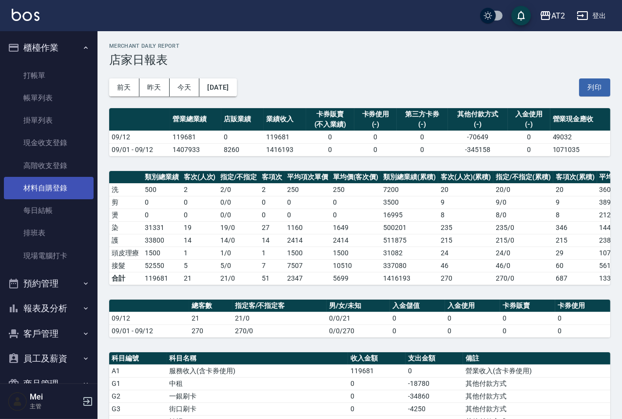
click at [48, 183] on link "材料自購登錄" at bounding box center [49, 188] width 90 height 22
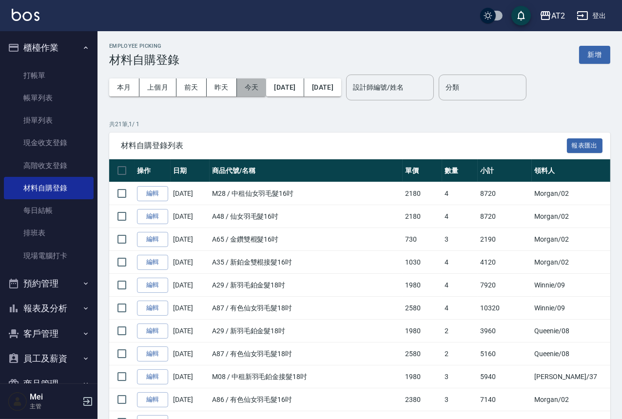
click at [239, 92] on button "今天" at bounding box center [252, 87] width 30 height 18
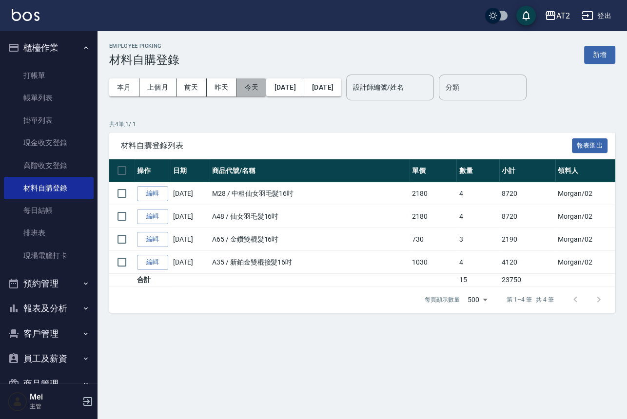
click at [257, 90] on button "今天" at bounding box center [252, 87] width 30 height 18
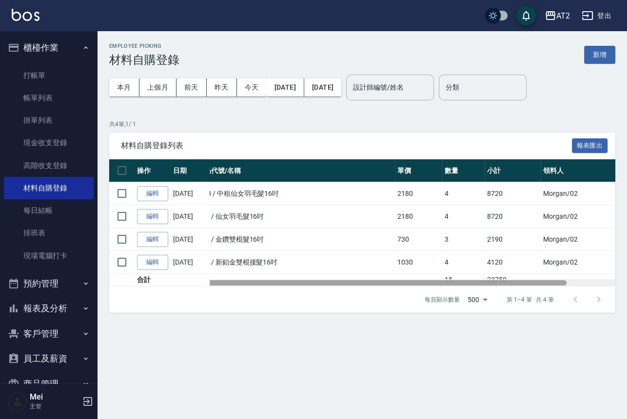
scroll to position [0, 38]
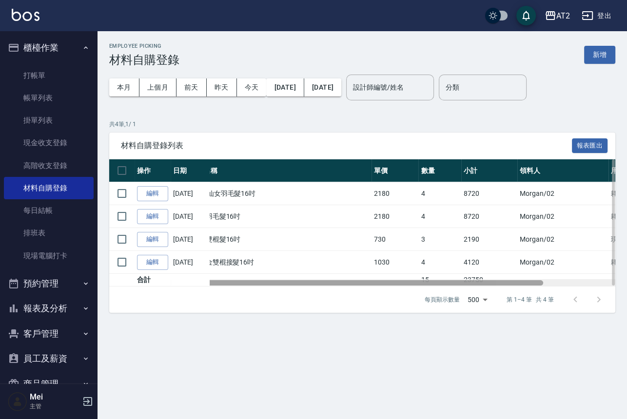
drag, startPoint x: 387, startPoint y: 282, endPoint x: 417, endPoint y: 282, distance: 30.7
click at [417, 282] on div at bounding box center [341, 282] width 403 height 5
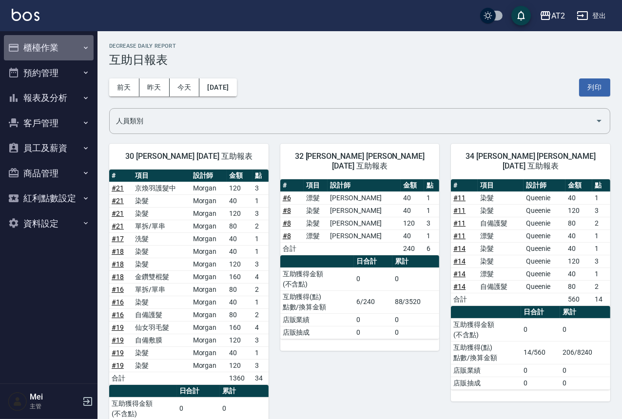
click at [82, 51] on icon "button" at bounding box center [86, 48] width 8 height 8
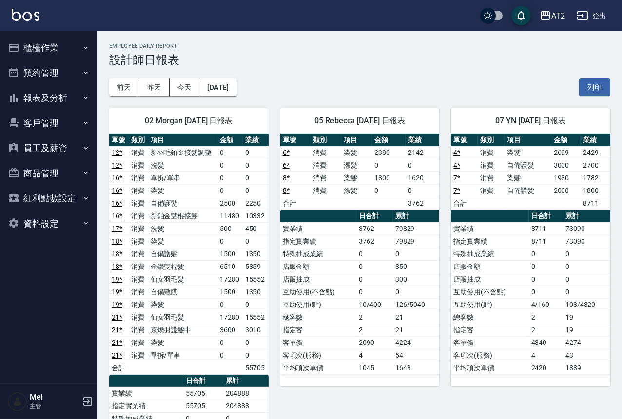
click at [403, 128] on div "05 Rebecca 09/12/2025 日報表" at bounding box center [359, 120] width 159 height 25
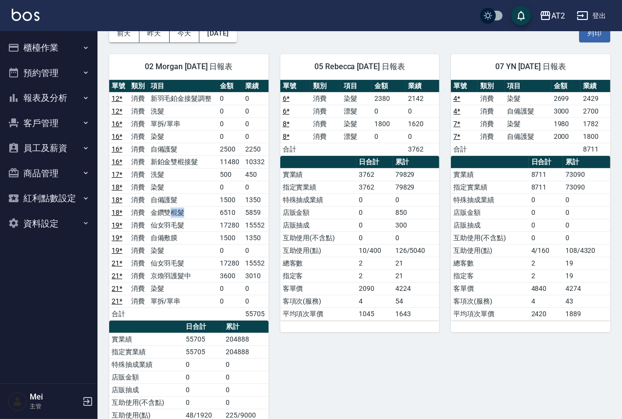
drag, startPoint x: 170, startPoint y: 216, endPoint x: 211, endPoint y: 214, distance: 41.0
click at [211, 214] on td "金鑽雙棍髮" at bounding box center [182, 212] width 69 height 13
drag, startPoint x: 186, startPoint y: 156, endPoint x: 253, endPoint y: 155, distance: 67.3
click at [253, 155] on tr "16 * 消費 新鉑金雙棍接髮 11480 10332" at bounding box center [188, 161] width 159 height 13
click at [253, 155] on td "10332" at bounding box center [255, 161] width 25 height 13
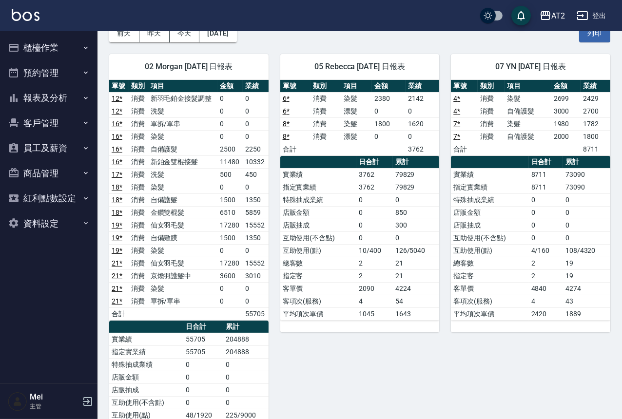
scroll to position [108, 0]
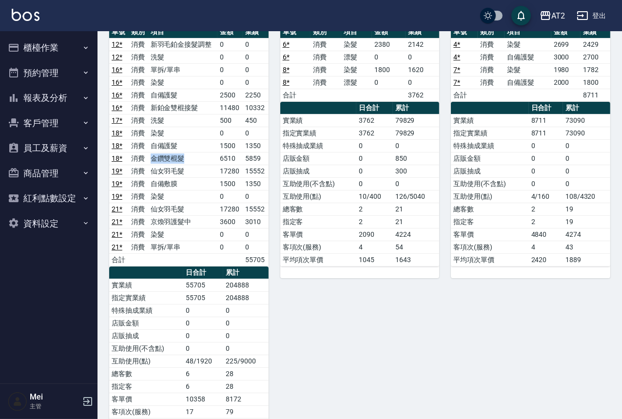
drag, startPoint x: 185, startPoint y: 155, endPoint x: 149, endPoint y: 157, distance: 36.1
click at [149, 157] on td "金鑽雙棍髮" at bounding box center [182, 158] width 69 height 13
click at [227, 146] on td "1500" at bounding box center [229, 145] width 25 height 13
drag, startPoint x: 164, startPoint y: 154, endPoint x: 217, endPoint y: 152, distance: 52.7
click at [217, 152] on td "金鑽雙棍髮" at bounding box center [182, 158] width 69 height 13
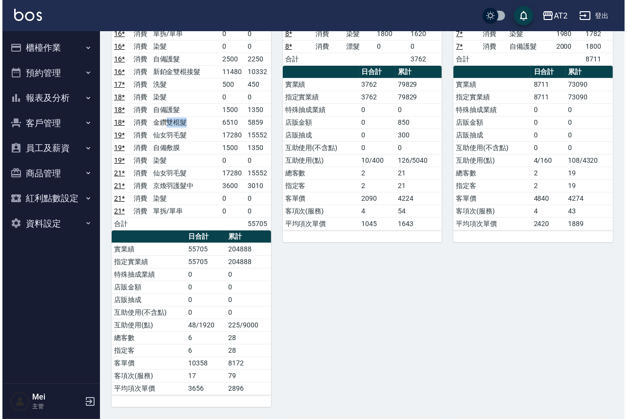
scroll to position [0, 0]
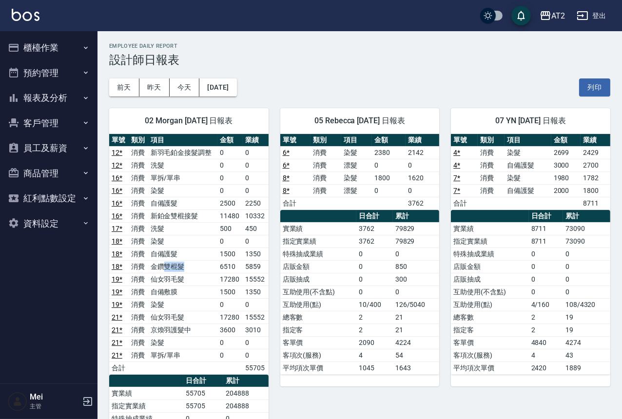
click at [599, 19] on button "登出" at bounding box center [592, 16] width 38 height 18
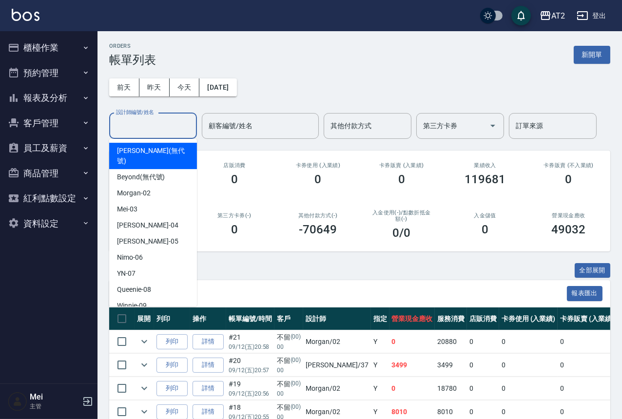
click at [139, 127] on input "設計師編號/姓名" at bounding box center [153, 125] width 79 height 17
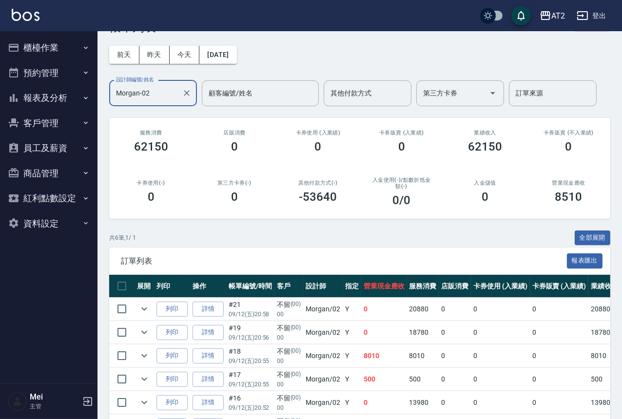
scroll to position [97, 0]
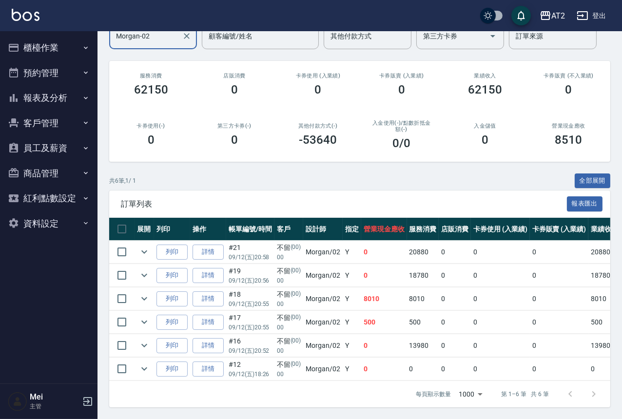
drag, startPoint x: 271, startPoint y: 381, endPoint x: 316, endPoint y: 379, distance: 45.4
click at [316, 379] on div "訂單列表 報表匯出 展開 列印 操作 帳單編號/時間 客戶 設計師 指定 營業現金應收 服務消費 店販消費 卡券使用 (入業績) 卡券販賣 (入業績) 業績收…" at bounding box center [359, 299] width 501 height 217
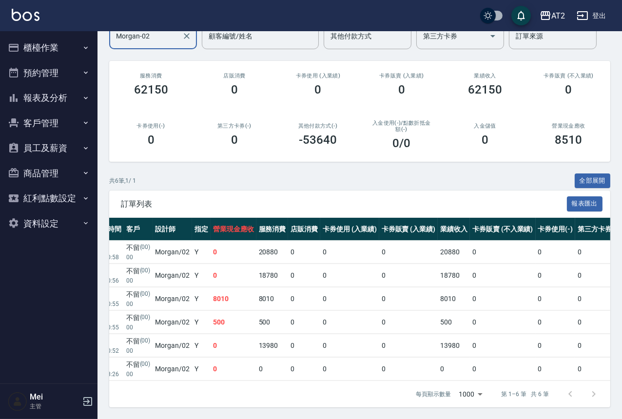
scroll to position [0, 152]
type input "Morgan-02"
drag, startPoint x: 250, startPoint y: 287, endPoint x: 280, endPoint y: 288, distance: 30.7
click at [280, 288] on tr "列印 詳情 #18 09/12 (五) 20:55 不留 (00) 00 Morgan /02 Y 8010 8010 0 0 0 8010 0 0 0 0 …" at bounding box center [388, 299] width 860 height 23
click at [269, 265] on td "18780" at bounding box center [271, 275] width 32 height 23
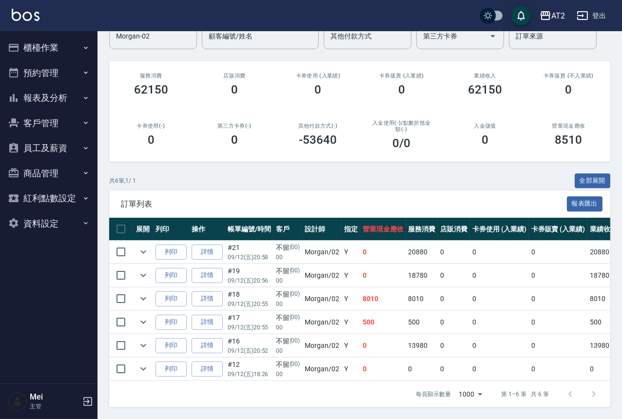
scroll to position [0, 0]
